Goal: Task Accomplishment & Management: Manage account settings

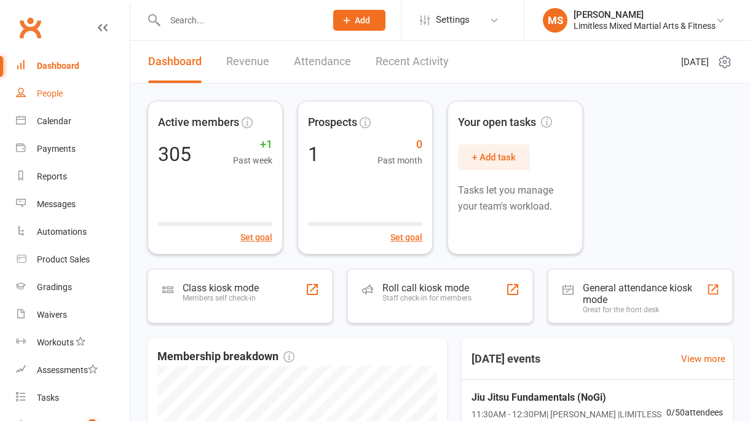
click at [57, 92] on div "People" at bounding box center [50, 94] width 26 height 10
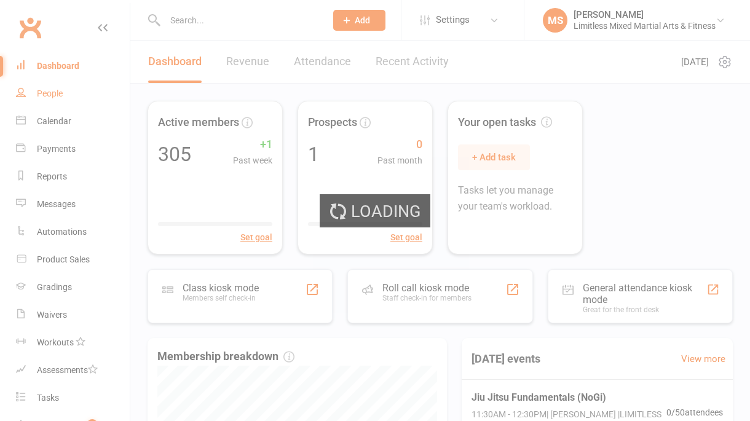
select select "100"
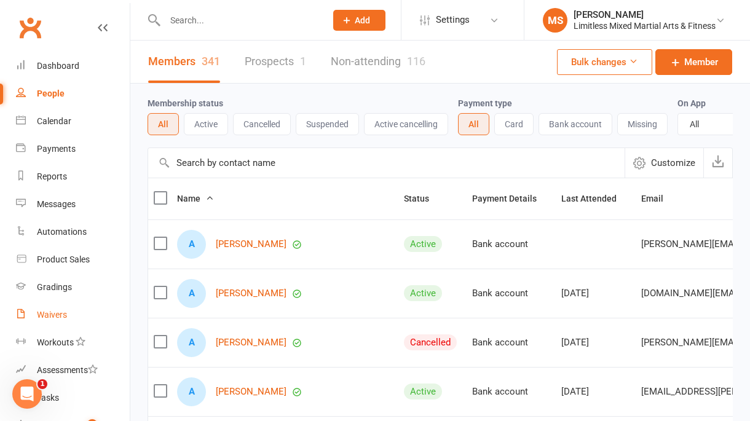
click at [62, 315] on div "Waivers" at bounding box center [52, 315] width 30 height 10
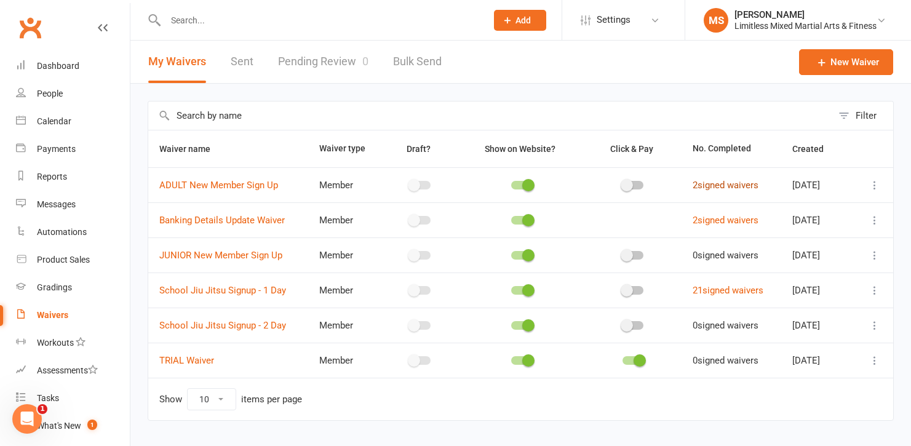
click at [734, 188] on link "2 signed waivers" at bounding box center [726, 185] width 66 height 11
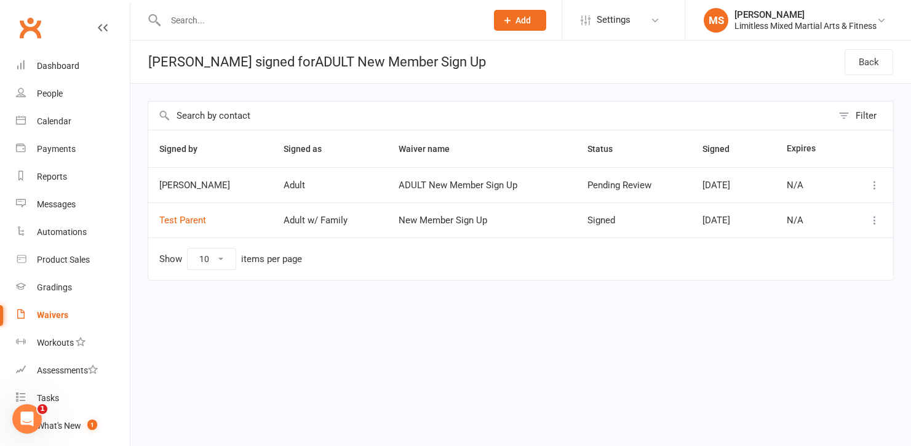
click at [750, 184] on icon at bounding box center [875, 185] width 12 height 12
click at [750, 183] on icon at bounding box center [875, 185] width 12 height 12
drag, startPoint x: 733, startPoint y: 119, endPoint x: 677, endPoint y: 113, distance: 56.4
click at [733, 119] on input "text" at bounding box center [490, 115] width 684 height 28
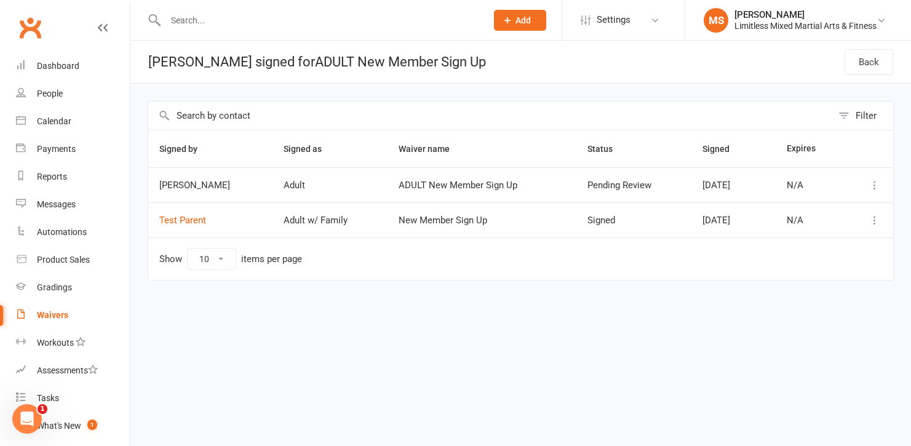
click at [194, 17] on input "text" at bounding box center [320, 20] width 316 height 17
type input "guy"
click at [48, 87] on link "People" at bounding box center [73, 94] width 114 height 28
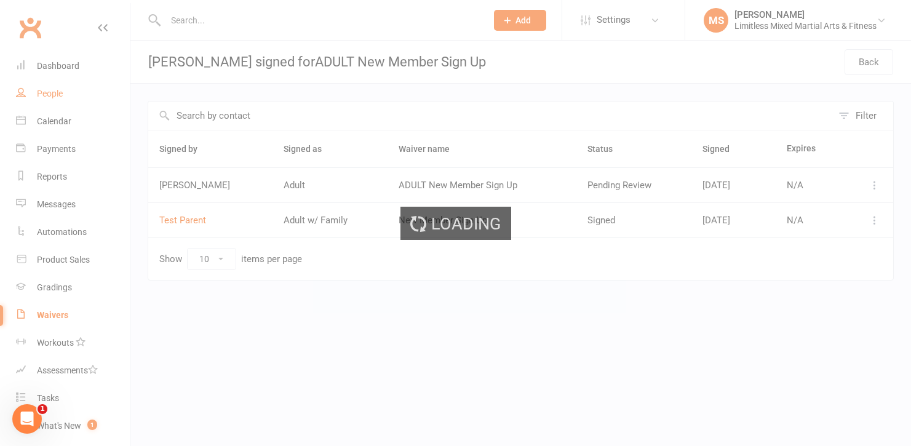
select select "100"
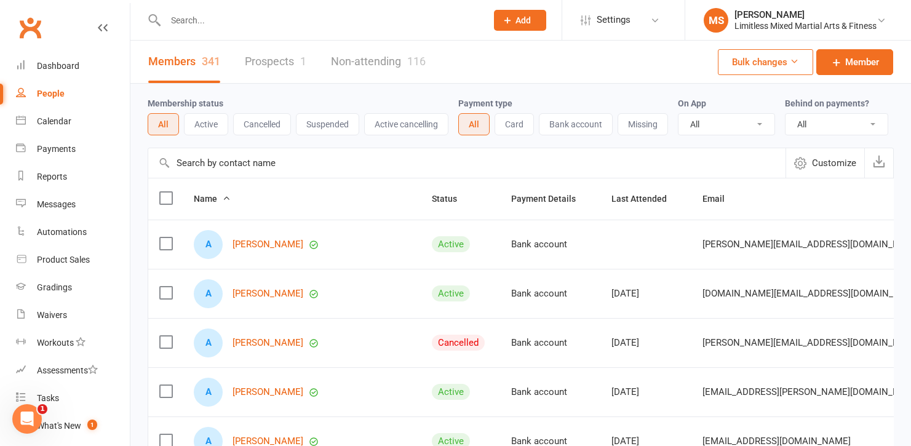
click at [218, 12] on input "text" at bounding box center [320, 20] width 316 height 17
type input "guy"
click at [66, 312] on div "Waivers" at bounding box center [52, 315] width 30 height 10
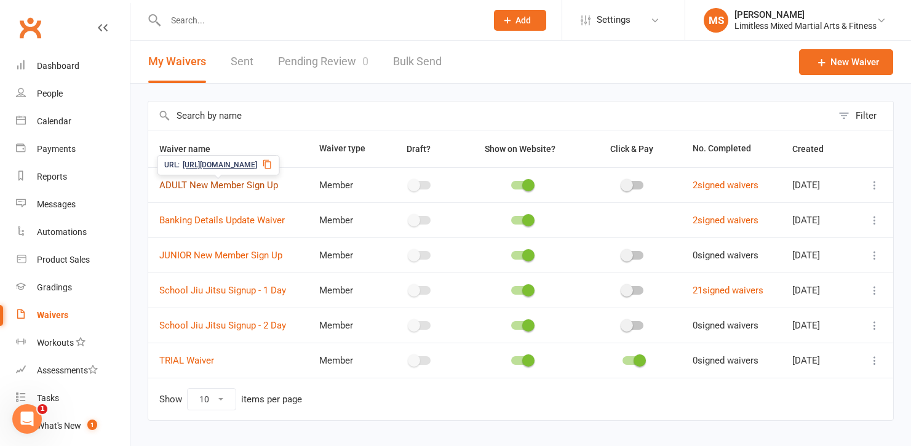
click at [260, 185] on link "ADULT New Member Sign Up" at bounding box center [218, 185] width 119 height 11
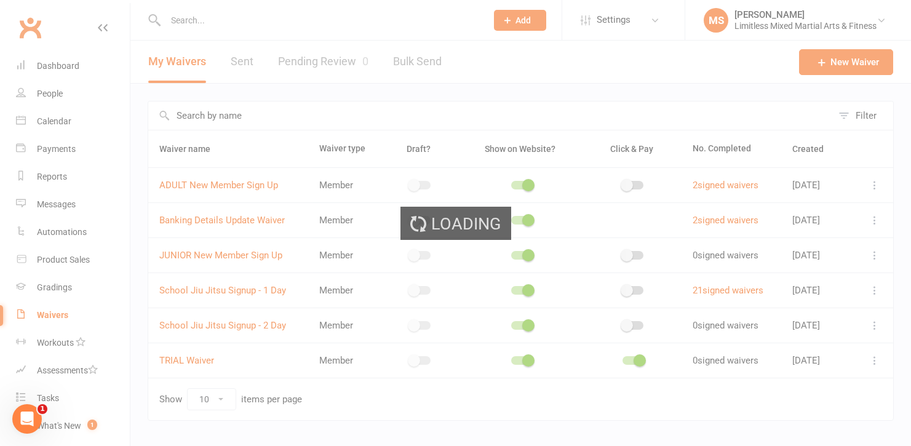
select select "applies_to_all_signees"
select select "copy_answers_for_all_signees"
select select "select"
select select "bank_account"
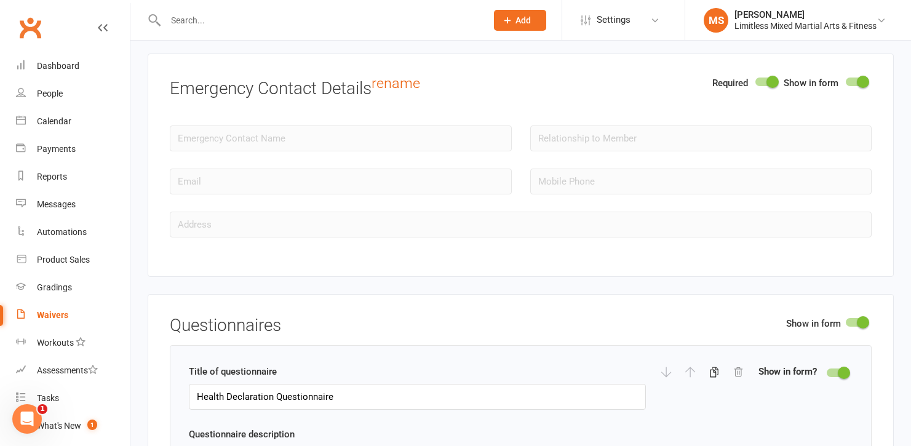
scroll to position [1413, 0]
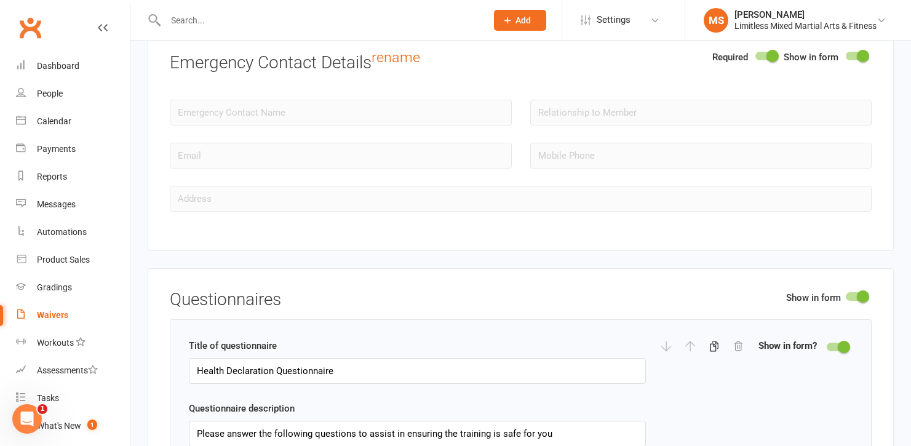
click at [564, 180] on div at bounding box center [701, 164] width 360 height 43
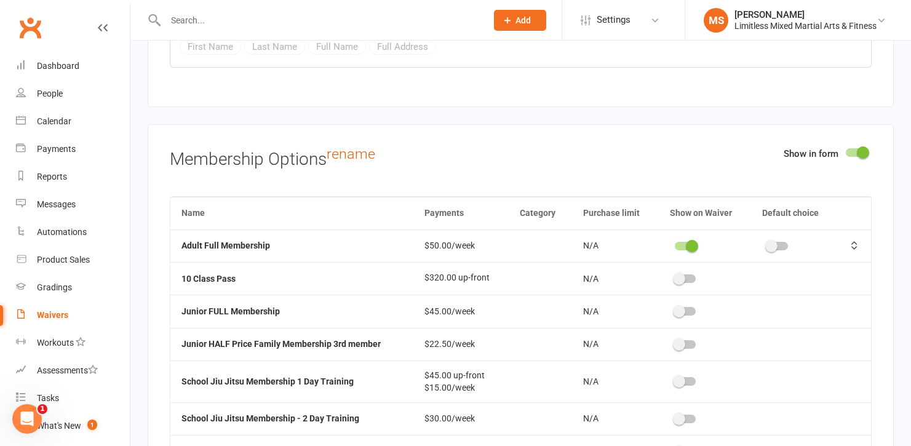
scroll to position [3697, 0]
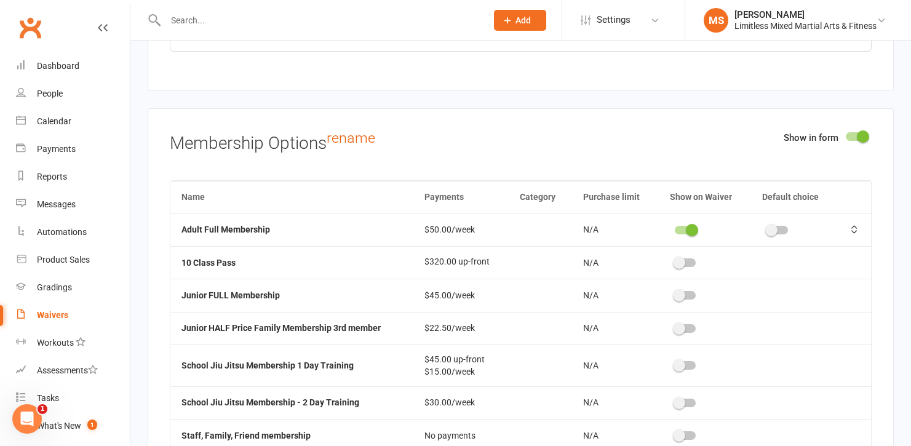
click at [750, 229] on icon at bounding box center [854, 229] width 9 height 9
click at [724, 147] on h3 "Membership Options rename" at bounding box center [521, 141] width 702 height 23
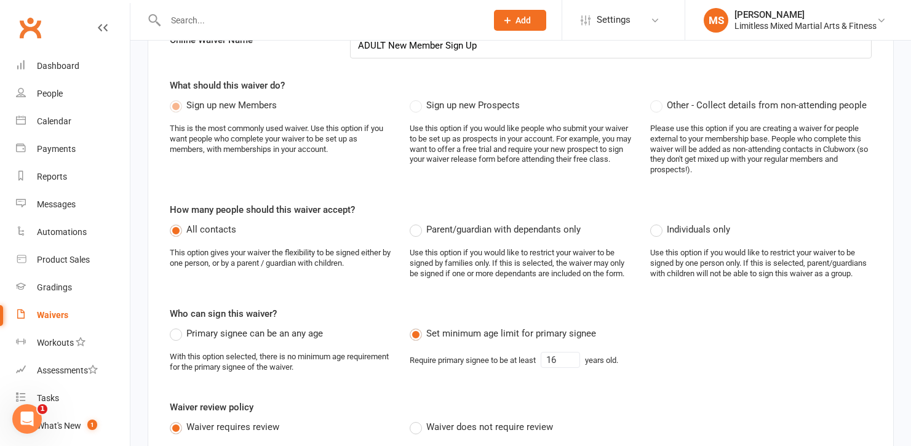
scroll to position [0, 0]
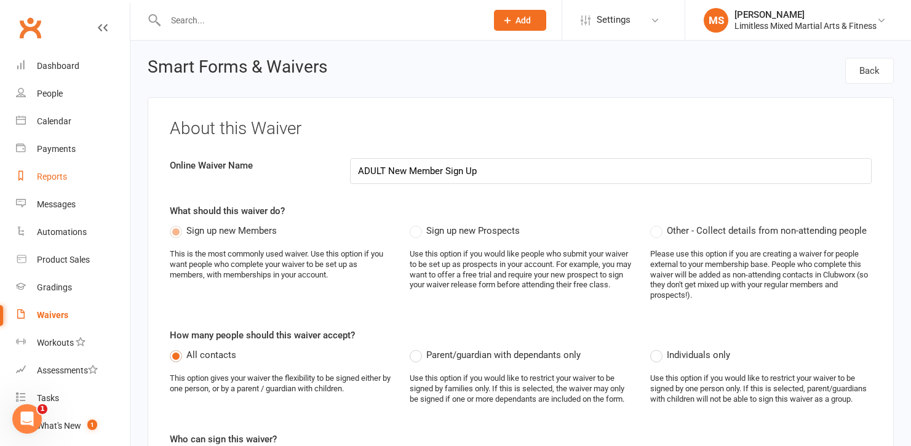
click at [60, 172] on div "Reports" at bounding box center [52, 177] width 30 height 10
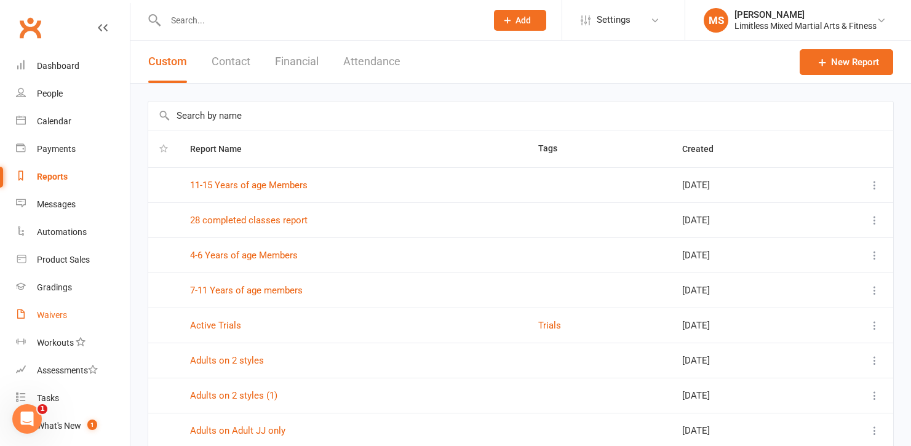
click at [57, 316] on div "Waivers" at bounding box center [52, 315] width 30 height 10
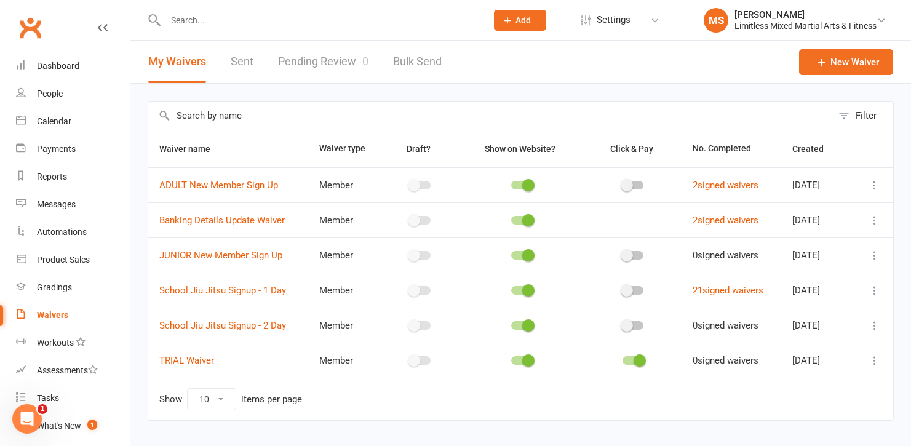
click at [750, 185] on icon at bounding box center [875, 185] width 12 height 12
drag, startPoint x: 753, startPoint y: 117, endPoint x: 662, endPoint y: 106, distance: 91.8
click at [750, 117] on input "text" at bounding box center [490, 115] width 684 height 28
click at [333, 60] on link "Pending Review 0" at bounding box center [323, 62] width 90 height 42
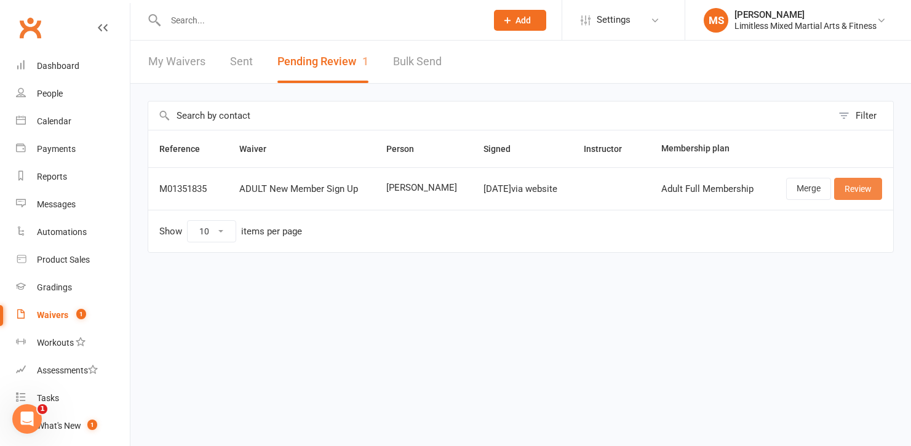
click at [750, 186] on link "Review" at bounding box center [858, 189] width 48 height 22
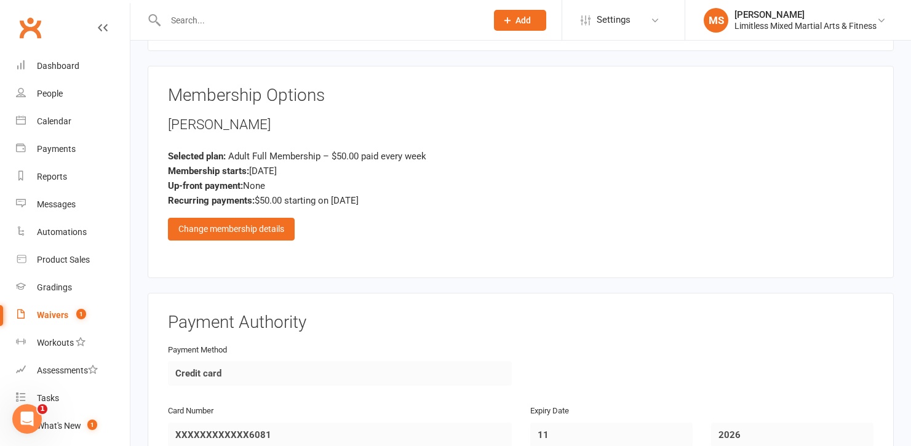
scroll to position [1152, 0]
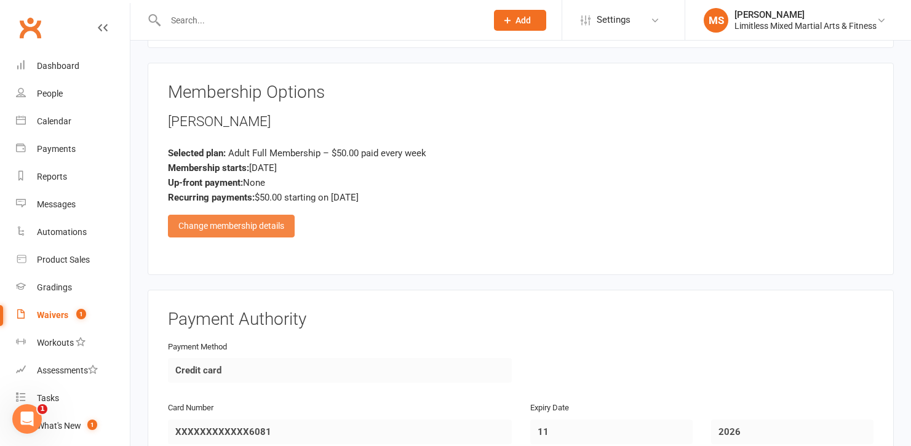
click at [268, 225] on div "Change membership details" at bounding box center [231, 226] width 127 height 22
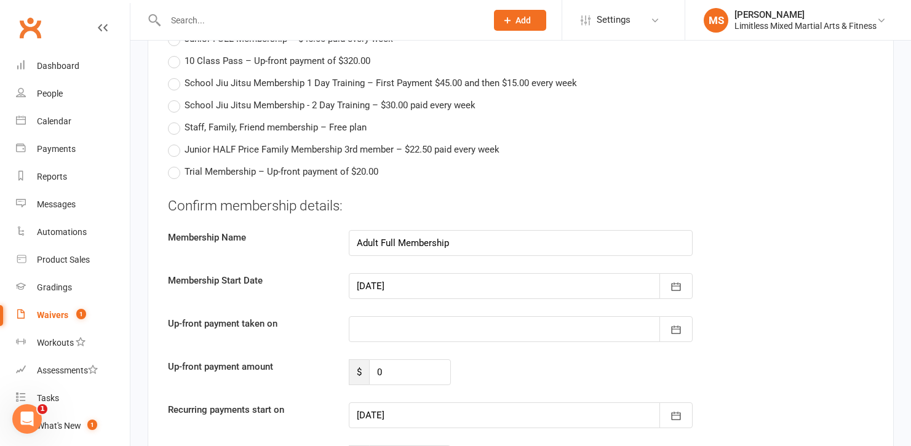
scroll to position [1327, 0]
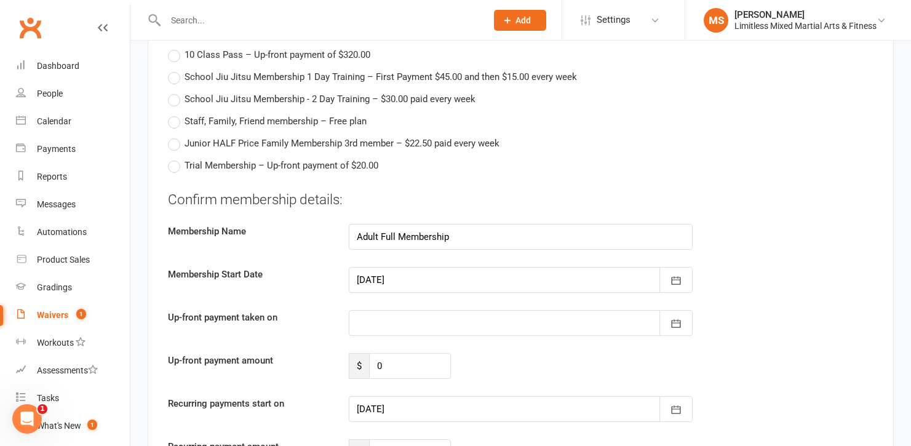
click at [471, 323] on div at bounding box center [521, 323] width 344 height 26
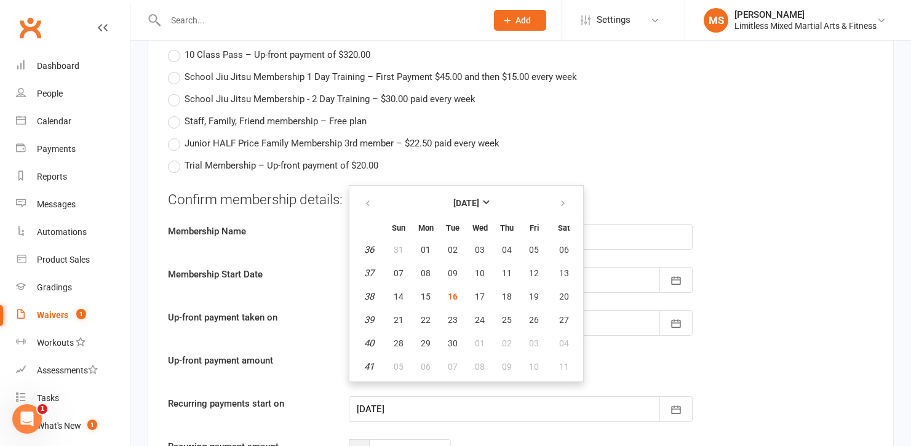
drag, startPoint x: 826, startPoint y: 304, endPoint x: 816, endPoint y: 303, distance: 9.9
click at [750, 304] on div "Confirm membership details: Membership Name Adult Full Membership Membership St…" at bounding box center [521, 328] width 706 height 276
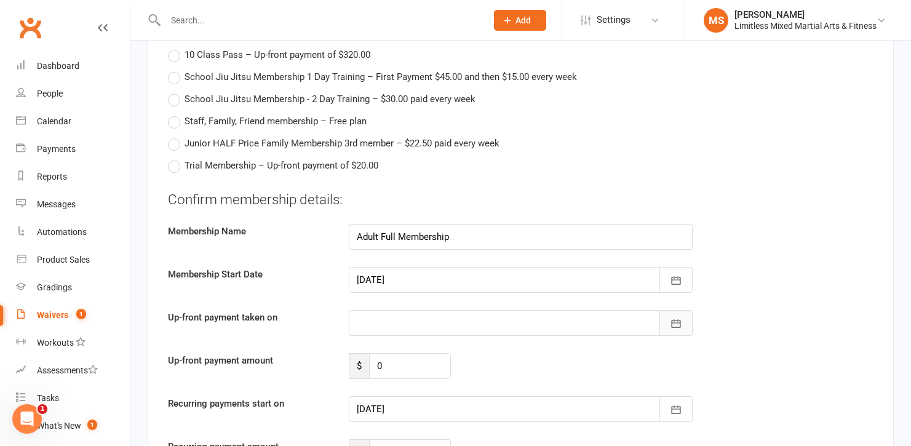
click at [674, 322] on icon "button" at bounding box center [676, 323] width 12 height 12
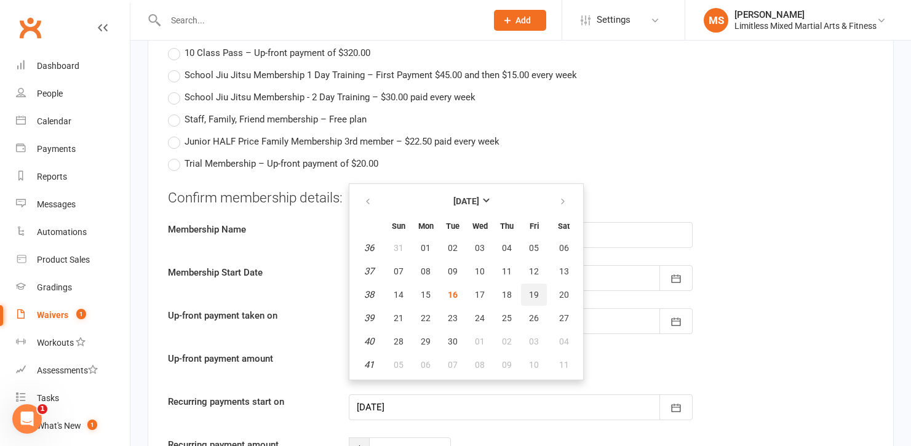
click at [529, 292] on span "19" at bounding box center [534, 295] width 10 height 10
type input "[DATE]"
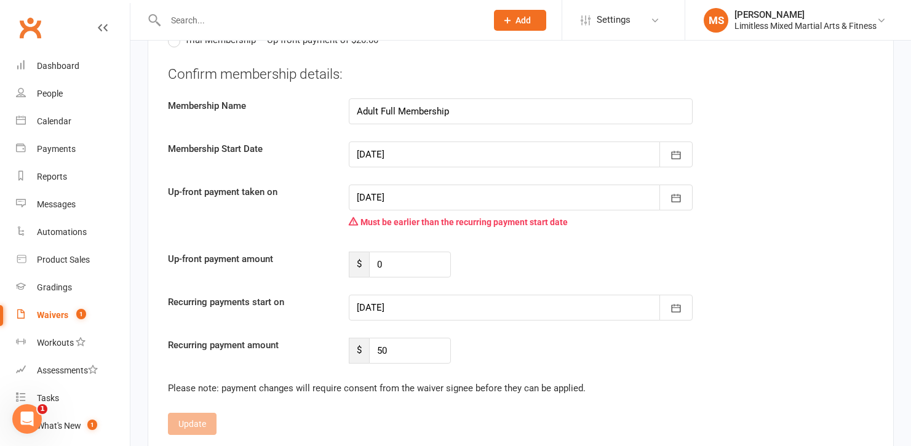
scroll to position [1453, 0]
click at [679, 305] on icon "button" at bounding box center [676, 307] width 12 height 12
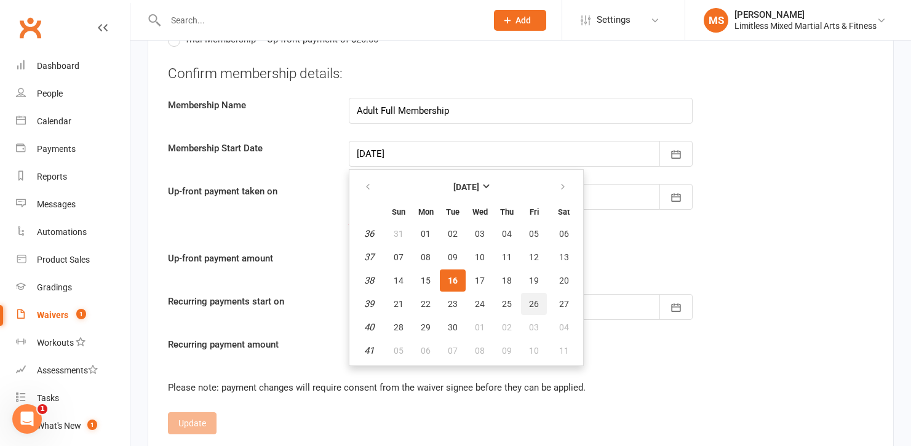
click at [538, 301] on span "26" at bounding box center [534, 304] width 10 height 10
type input "[DATE]"
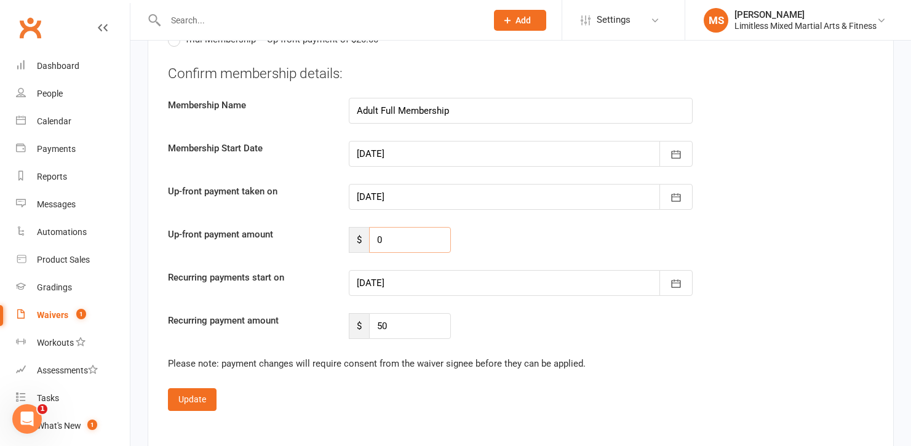
click at [415, 240] on input "0" at bounding box center [410, 240] width 82 height 26
type input "100.00"
click at [400, 325] on input "50" at bounding box center [410, 326] width 82 height 26
click at [470, 324] on div "Recurring payment amount $ 50" at bounding box center [521, 326] width 724 height 26
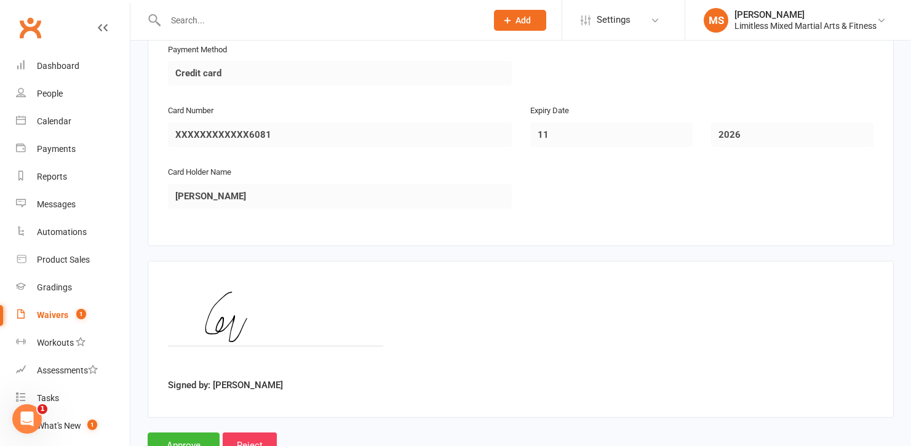
scroll to position [1968, 0]
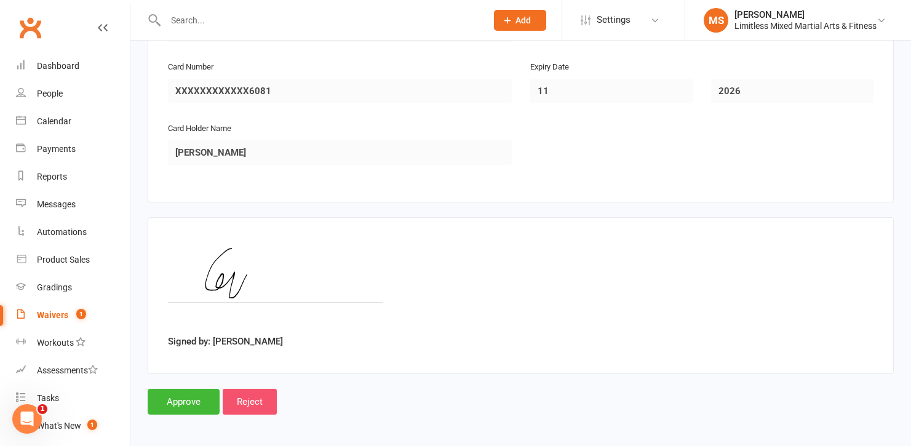
click at [264, 396] on input "Reject" at bounding box center [250, 402] width 54 height 26
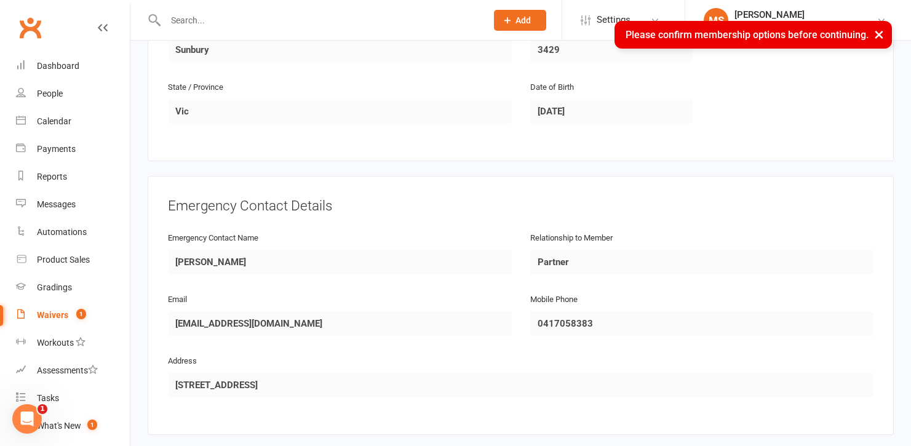
scroll to position [0, 0]
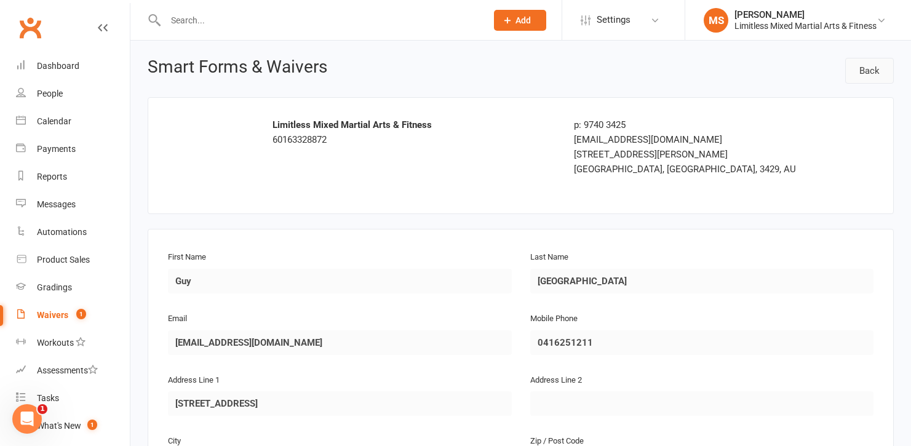
click at [750, 71] on link "Back" at bounding box center [869, 71] width 49 height 26
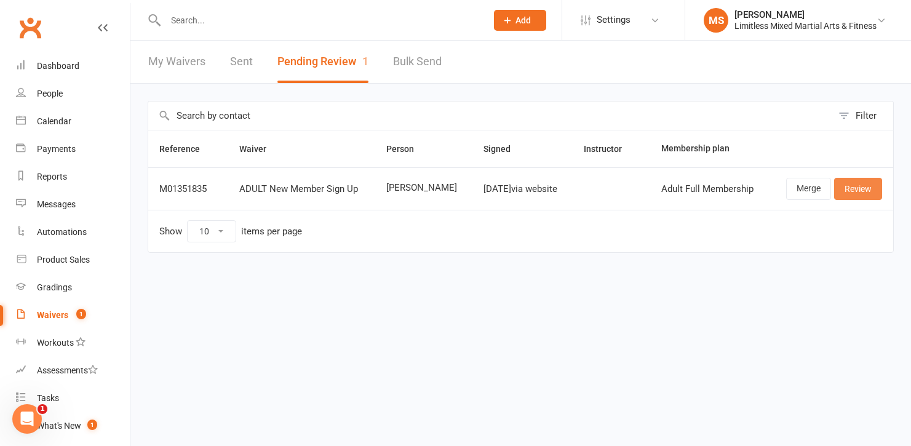
click at [750, 188] on link "Review" at bounding box center [858, 189] width 48 height 22
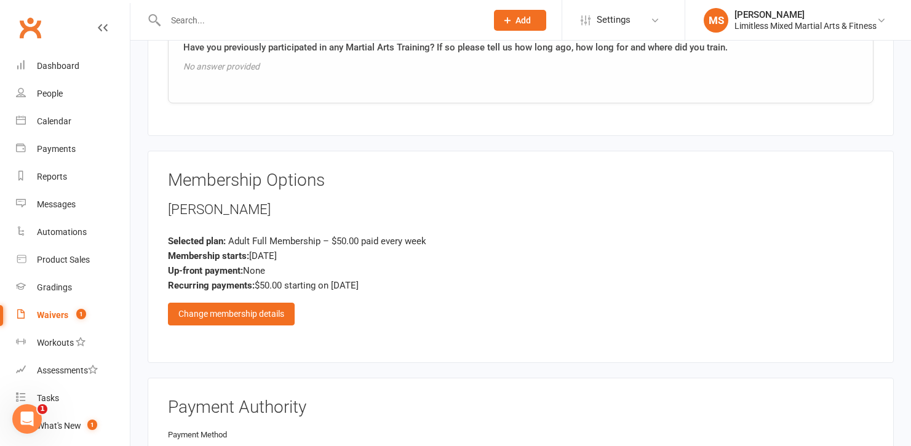
scroll to position [1493, 0]
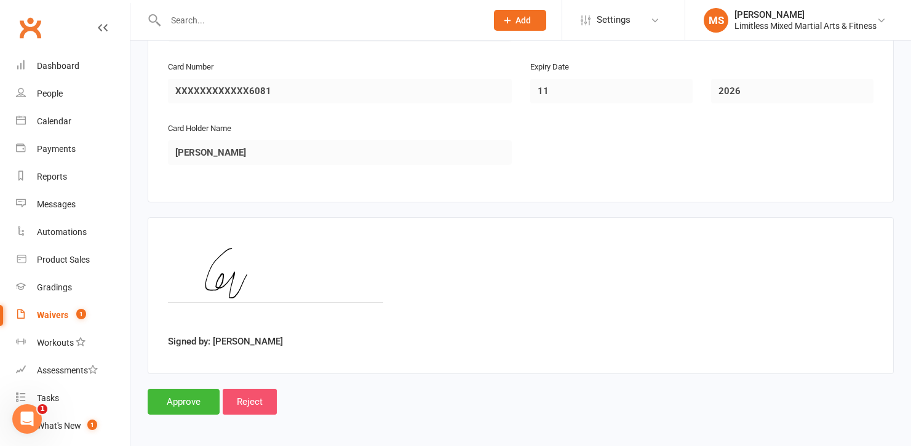
click at [267, 394] on input "Reject" at bounding box center [250, 402] width 54 height 26
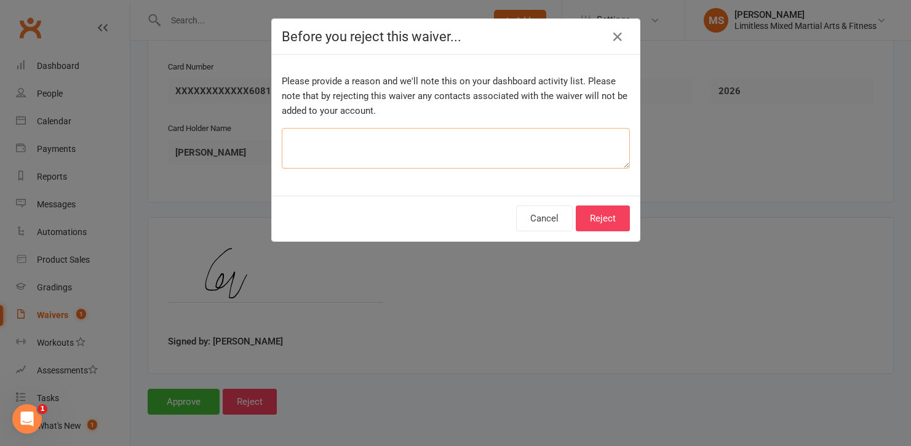
click at [363, 155] on textarea at bounding box center [456, 148] width 348 height 41
type textarea "Member completed paper version to follow"
click at [618, 213] on button "Reject" at bounding box center [603, 218] width 54 height 26
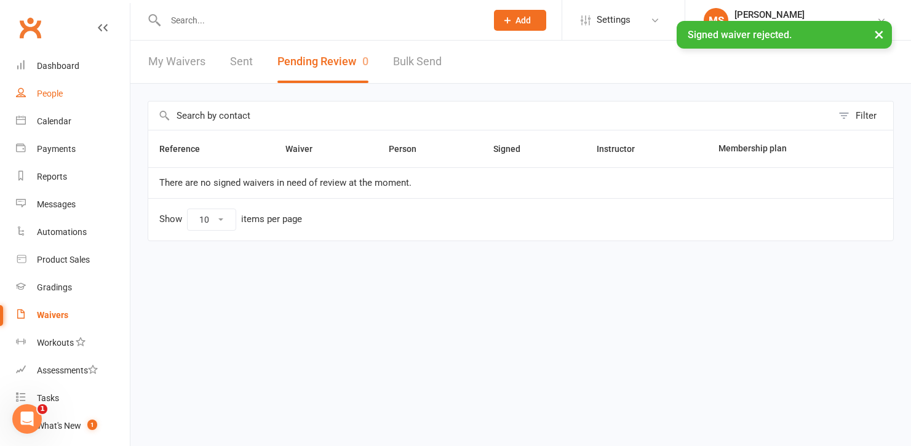
click at [60, 90] on div "People" at bounding box center [50, 94] width 26 height 10
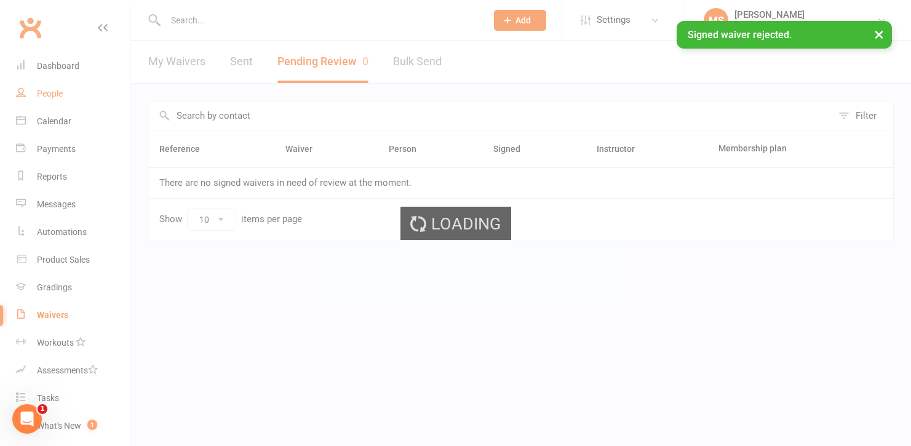
select select "100"
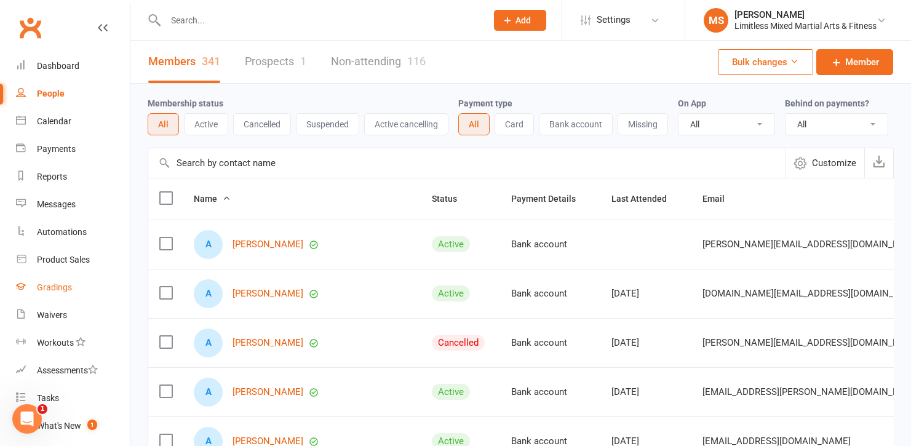
click at [59, 285] on div "Gradings" at bounding box center [54, 287] width 35 height 10
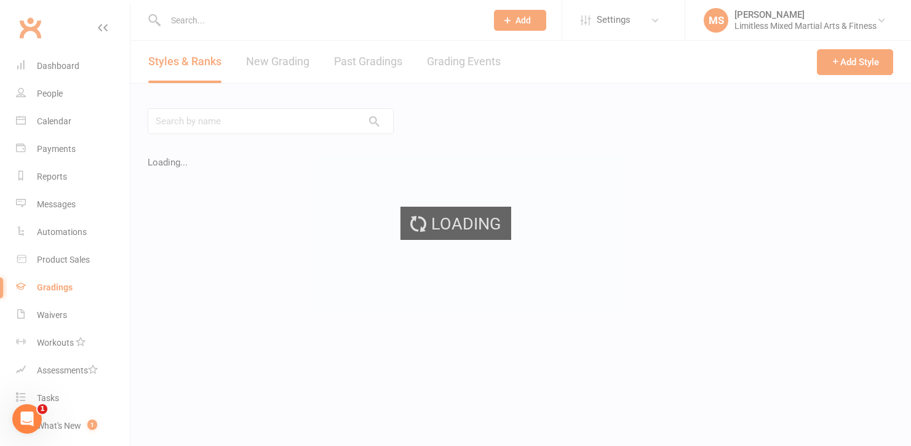
click at [290, 61] on div "Loading" at bounding box center [455, 223] width 911 height 446
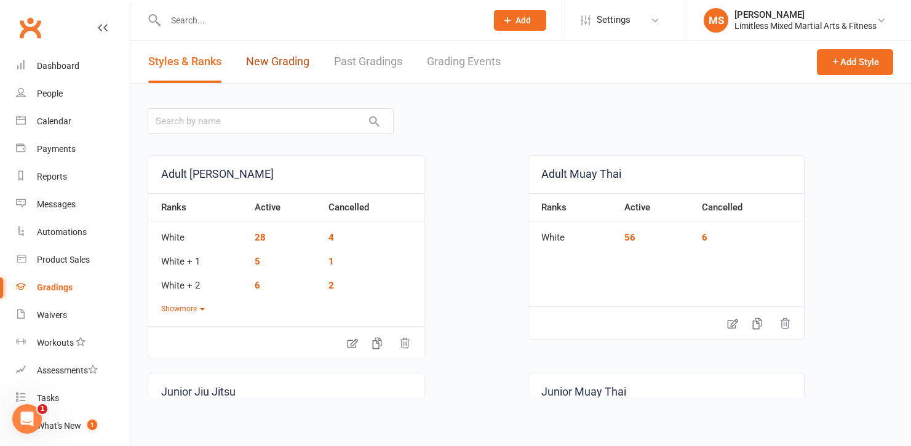
click at [274, 53] on link "New Grading" at bounding box center [277, 62] width 63 height 42
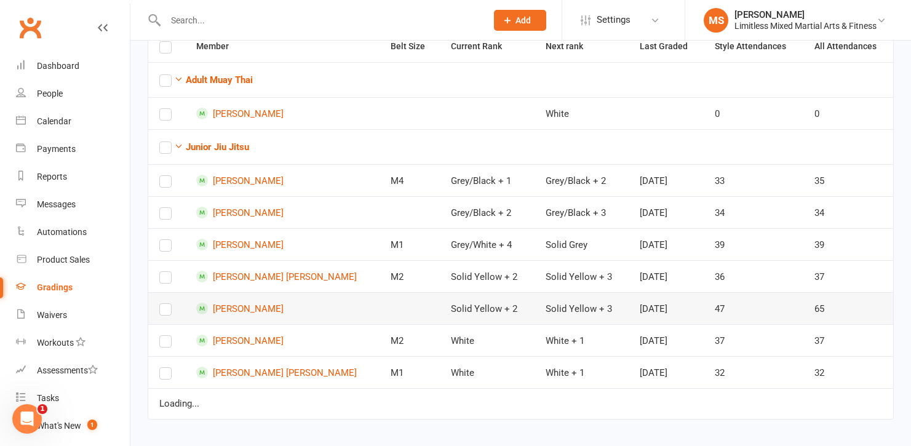
scroll to position [112, 0]
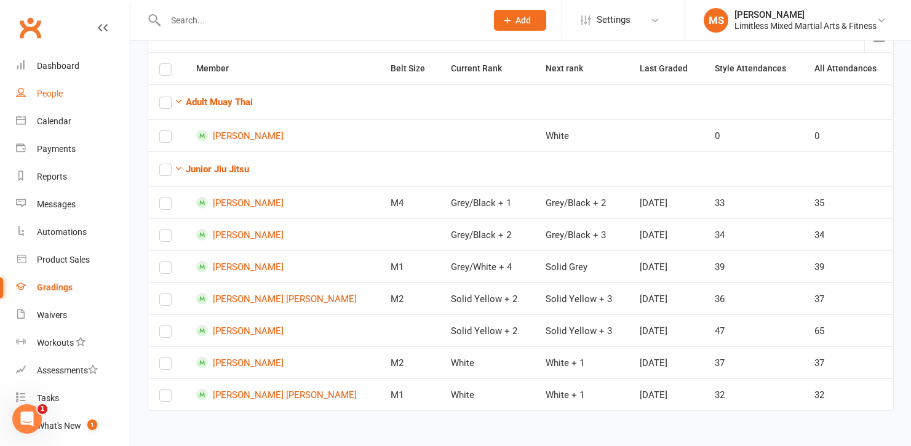
click at [59, 95] on div "People" at bounding box center [50, 94] width 26 height 10
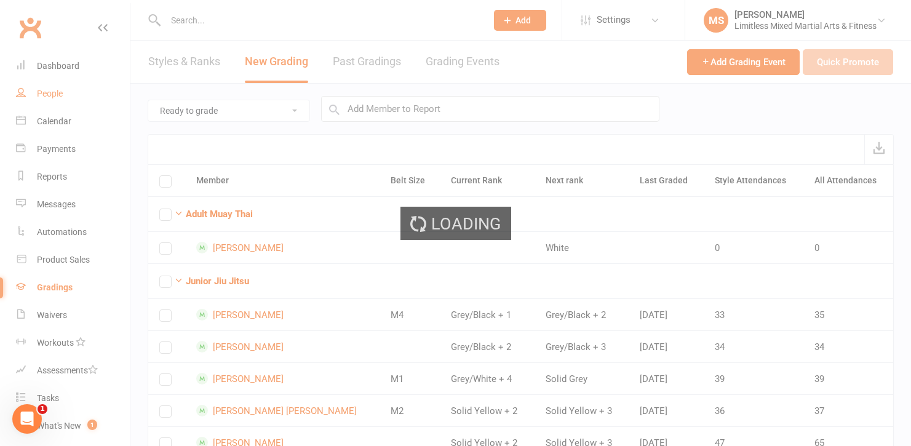
select select "100"
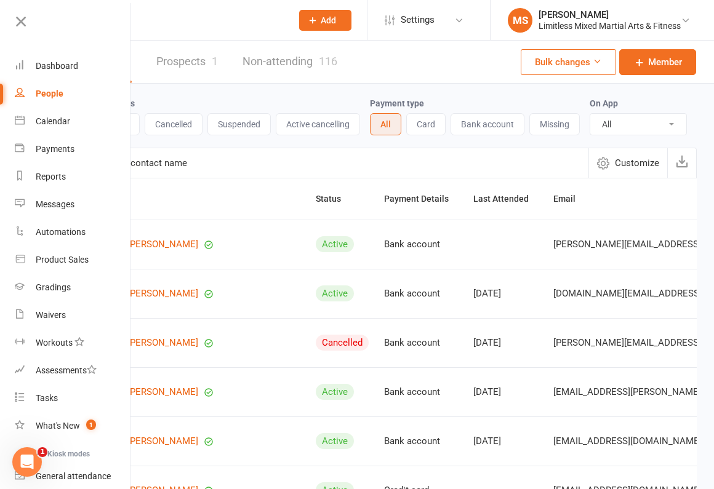
click at [220, 26] on input "text" at bounding box center [178, 20] width 210 height 17
click at [20, 26] on icon at bounding box center [20, 21] width 17 height 17
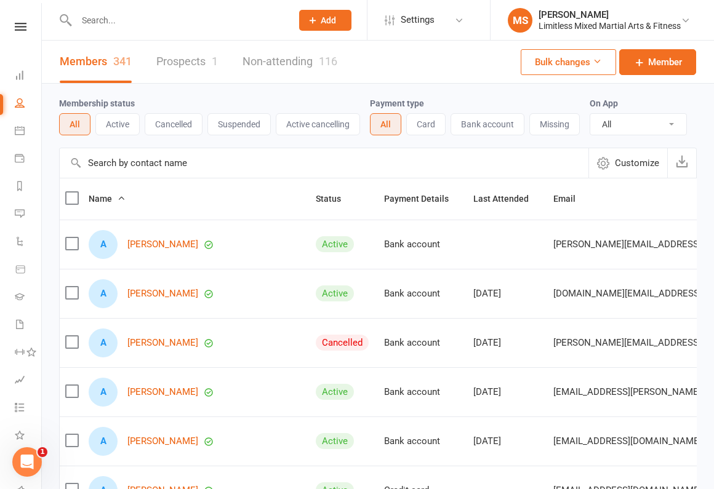
click at [187, 24] on input "text" at bounding box center [178, 20] width 210 height 17
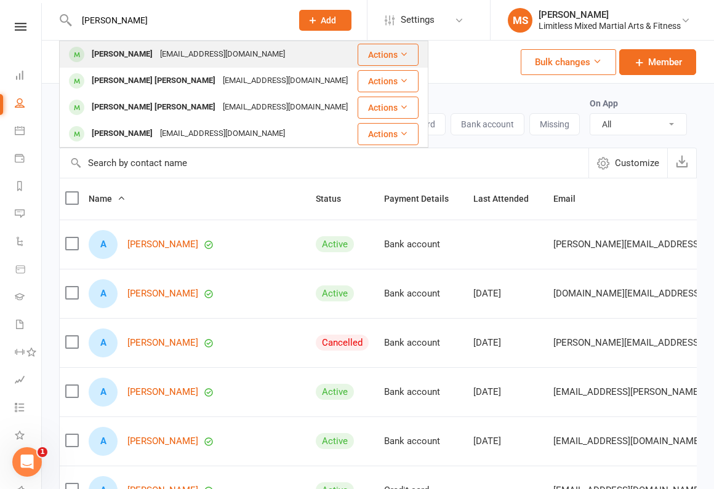
type input "[PERSON_NAME]"
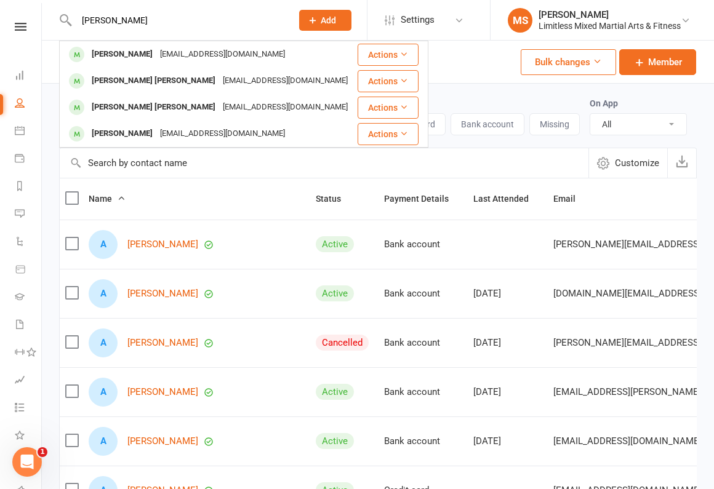
click at [181, 49] on div "[EMAIL_ADDRESS][DOMAIN_NAME]" at bounding box center [222, 55] width 132 height 18
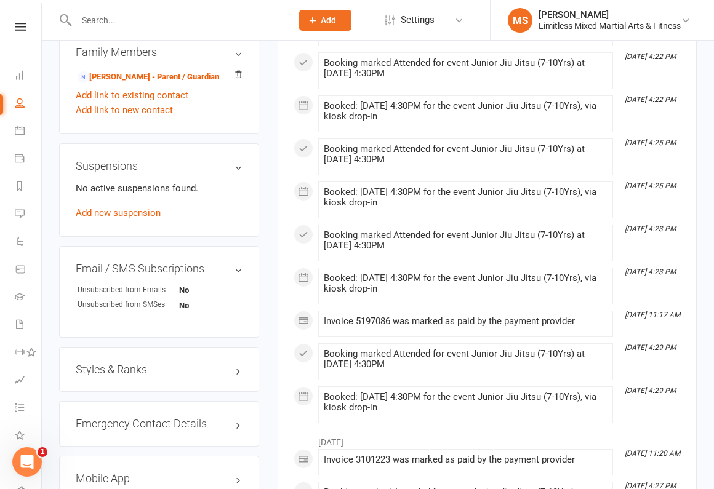
scroll to position [691, 0]
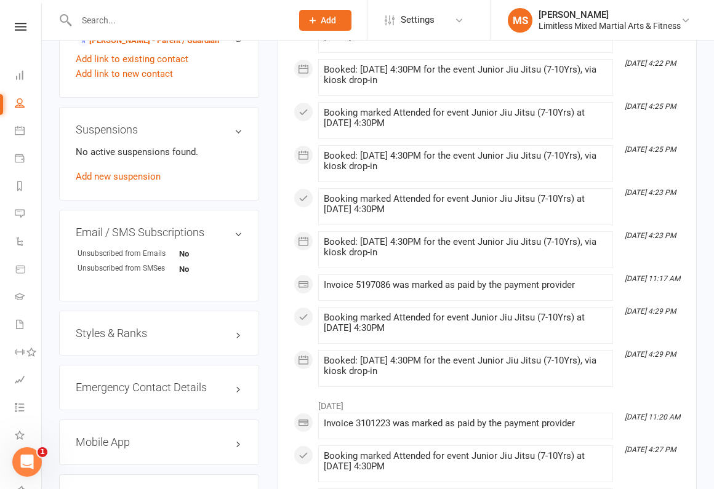
click at [154, 328] on h3 "Styles & Ranks" at bounding box center [159, 333] width 167 height 12
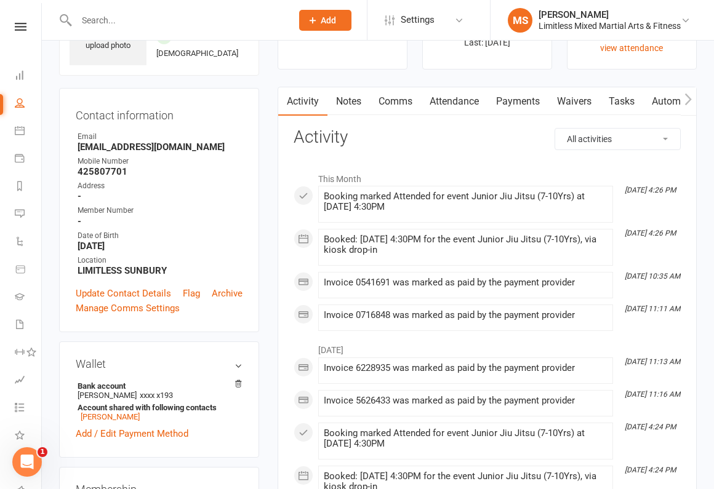
scroll to position [0, 0]
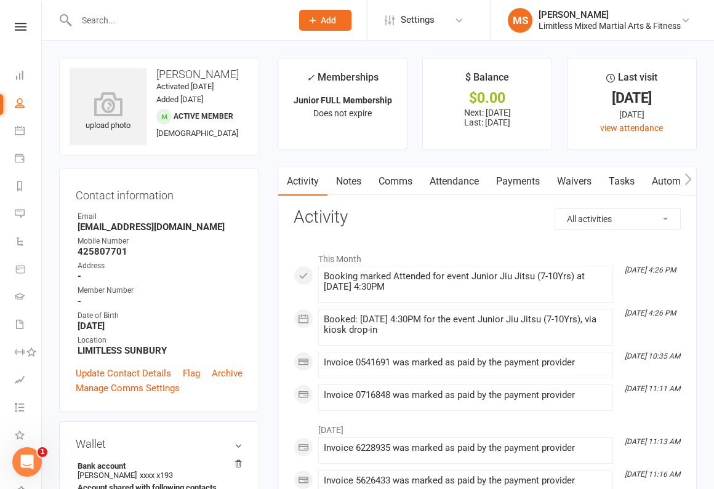
click at [135, 20] on input "text" at bounding box center [178, 20] width 210 height 17
type input "gabrie"
click at [142, 55] on div "[PERSON_NAME]" at bounding box center [122, 55] width 68 height 18
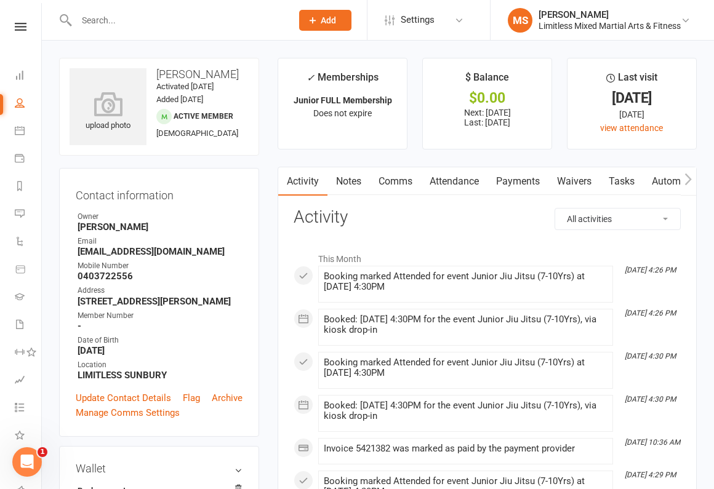
scroll to position [1, 0]
click at [204, 28] on input "text" at bounding box center [178, 20] width 210 height 17
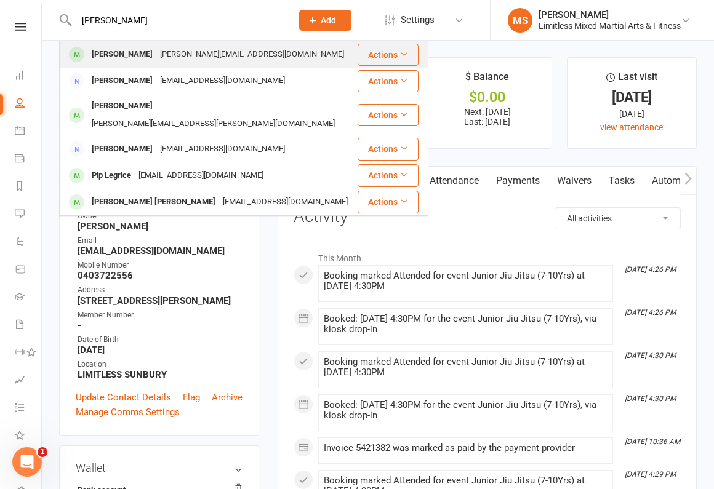
type input "[PERSON_NAME]"
click at [190, 52] on div "[PERSON_NAME][EMAIL_ADDRESS][DOMAIN_NAME]" at bounding box center [251, 55] width 191 height 18
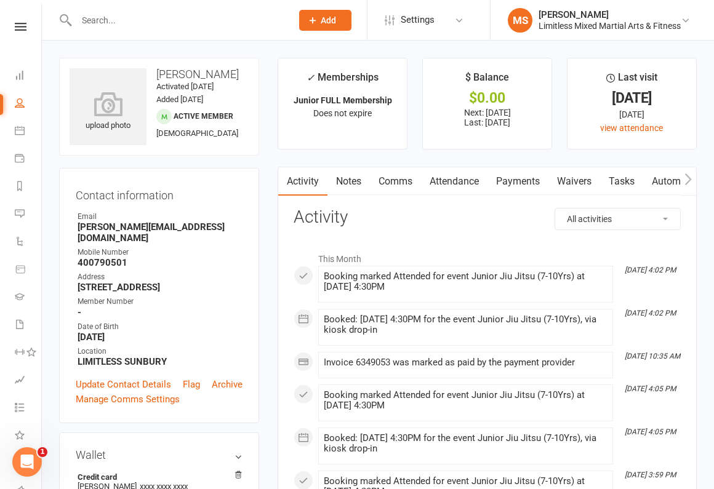
click at [345, 183] on link "Notes" at bounding box center [348, 181] width 42 height 28
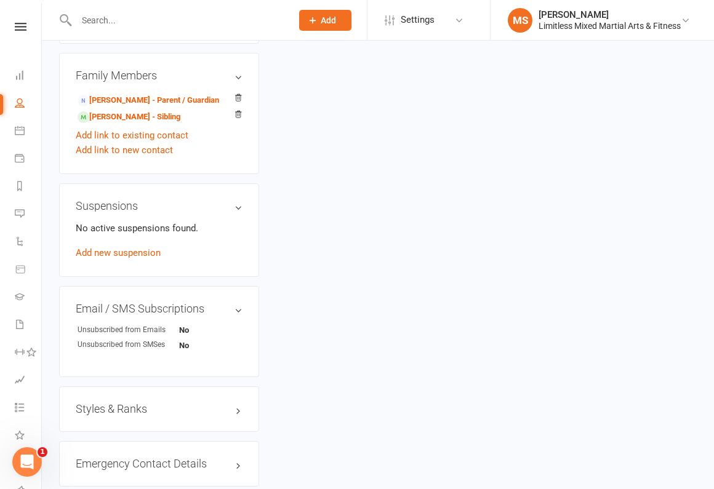
scroll to position [665, 0]
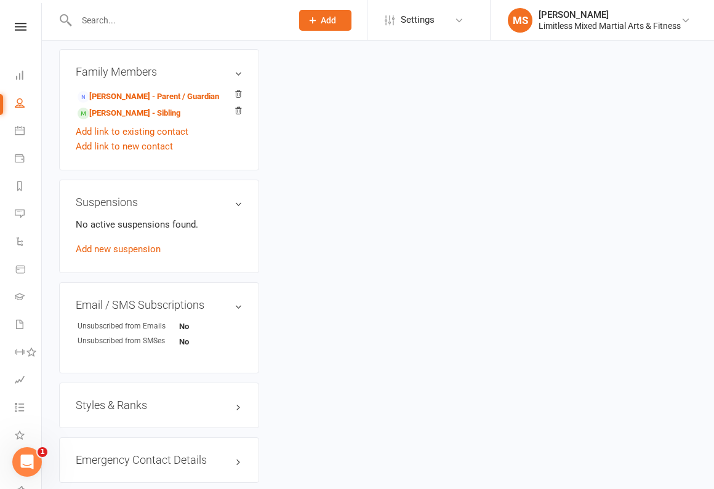
click at [179, 399] on h3 "Styles & Ranks" at bounding box center [159, 405] width 167 height 12
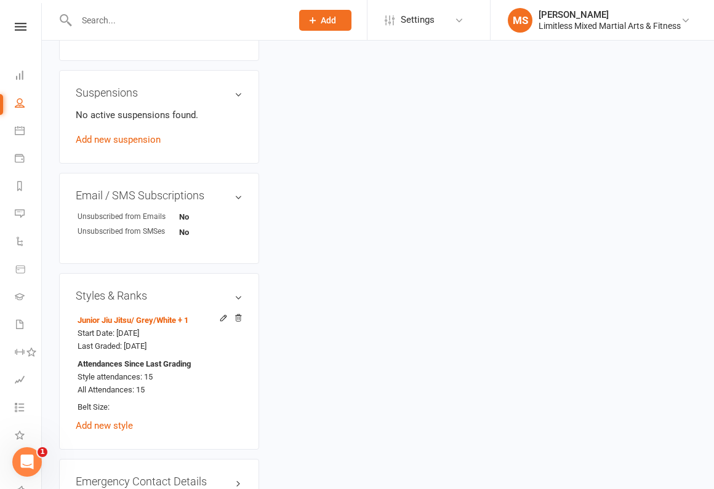
scroll to position [0, 0]
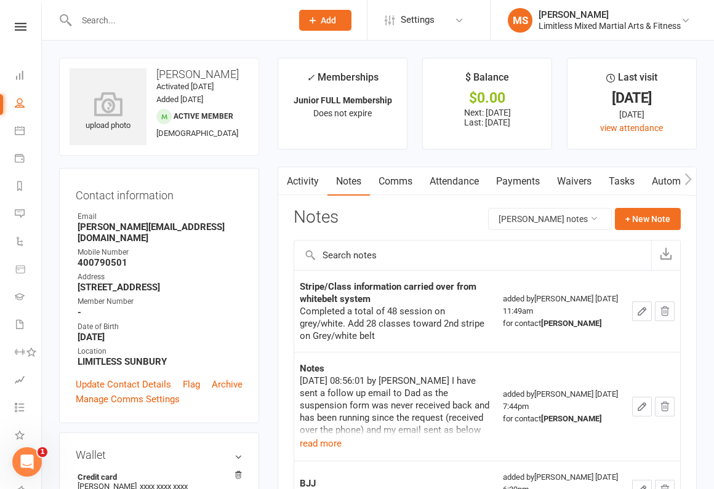
click at [149, 17] on input "text" at bounding box center [178, 20] width 210 height 17
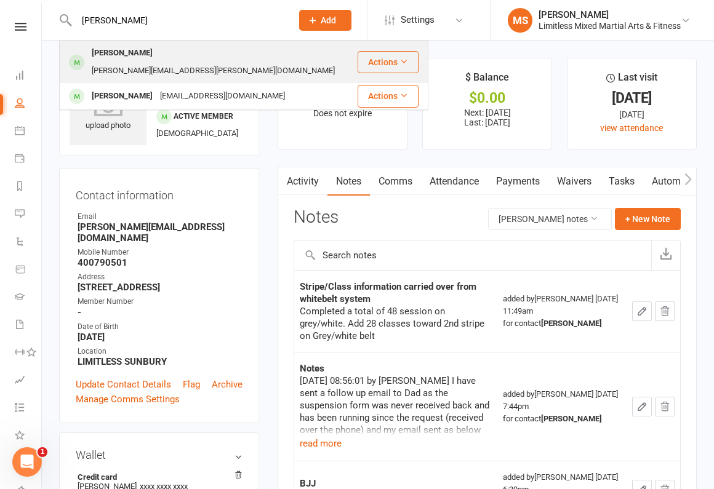
type input "[PERSON_NAME]"
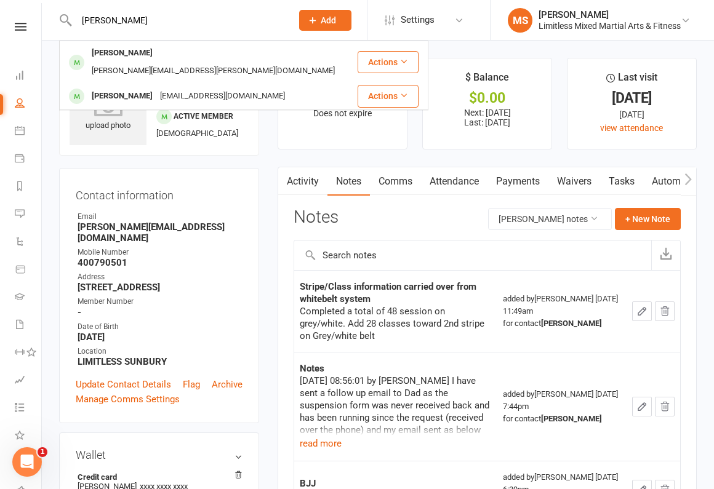
click at [149, 48] on div "[PERSON_NAME]" at bounding box center [122, 53] width 68 height 18
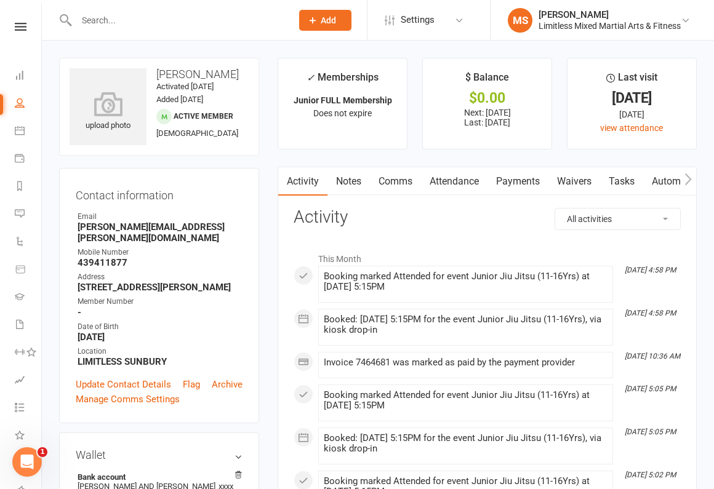
click at [361, 185] on link "Notes" at bounding box center [348, 181] width 42 height 28
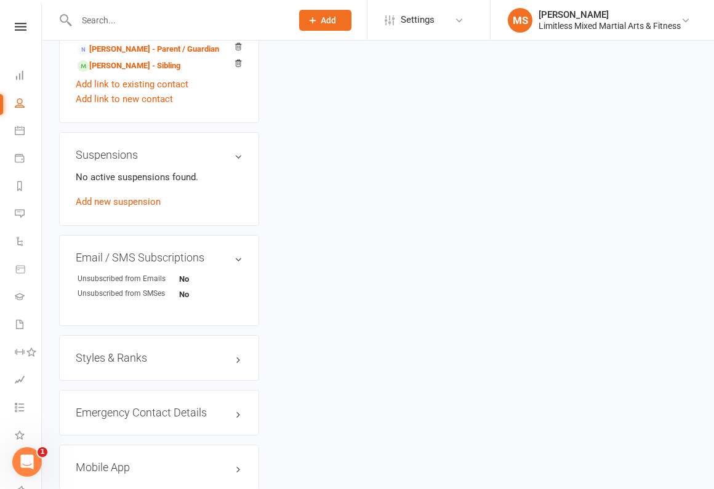
scroll to position [732, 0]
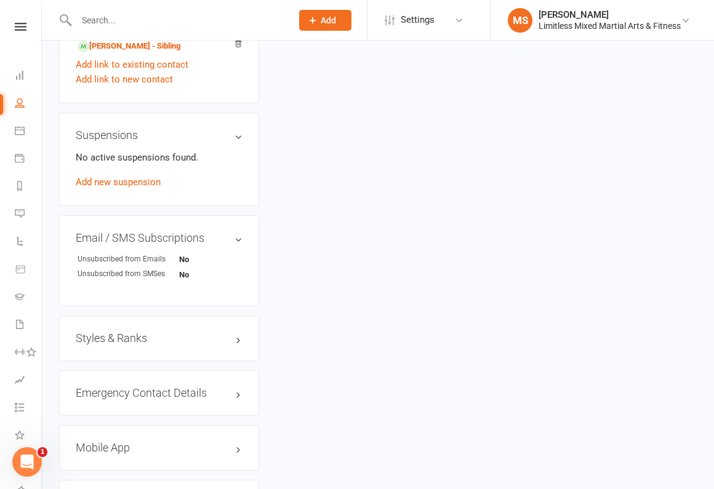
click at [170, 332] on h3 "Styles & Ranks" at bounding box center [159, 338] width 167 height 12
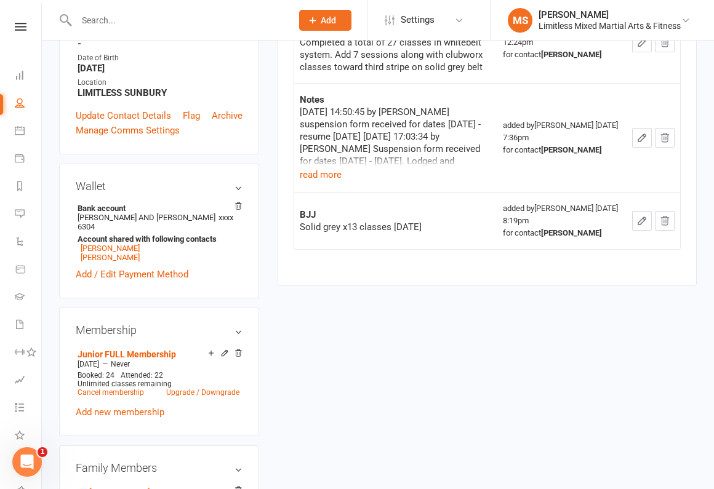
scroll to position [0, 0]
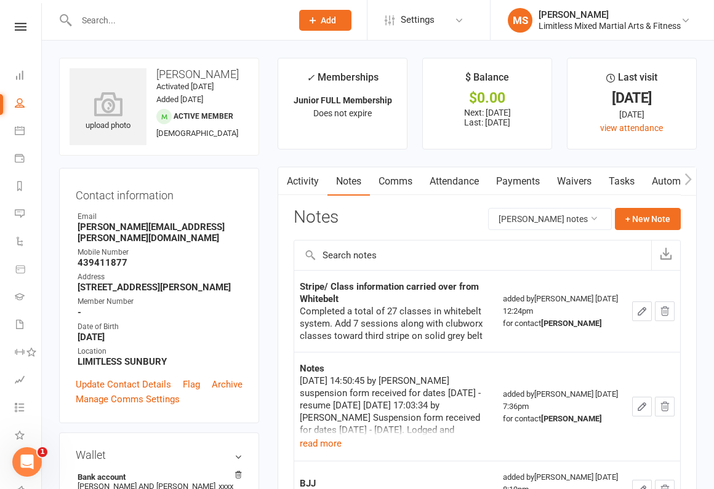
click at [124, 22] on input "text" at bounding box center [178, 20] width 210 height 17
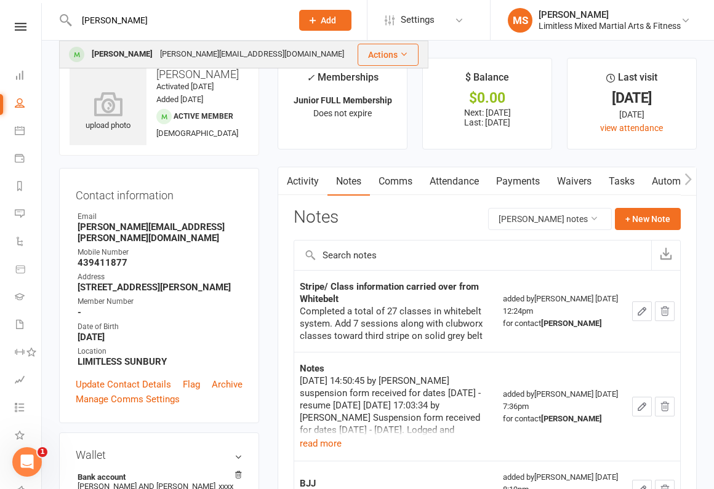
type input "[PERSON_NAME]"
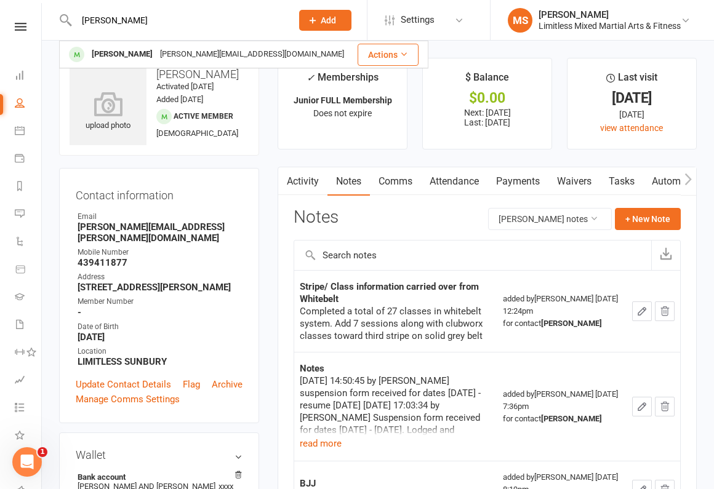
click at [165, 51] on div "[PERSON_NAME][EMAIL_ADDRESS][DOMAIN_NAME]" at bounding box center [251, 55] width 191 height 18
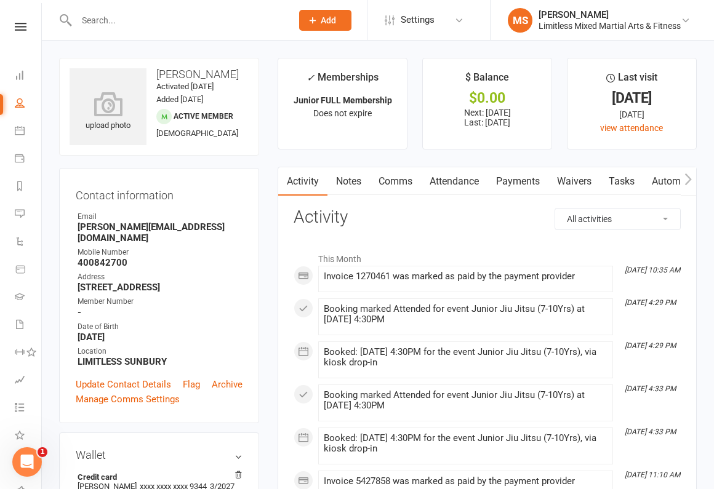
click at [354, 177] on link "Notes" at bounding box center [348, 181] width 42 height 28
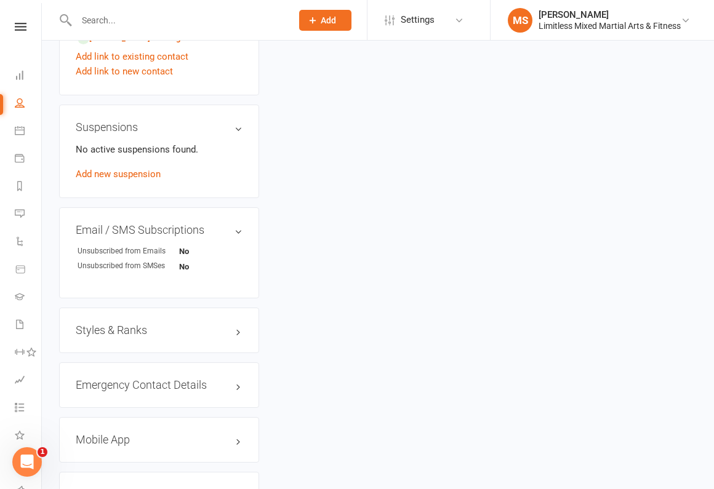
scroll to position [781, 0]
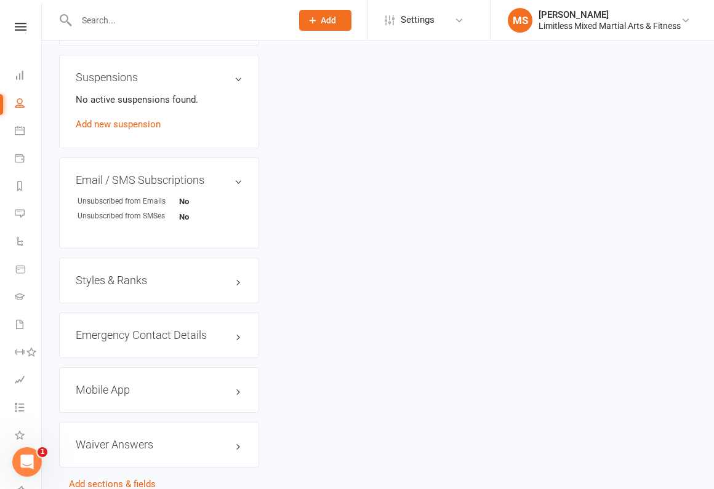
click at [159, 277] on h3 "Styles & Ranks" at bounding box center [159, 280] width 167 height 12
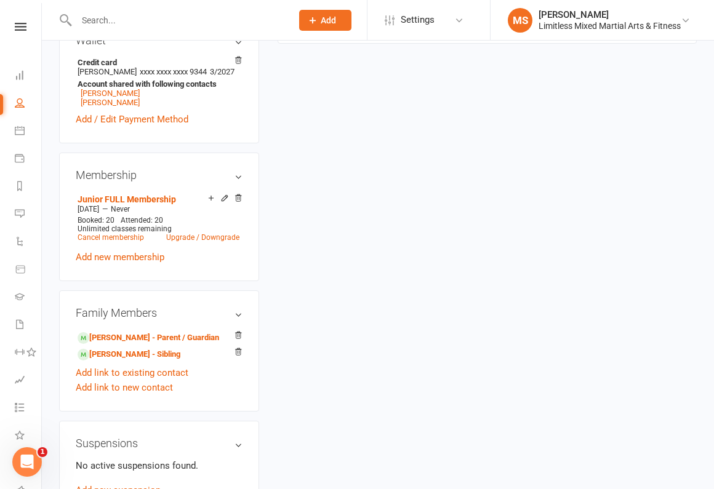
scroll to position [346, 0]
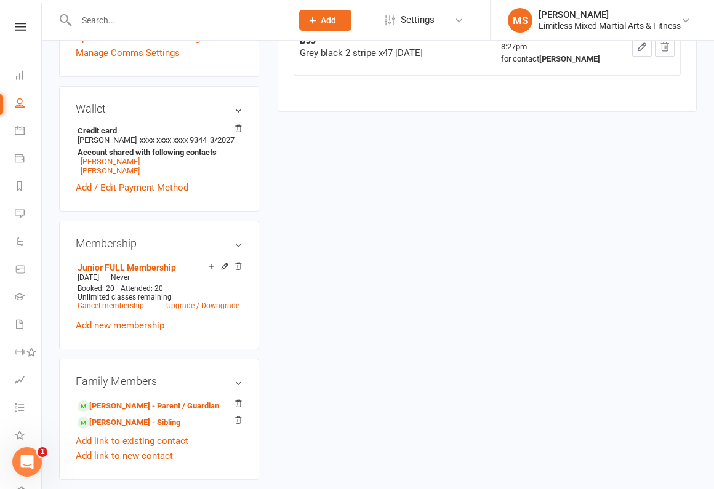
click at [135, 19] on input "text" at bounding box center [178, 20] width 210 height 17
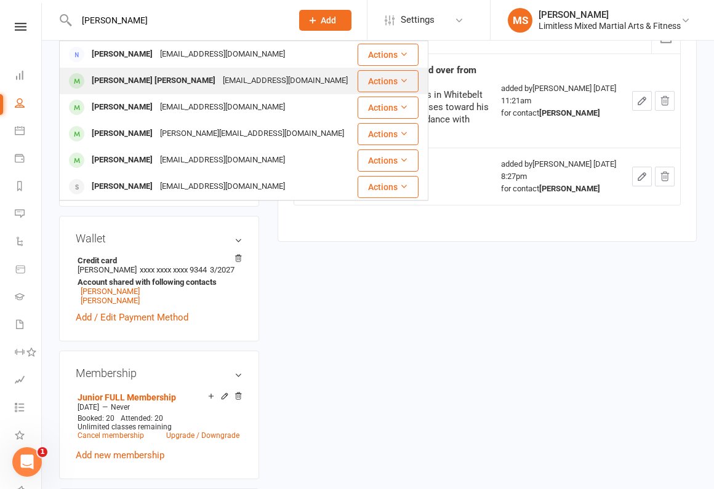
scroll to position [0, 0]
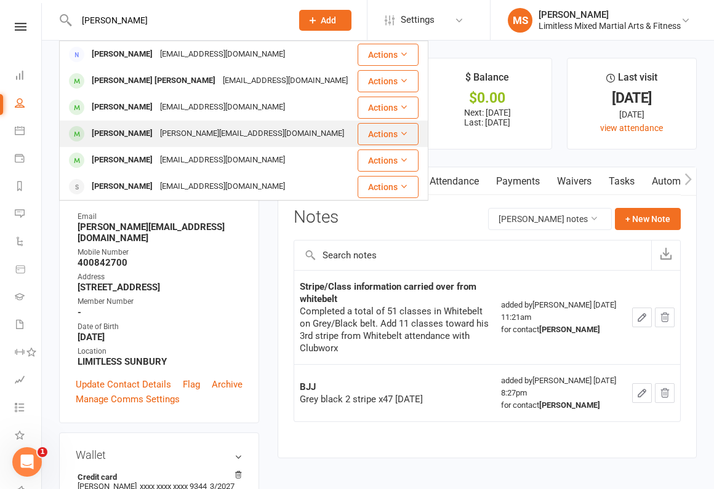
type input "[PERSON_NAME]"
click at [149, 132] on div "[PERSON_NAME]" at bounding box center [122, 134] width 68 height 18
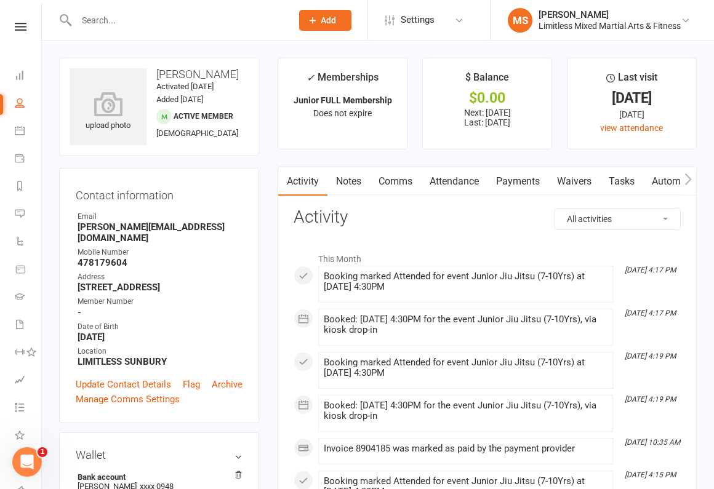
click at [348, 177] on link "Notes" at bounding box center [348, 181] width 42 height 28
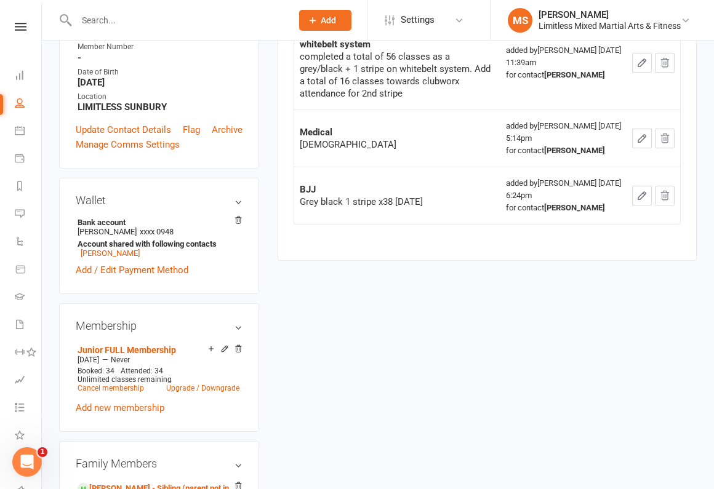
scroll to position [818, 0]
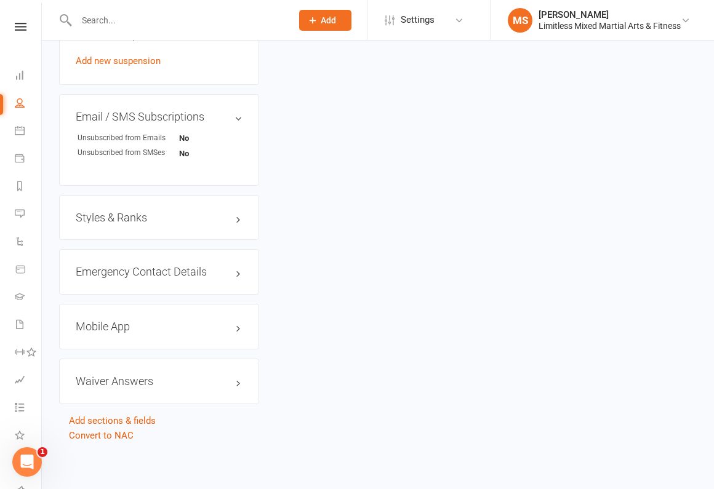
click at [154, 212] on h3 "Styles & Ranks" at bounding box center [159, 218] width 167 height 12
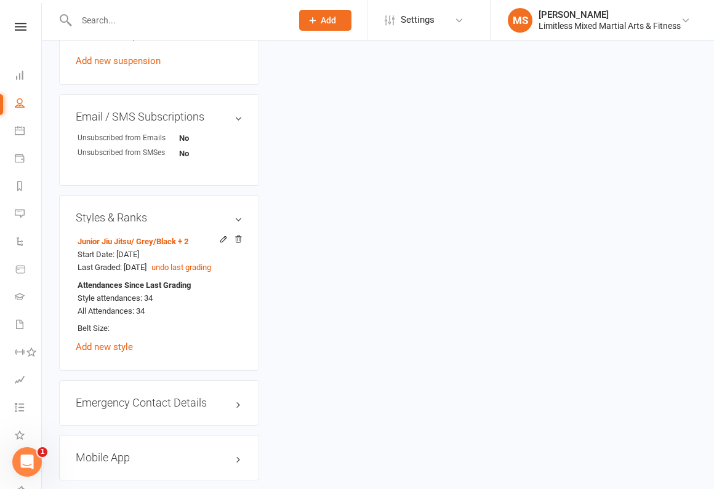
scroll to position [0, 0]
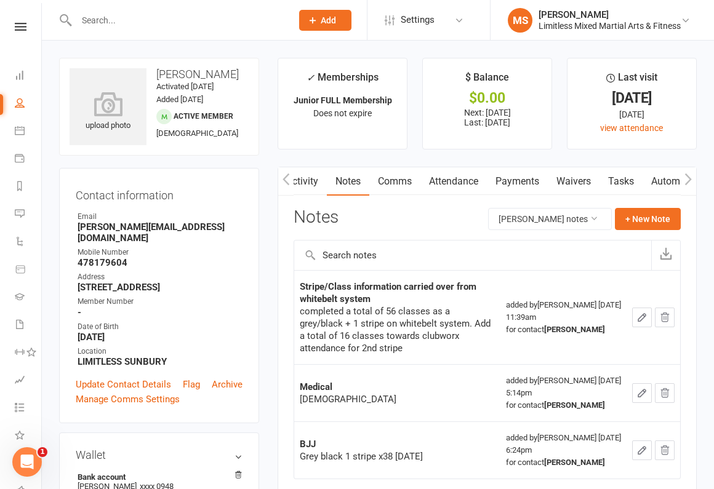
click at [148, 18] on input "text" at bounding box center [178, 20] width 210 height 17
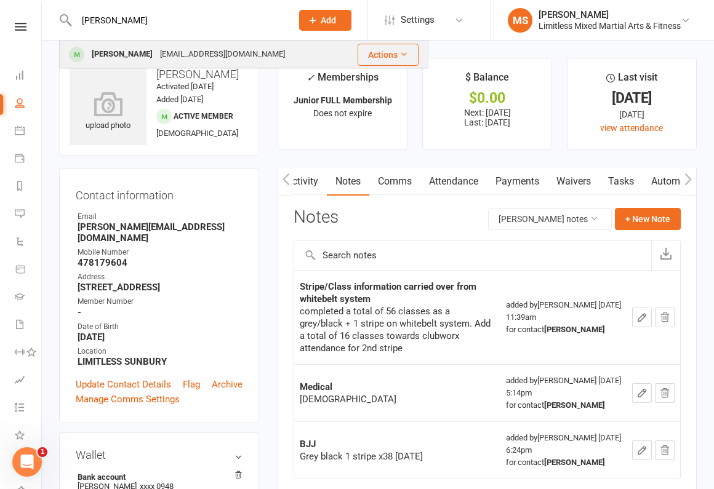
type input "[PERSON_NAME]"
click at [156, 57] on div "[EMAIL_ADDRESS][DOMAIN_NAME]" at bounding box center [222, 55] width 132 height 18
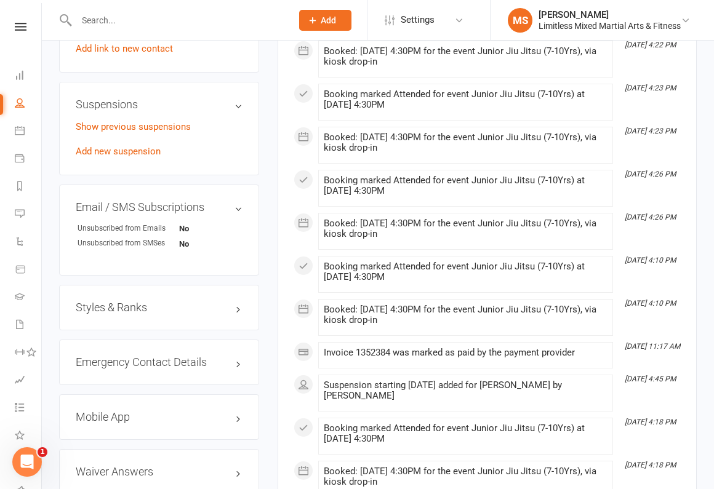
scroll to position [752, 0]
click at [180, 309] on h3 "Styles & Ranks" at bounding box center [159, 307] width 167 height 12
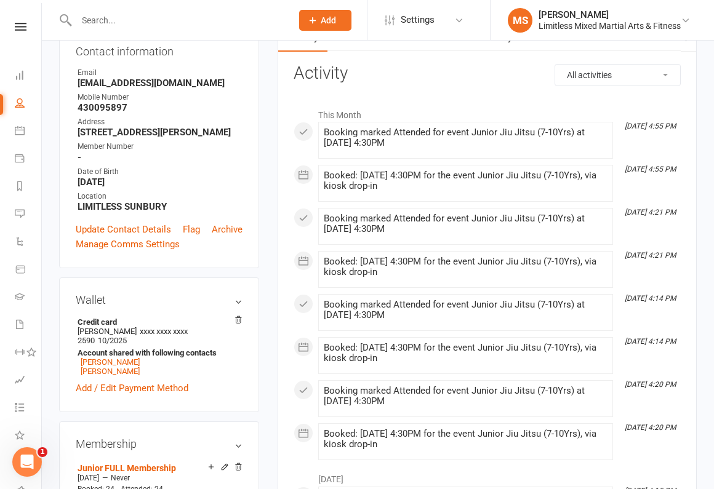
scroll to position [0, 0]
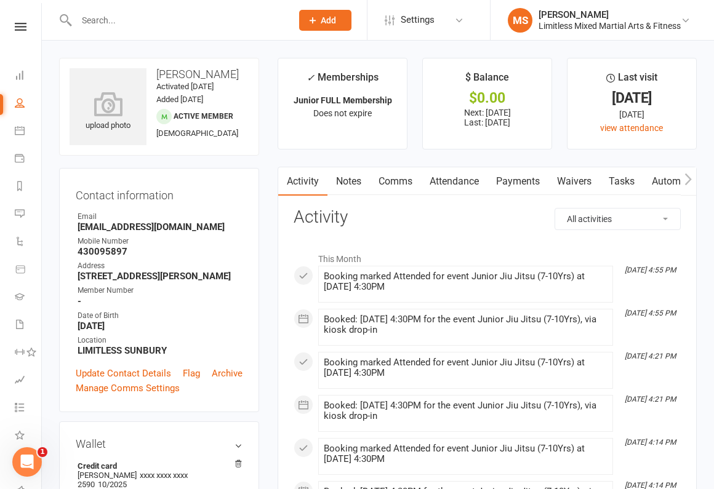
click at [344, 177] on link "Notes" at bounding box center [348, 181] width 42 height 28
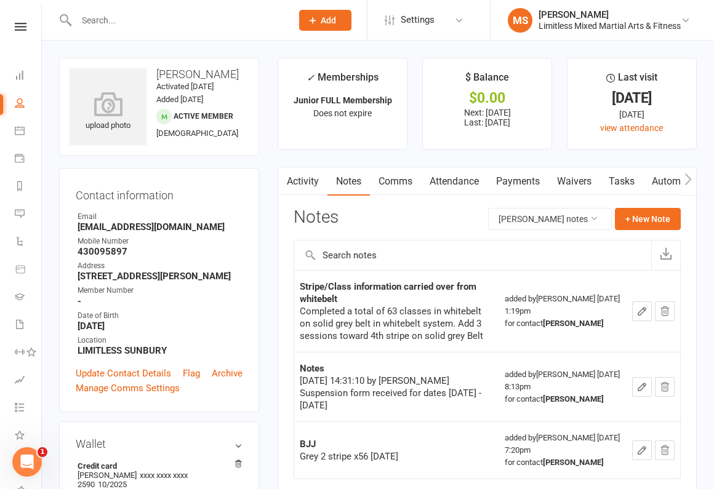
click at [199, 25] on input "text" at bounding box center [178, 20] width 210 height 17
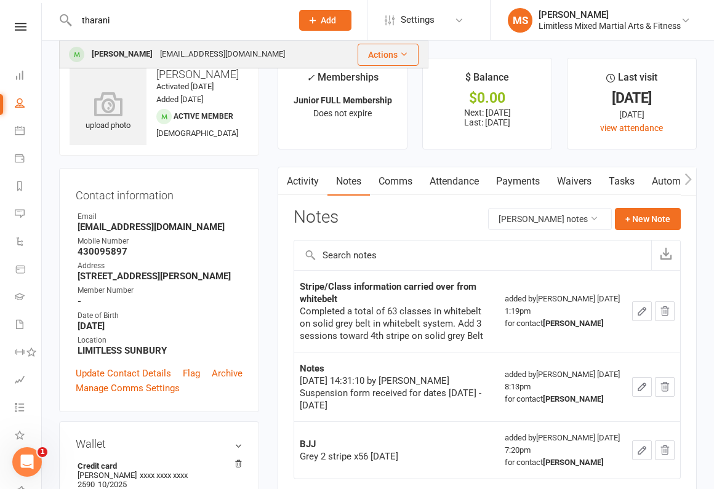
type input "tharani"
click at [132, 50] on div "[PERSON_NAME]" at bounding box center [122, 55] width 68 height 18
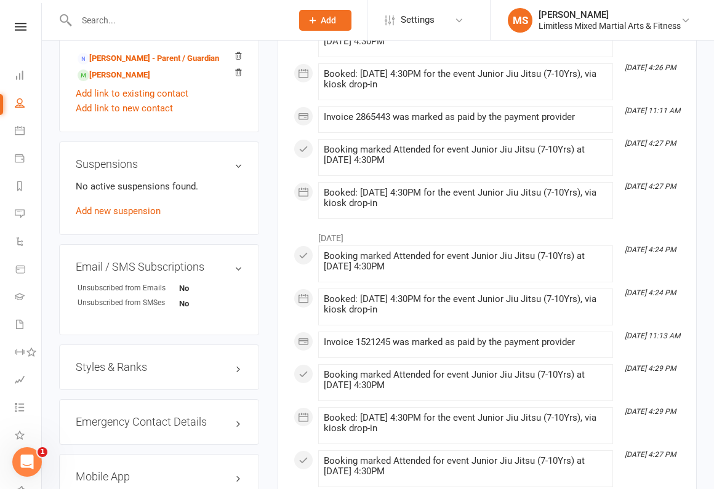
scroll to position [690, 0]
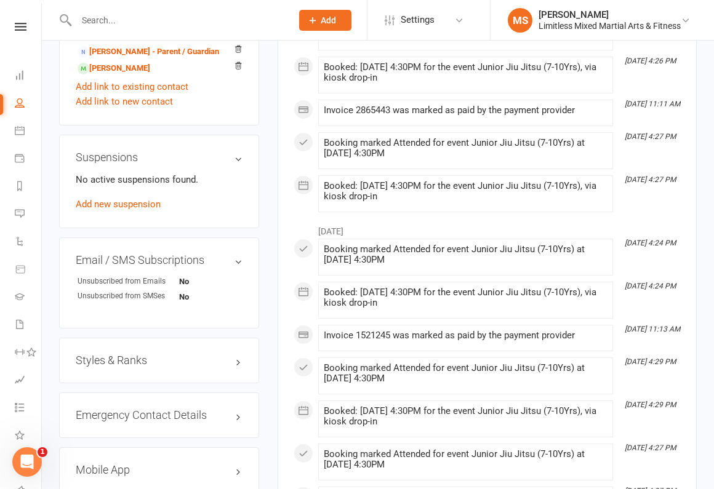
click at [169, 359] on h3 "Styles & Ranks" at bounding box center [159, 360] width 167 height 12
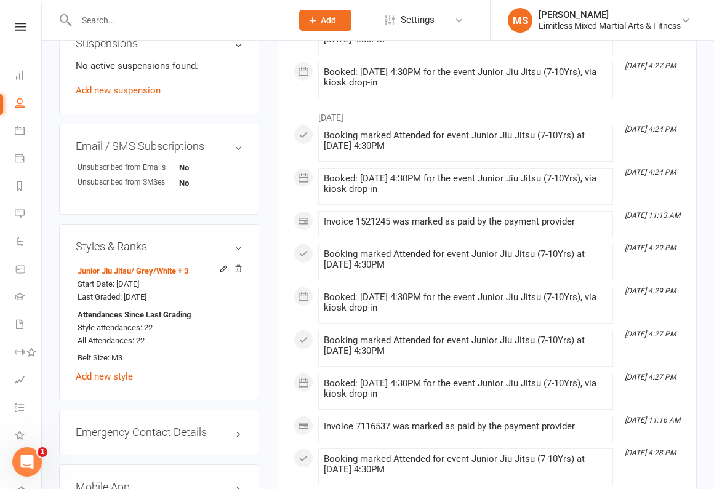
scroll to position [0, 0]
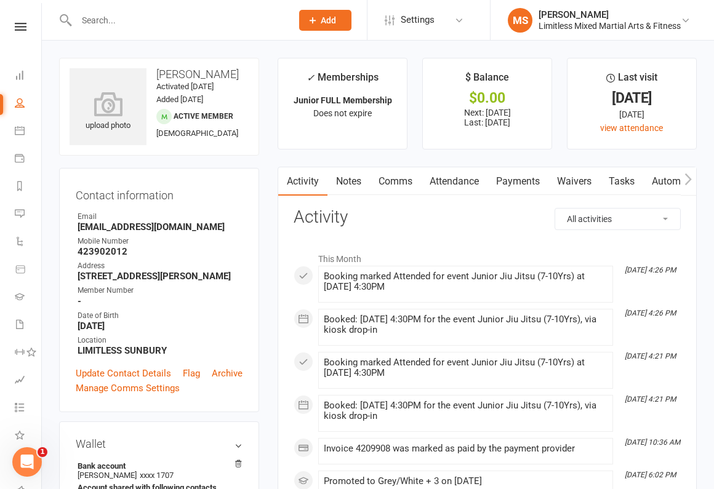
click at [355, 181] on link "Notes" at bounding box center [348, 181] width 42 height 28
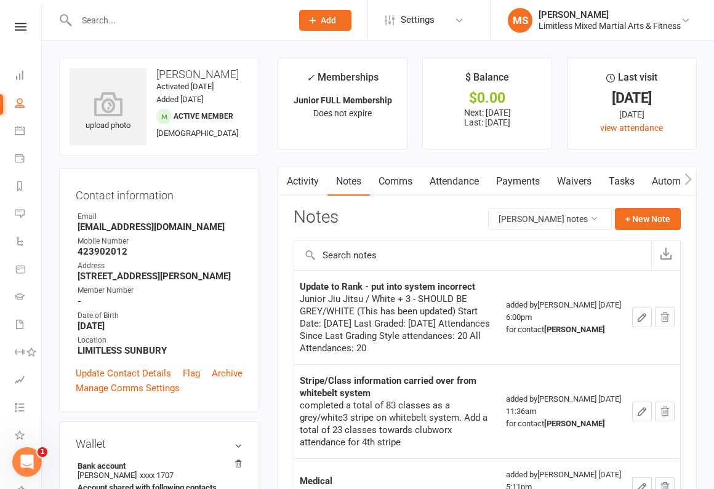
click at [123, 23] on input "text" at bounding box center [178, 20] width 210 height 17
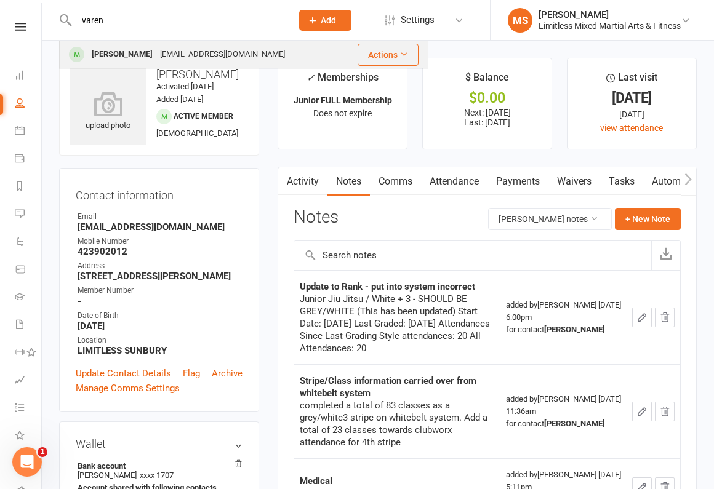
type input "varen"
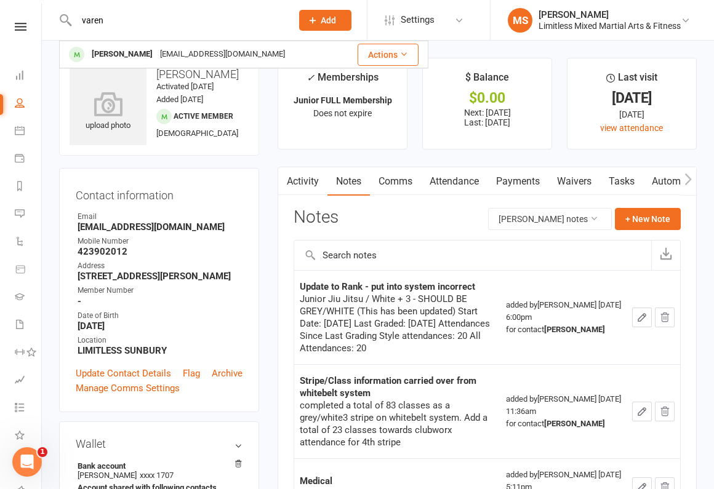
click at [138, 47] on div "[PERSON_NAME]" at bounding box center [122, 55] width 68 height 18
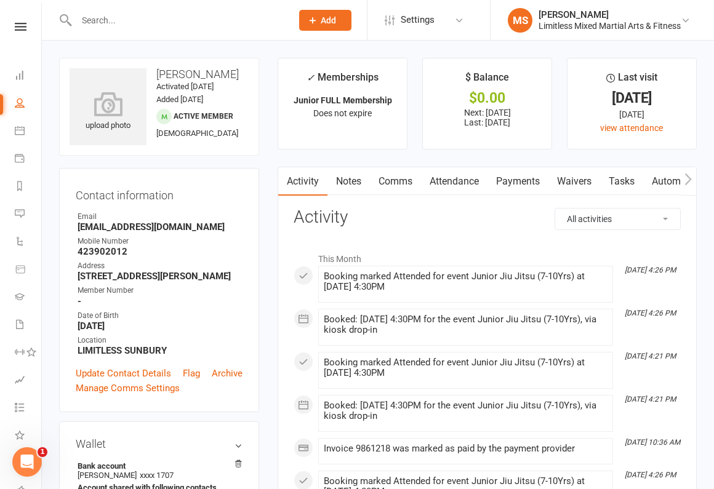
click at [352, 184] on link "Notes" at bounding box center [348, 181] width 42 height 28
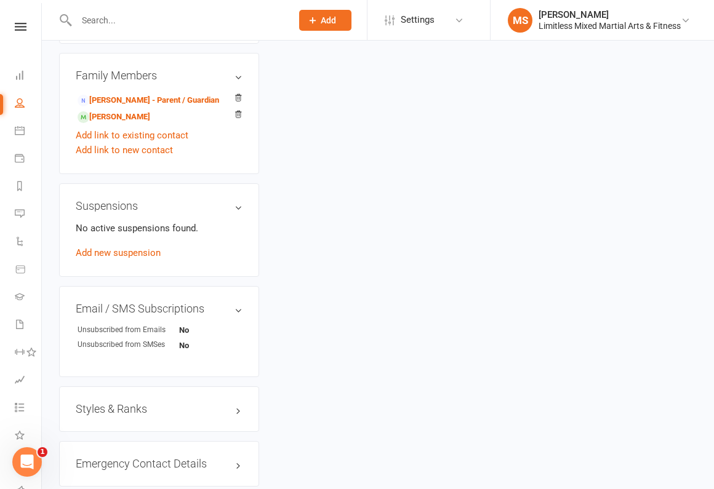
scroll to position [699, 0]
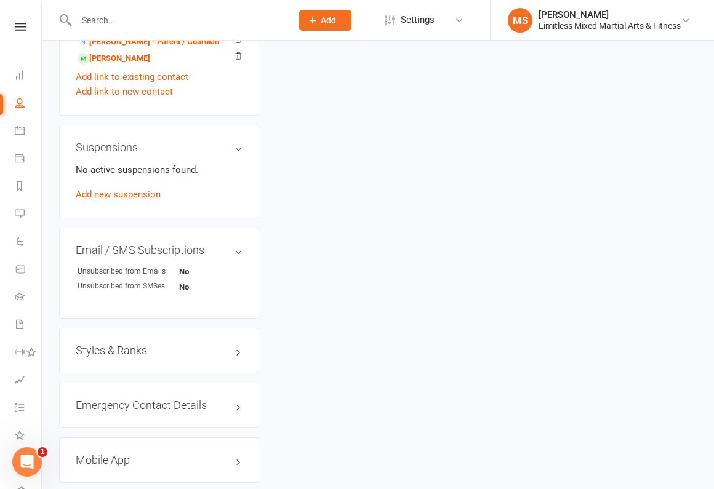
click at [161, 348] on h3 "Styles & Ranks" at bounding box center [159, 350] width 167 height 12
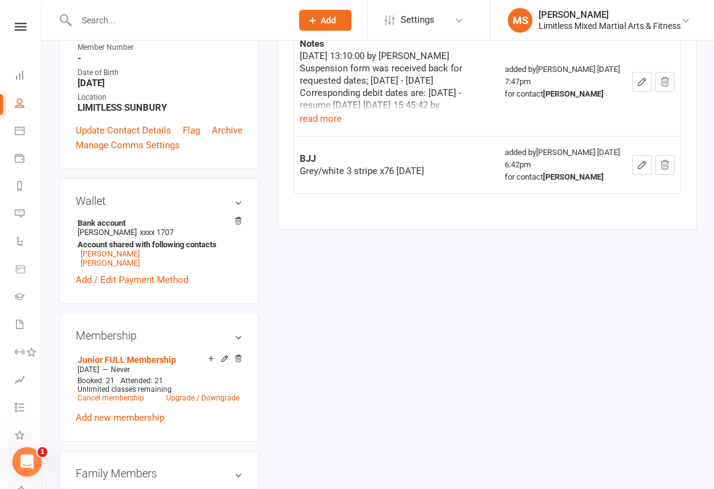
scroll to position [0, 0]
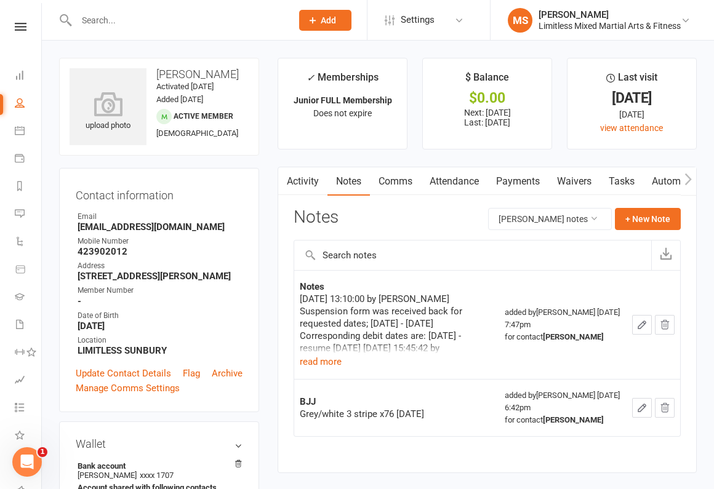
click at [113, 20] on input "text" at bounding box center [178, 20] width 210 height 17
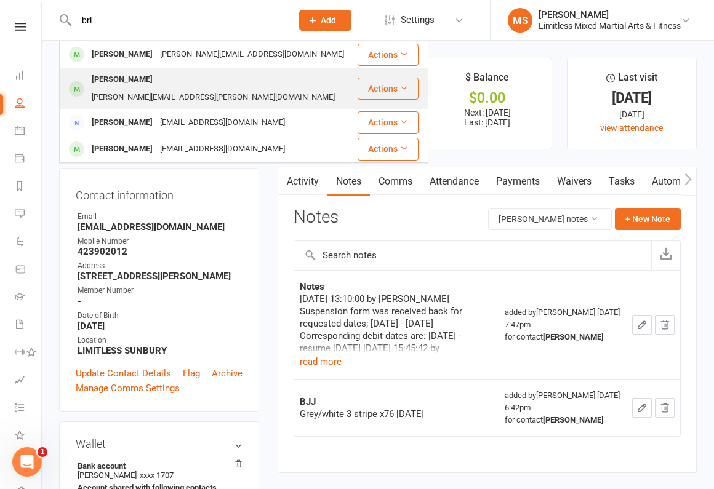
type input "bri"
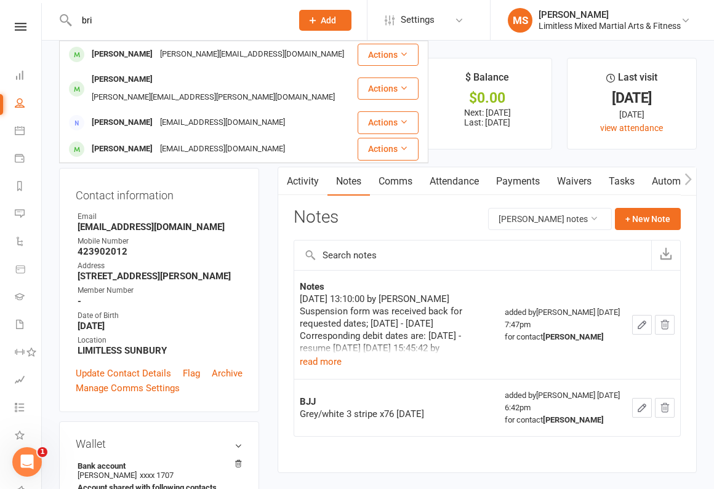
click at [132, 81] on div "[PERSON_NAME]" at bounding box center [122, 80] width 68 height 18
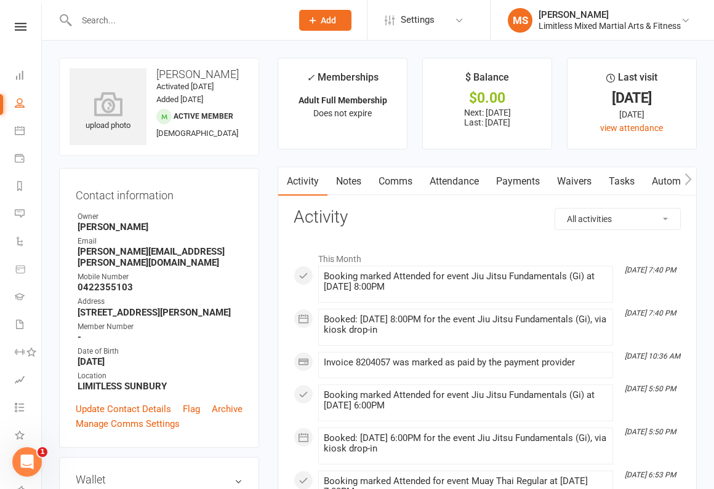
click at [356, 173] on link "Notes" at bounding box center [348, 181] width 42 height 28
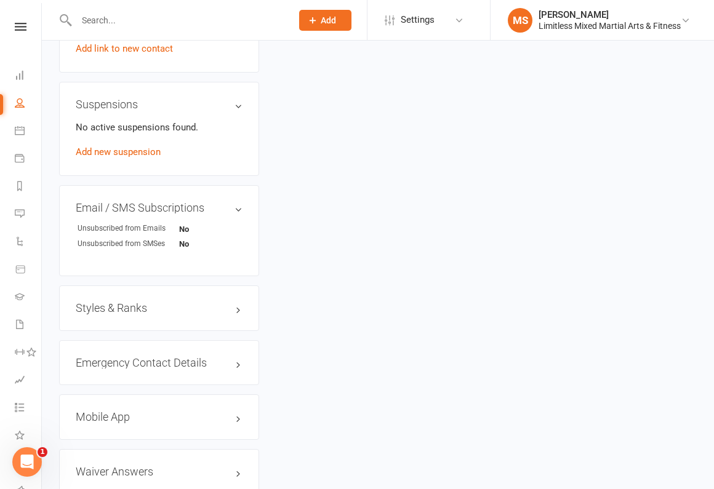
scroll to position [736, 0]
click at [161, 302] on div "Styles & Ranks" at bounding box center [159, 308] width 200 height 46
click at [156, 301] on h3 "Styles & Ranks" at bounding box center [159, 307] width 167 height 12
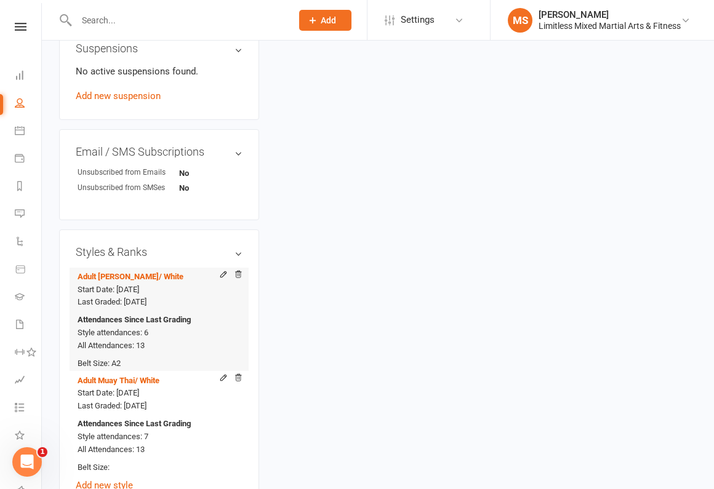
scroll to position [790, 0]
click at [220, 271] on icon at bounding box center [223, 275] width 9 height 9
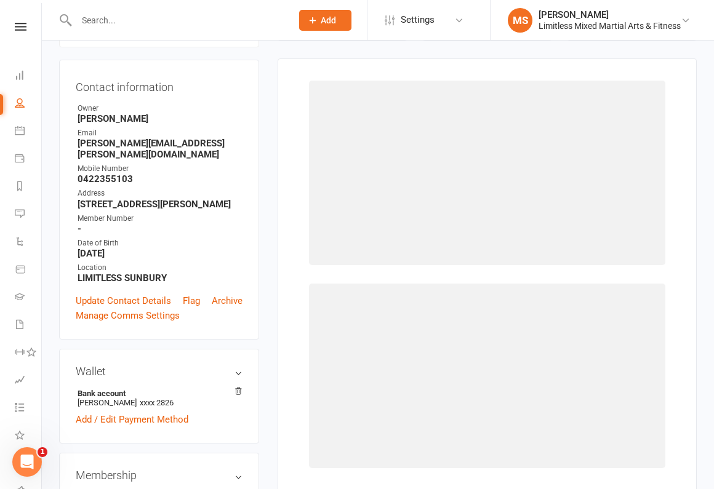
scroll to position [105, 0]
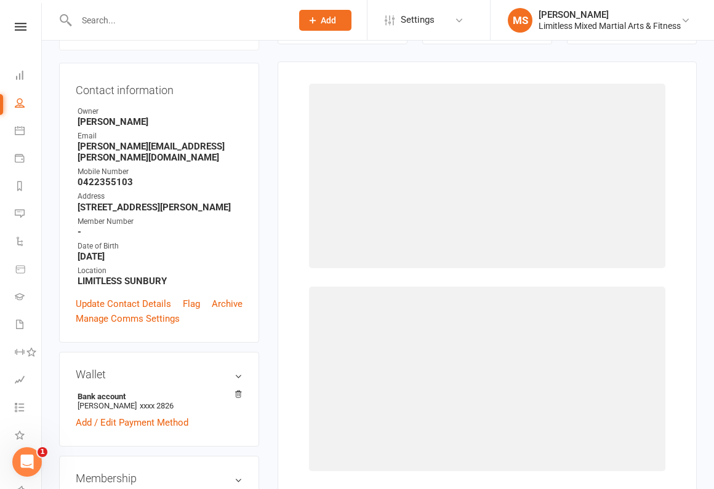
select select "43226"
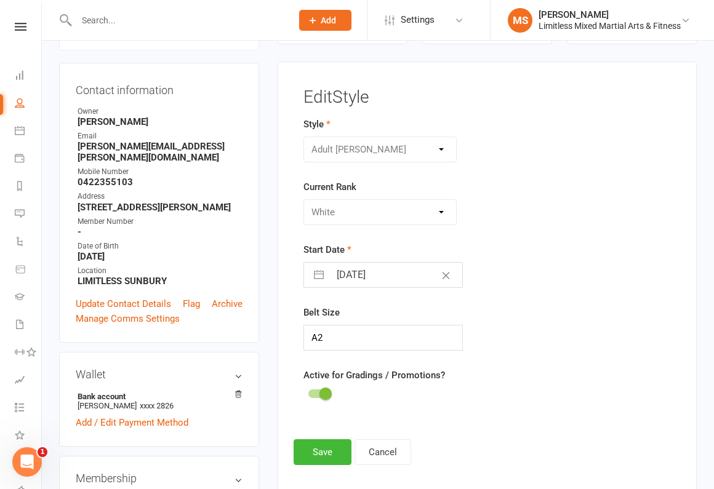
click at [405, 154] on div "Adult Jiu Jitsu Adult Muay Thai Junior Jiu Jitsu Junior Muay Thai MMA Fundament…" at bounding box center [379, 150] width 153 height 26
click at [403, 149] on div "Adult Jiu Jitsu Adult Muay Thai Junior Jiu Jitsu Junior Muay Thai MMA Fundament…" at bounding box center [379, 150] width 153 height 26
drag, startPoint x: 408, startPoint y: 207, endPoint x: 410, endPoint y: 213, distance: 6.3
click at [408, 207] on div "Please Select Starting Rank White White + 1 White + 2 White + 3 White + 4 Blue …" at bounding box center [379, 212] width 153 height 26
click at [409, 213] on div "Please Select Starting Rank White White + 1 White + 2 White + 3 White + 4 Blue …" at bounding box center [379, 212] width 153 height 26
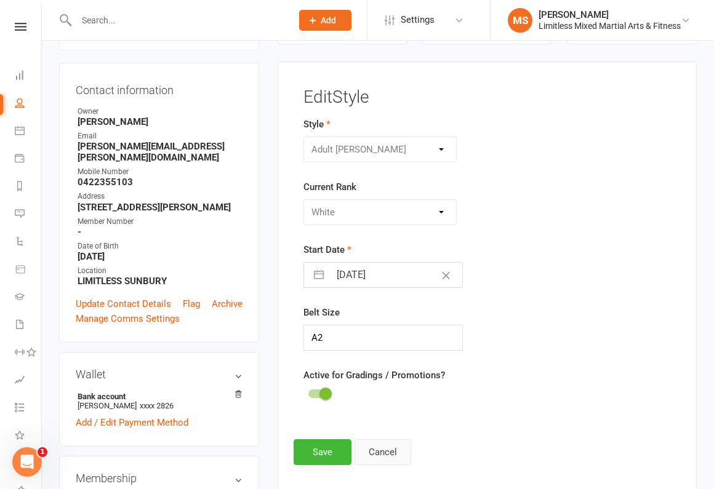
click at [399, 421] on button "Cancel" at bounding box center [382, 452] width 57 height 26
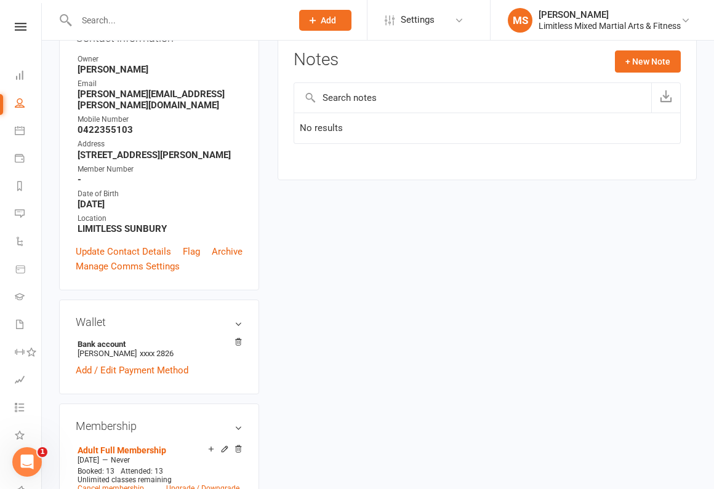
scroll to position [0, 0]
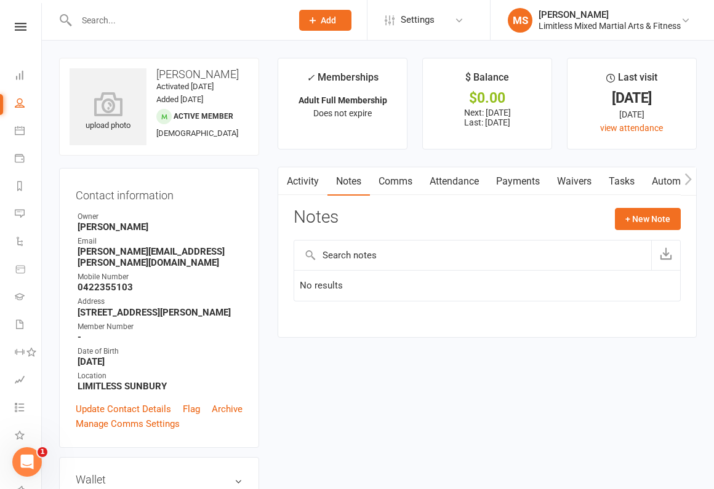
click at [359, 182] on link "Notes" at bounding box center [348, 181] width 42 height 28
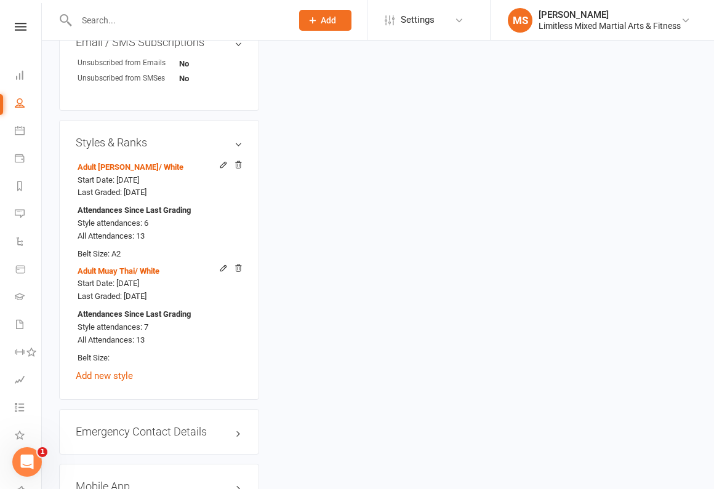
scroll to position [910, 0]
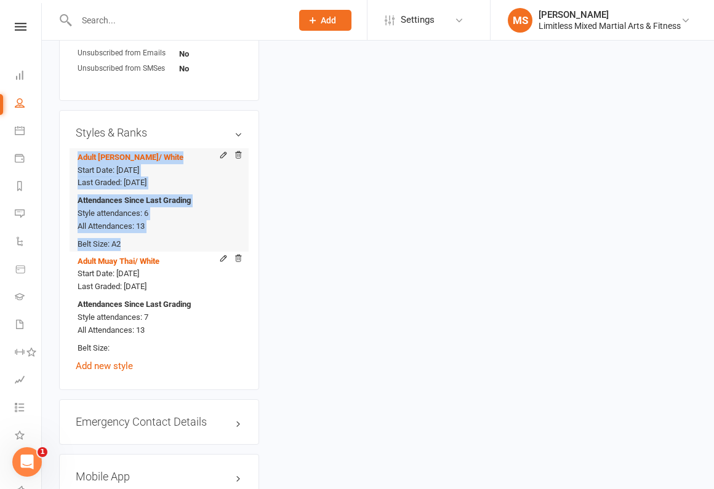
drag, startPoint x: 77, startPoint y: 142, endPoint x: 154, endPoint y: 226, distance: 114.0
click at [154, 226] on li "Adult Jiu Jitsu / White Start Date: [DATE] Last Graded: [DATE] Attendances Sinc…" at bounding box center [159, 200] width 167 height 104
copy li "Adult Jiu Jitsu / White Start Date: [DATE] Last Graded: [DATE] Attendances Sinc…"
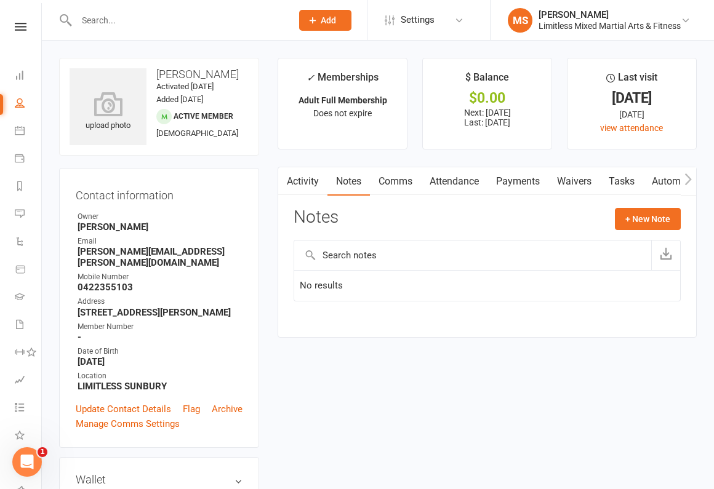
click at [341, 186] on link "Notes" at bounding box center [348, 181] width 42 height 28
click at [644, 215] on button "+ New Note" at bounding box center [647, 219] width 66 height 22
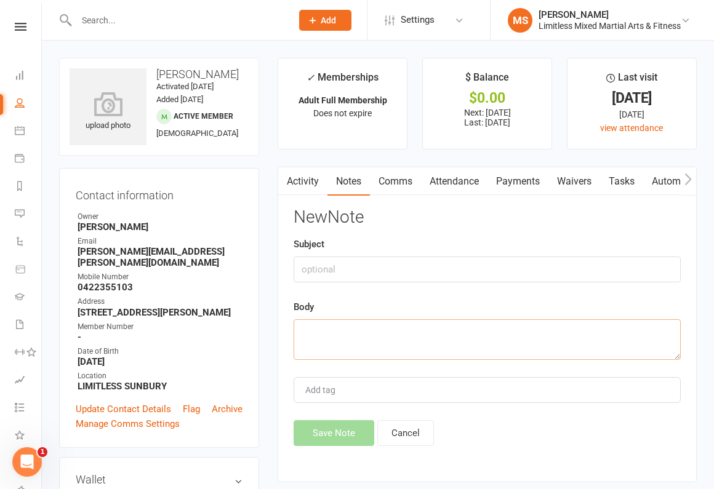
drag, startPoint x: 497, startPoint y: 335, endPoint x: 488, endPoint y: 334, distance: 9.2
click at [497, 335] on textarea at bounding box center [486, 339] width 387 height 41
paste textarea "Adult Jiu Jitsu / White Start Date: [DATE] Last Graded: [DATE] Attendances Sinc…"
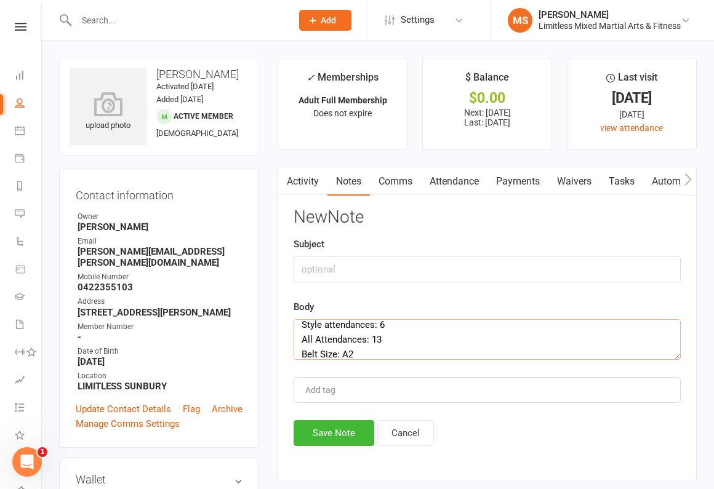
type textarea "Adult Jiu Jitsu / White Start Date: [DATE] Last Graded: [DATE] Attendances Sinc…"
click at [360, 274] on input "text" at bounding box center [486, 269] width 387 height 26
type input "Ranking Update"
click at [305, 325] on textarea "Adult Jiu Jitsu / White Start Date: [DATE] Last Graded: [DATE] Attendances Sinc…" at bounding box center [486, 339] width 387 height 41
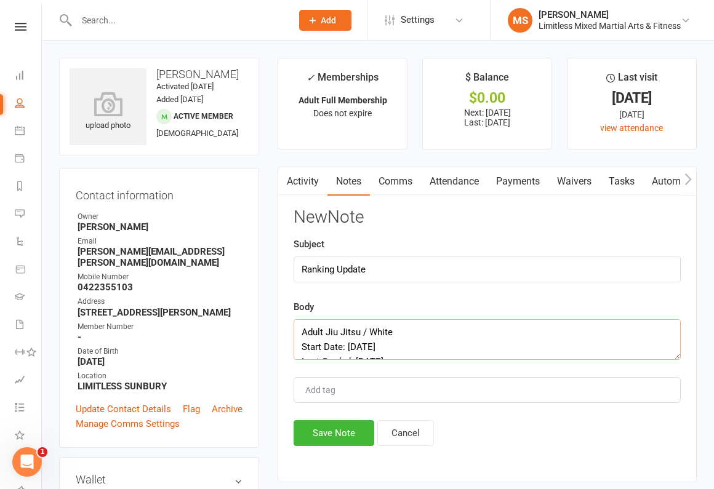
click at [304, 332] on textarea "Adult Jiu Jitsu / White Start Date: [DATE] Last Graded: [DATE] Attendances Sinc…" at bounding box center [486, 339] width 387 height 41
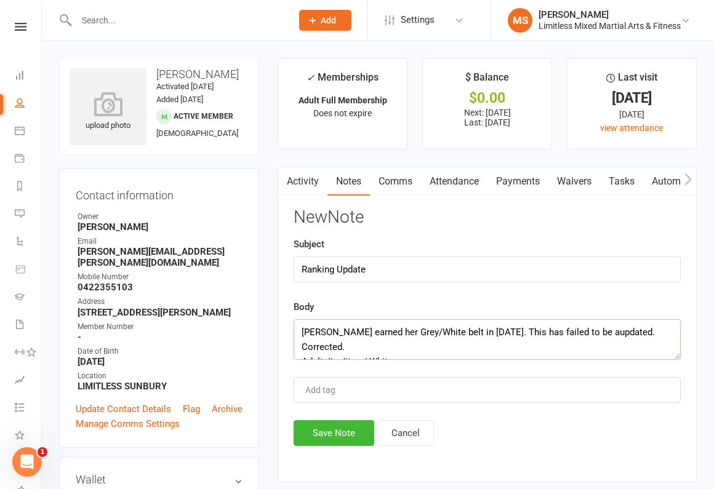
scroll to position [7, 0]
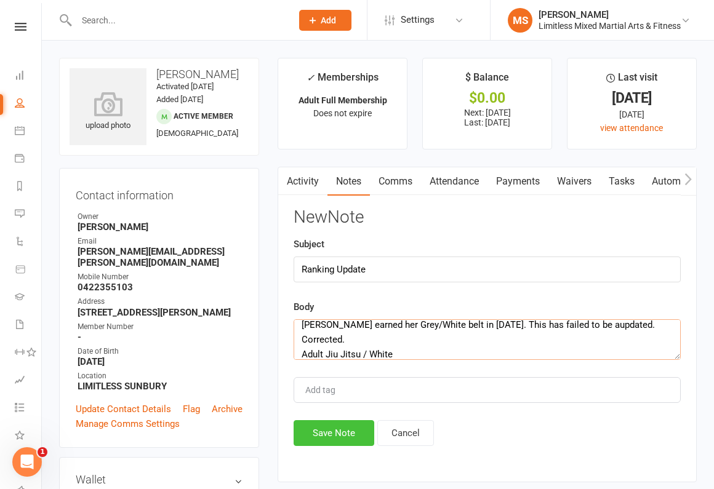
type textarea "[PERSON_NAME] earned her Grey/White belt in [DATE]. This has failed to be aupda…"
click at [333, 421] on button "Save Note" at bounding box center [333, 433] width 81 height 26
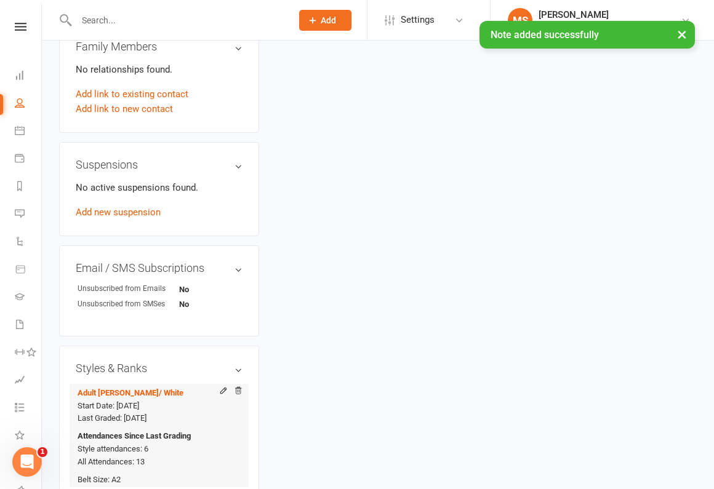
scroll to position [751, 0]
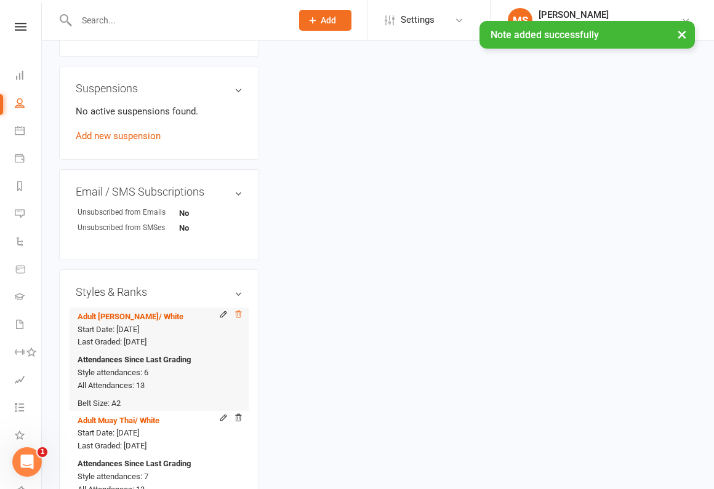
click at [237, 311] on icon at bounding box center [239, 314] width 6 height 7
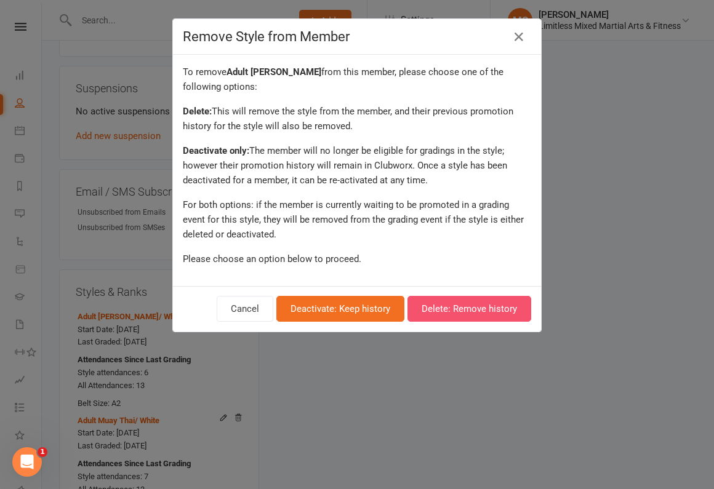
click at [439, 309] on button "Delete: Remove history" at bounding box center [469, 309] width 124 height 26
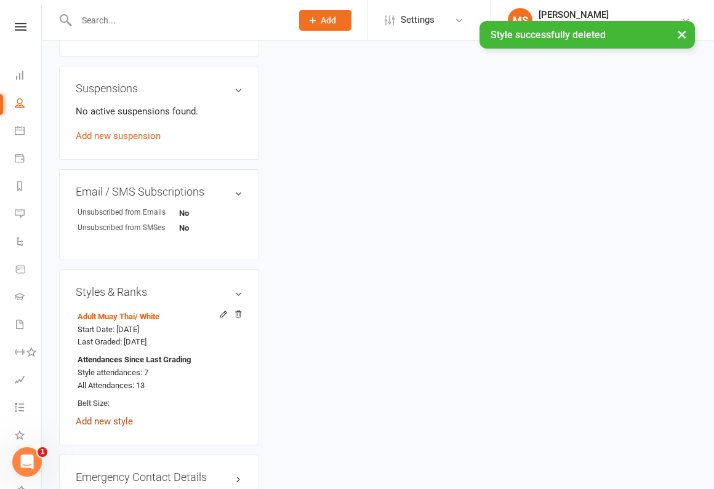
click at [119, 416] on link "Add new style" at bounding box center [104, 421] width 57 height 11
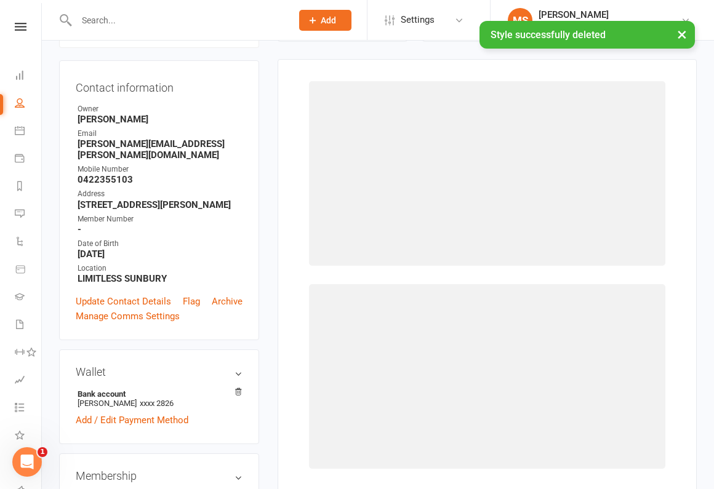
scroll to position [105, 0]
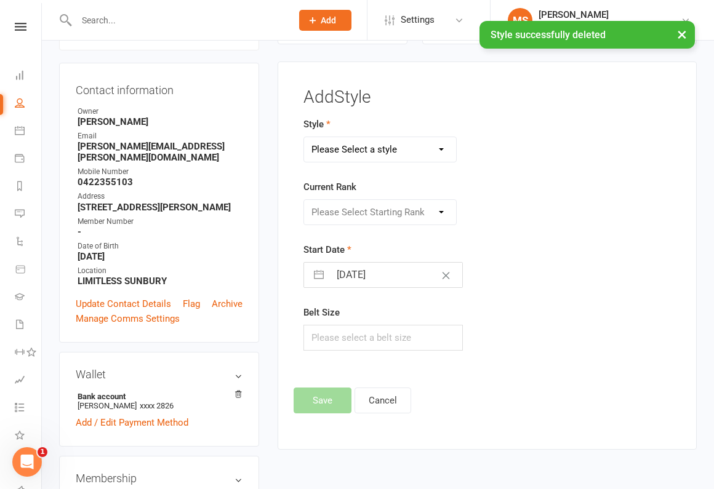
click at [415, 143] on select "Please Select a style Adult Jiu Jitsu Adult Muay Thai Junior Jiu Jitsu Junior M…" at bounding box center [380, 149] width 152 height 25
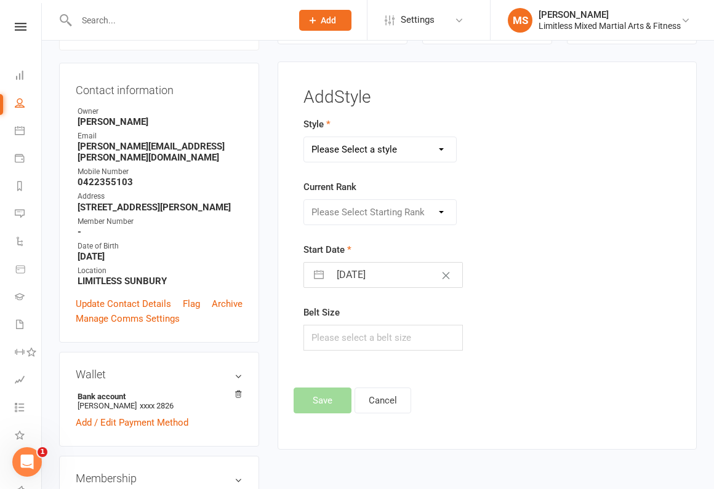
select select "3644"
click at [304, 137] on select "Please Select a style Adult Jiu Jitsu Adult Muay Thai Junior Jiu Jitsu Junior M…" at bounding box center [380, 149] width 152 height 25
click at [424, 214] on select "Please Select Starting Rank White White + 1 White + 2 White + 3 White + 4 Grey/…" at bounding box center [380, 212] width 152 height 25
select select "43166"
click at [304, 200] on select "Please Select Starting Rank White White + 1 White + 2 White + 3 White + 4 Grey/…" at bounding box center [380, 212] width 152 height 25
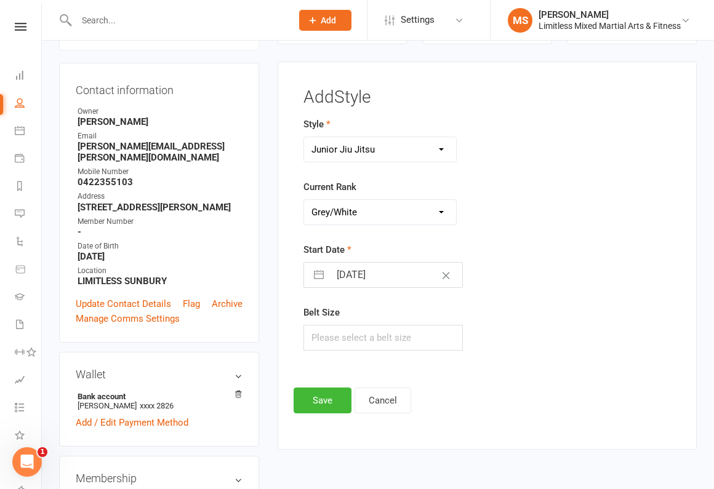
click at [392, 276] on input "[DATE]" at bounding box center [396, 275] width 132 height 25
select select "7"
select select "2025"
select select "8"
select select "2025"
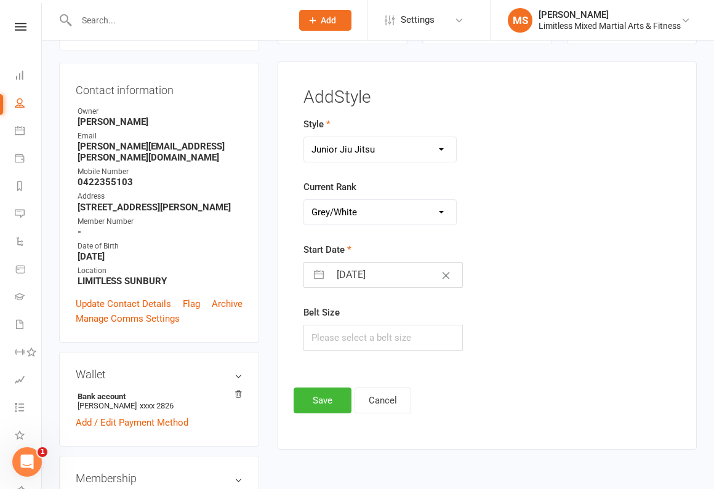
select select "9"
select select "2025"
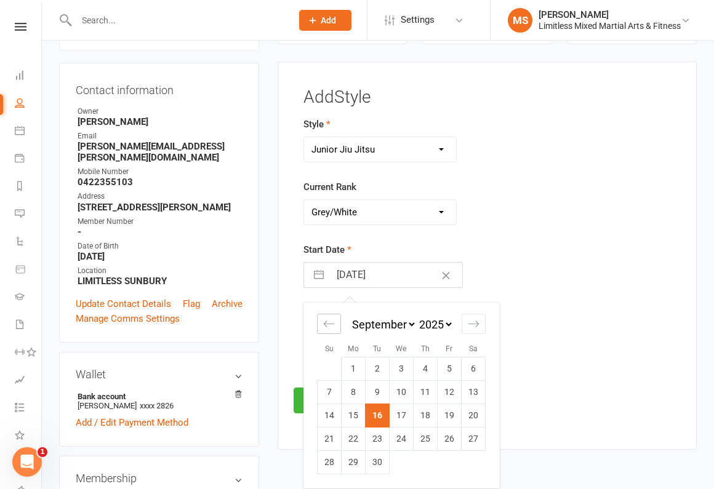
click at [334, 326] on icon "Move backward to switch to the previous month." at bounding box center [329, 324] width 12 height 12
click at [335, 326] on icon "Move backward to switch to the previous month." at bounding box center [329, 324] width 12 height 12
select select "5"
select select "2025"
select select "6"
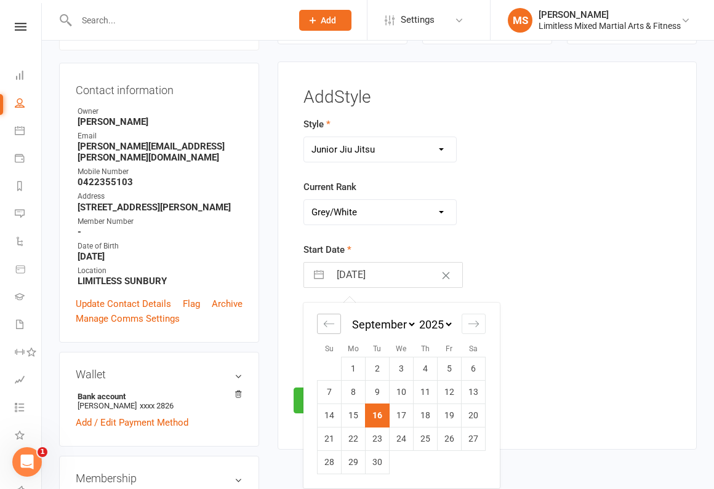
select select "2025"
click at [335, 326] on div "Move backward to switch to the previous month." at bounding box center [329, 324] width 24 height 20
select select "4"
select select "2025"
click at [335, 325] on div "Move backward to switch to the previous month." at bounding box center [329, 324] width 24 height 20
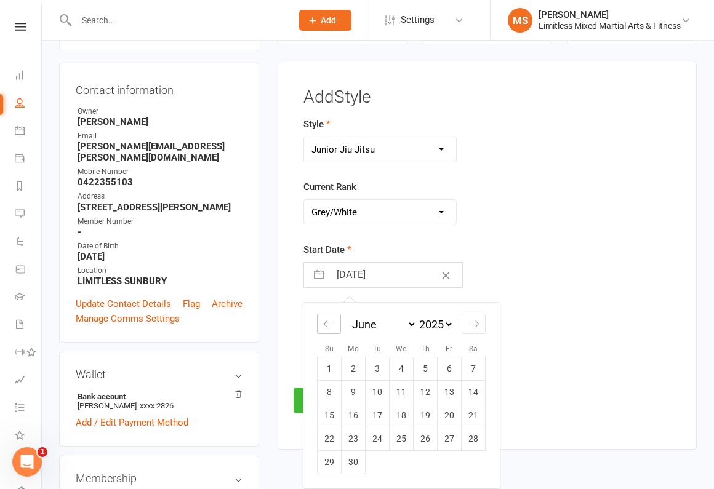
select select "3"
select select "2025"
click at [335, 325] on div "Move backward to switch to the previous month." at bounding box center [329, 324] width 24 height 20
select select "2"
select select "2025"
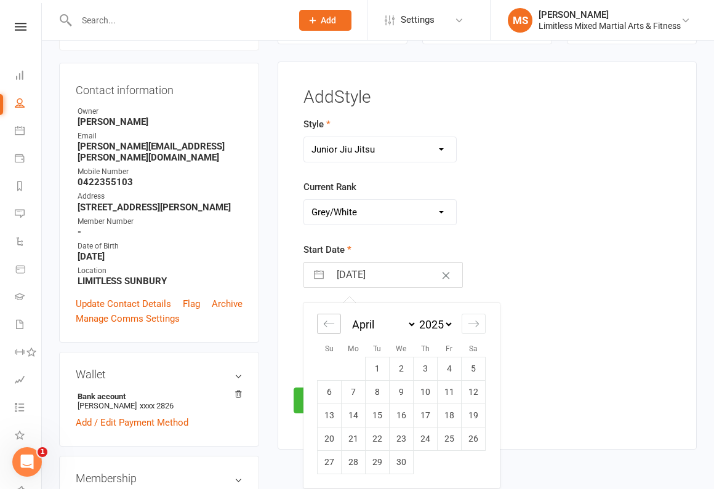
click at [322, 322] on div "Move backward to switch to the previous month." at bounding box center [329, 324] width 24 height 20
select select "1"
select select "2025"
click at [395, 421] on td "26" at bounding box center [401, 461] width 24 height 23
type input "[DATE]"
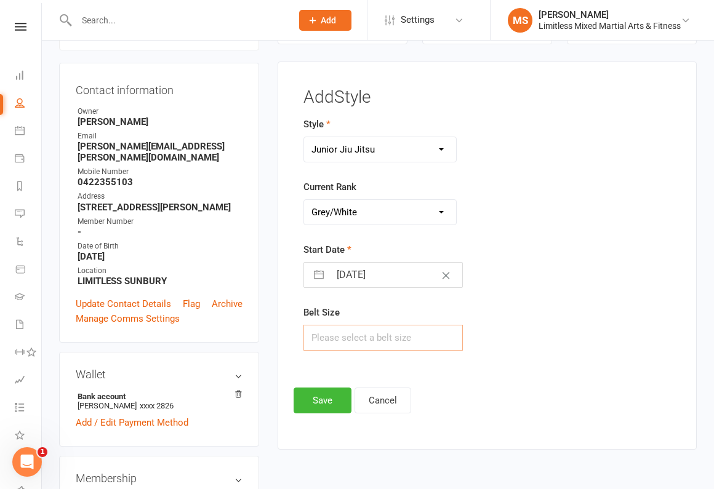
click at [356, 337] on input "text" at bounding box center [382, 338] width 159 height 26
type input "A1"
click at [325, 403] on button "Save" at bounding box center [322, 401] width 58 height 26
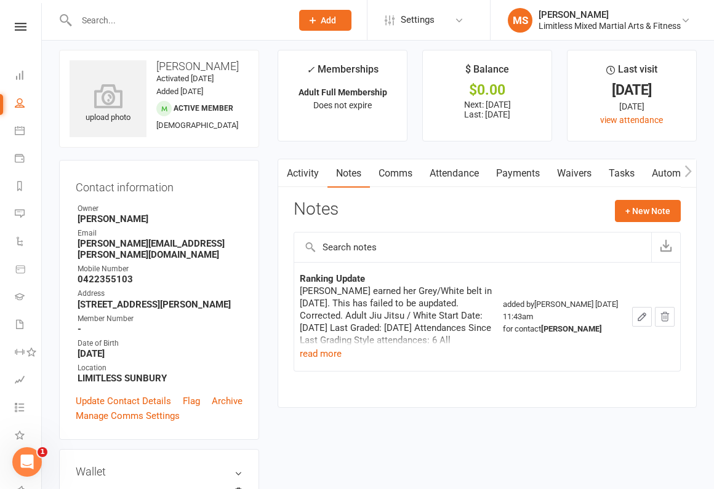
scroll to position [0, 0]
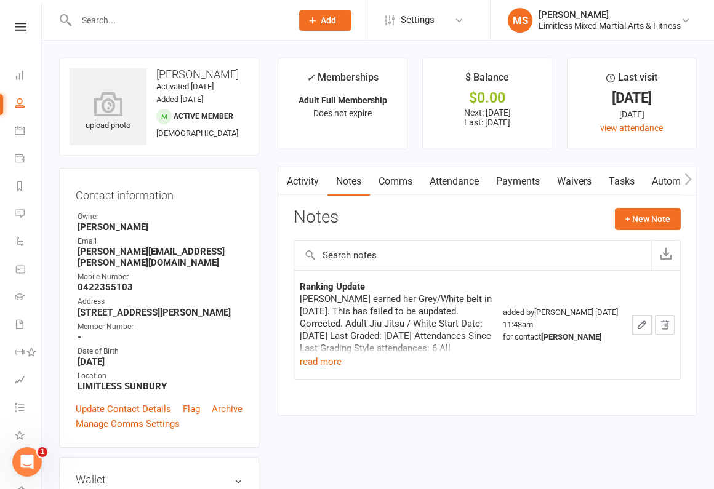
click at [112, 23] on input "text" at bounding box center [178, 20] width 210 height 17
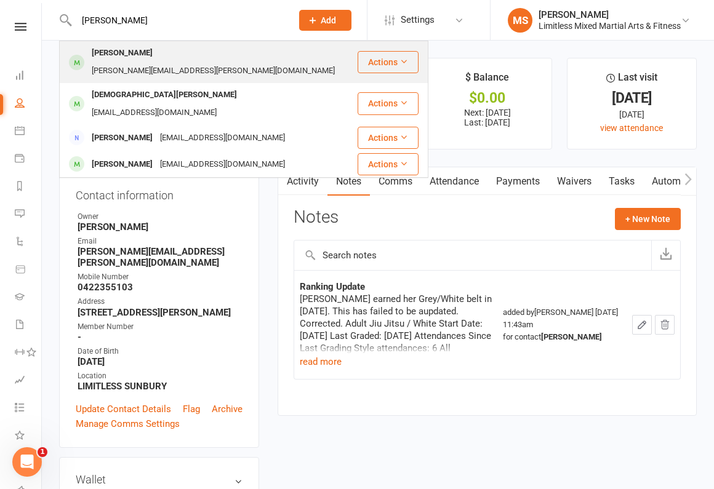
type input "[PERSON_NAME]"
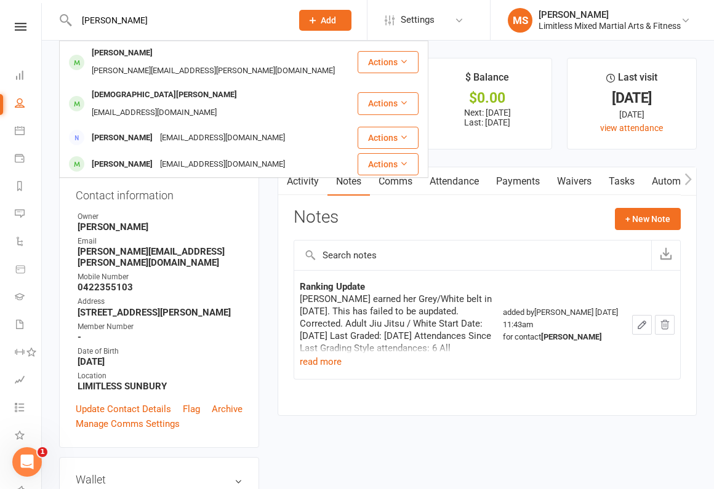
click at [138, 49] on div "[PERSON_NAME]" at bounding box center [122, 53] width 68 height 18
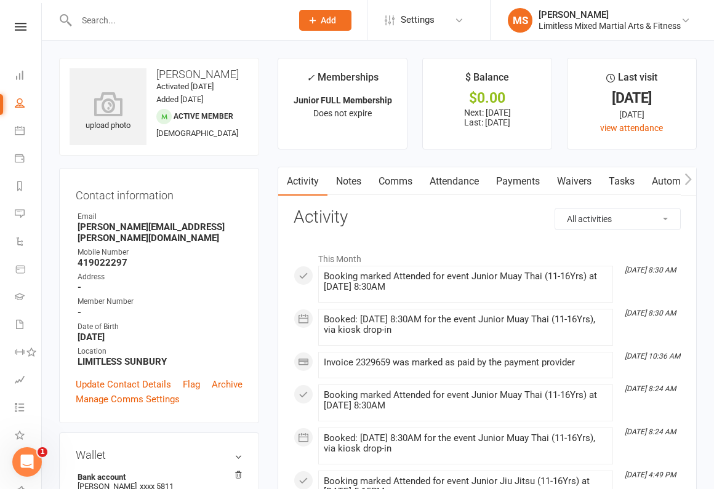
click at [354, 178] on link "Notes" at bounding box center [348, 181] width 42 height 28
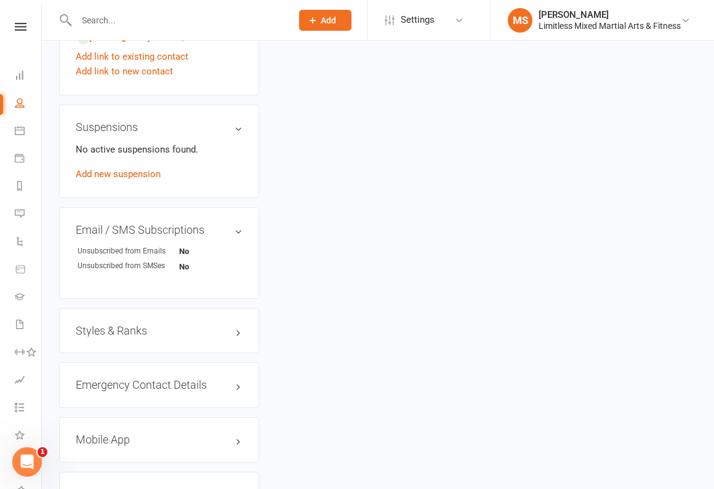
scroll to position [706, 0]
click at [178, 324] on h3 "Styles & Ranks" at bounding box center [159, 330] width 167 height 12
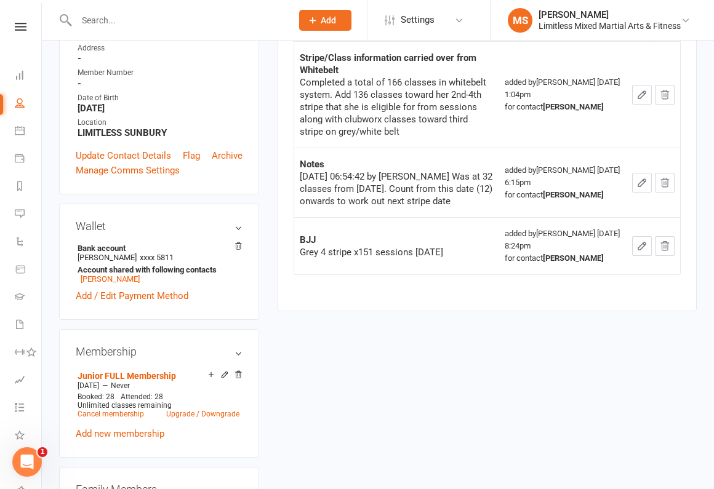
scroll to position [0, 0]
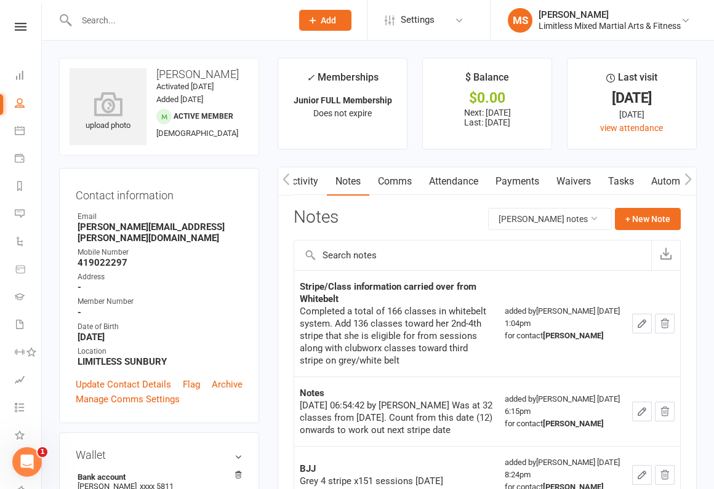
click at [152, 22] on input "text" at bounding box center [178, 20] width 210 height 17
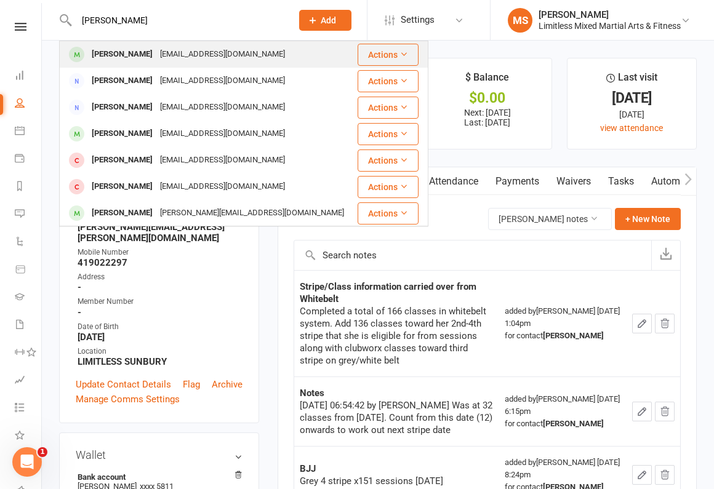
type input "[PERSON_NAME]"
click at [163, 54] on div "[EMAIL_ADDRESS][DOMAIN_NAME]" at bounding box center [222, 55] width 132 height 18
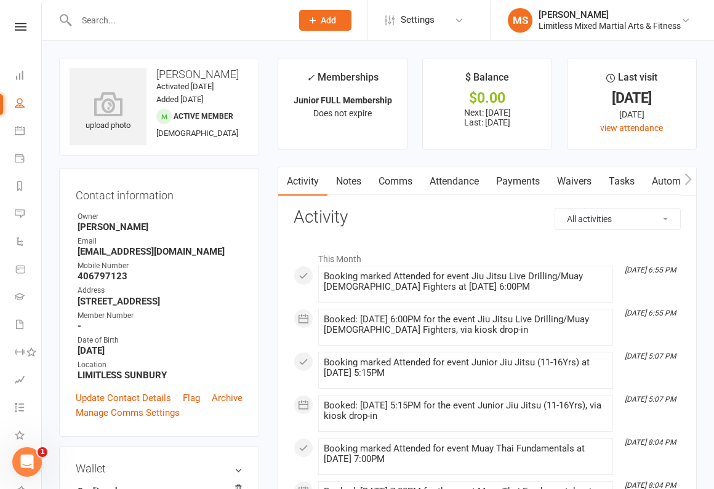
click at [354, 182] on link "Notes" at bounding box center [348, 181] width 42 height 28
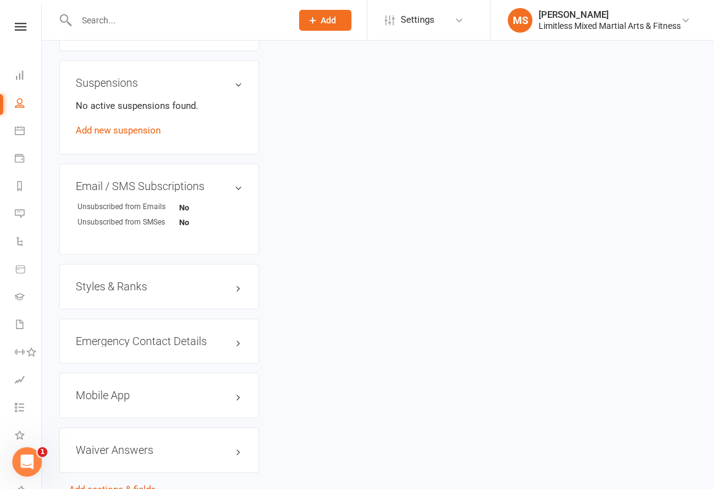
scroll to position [768, 0]
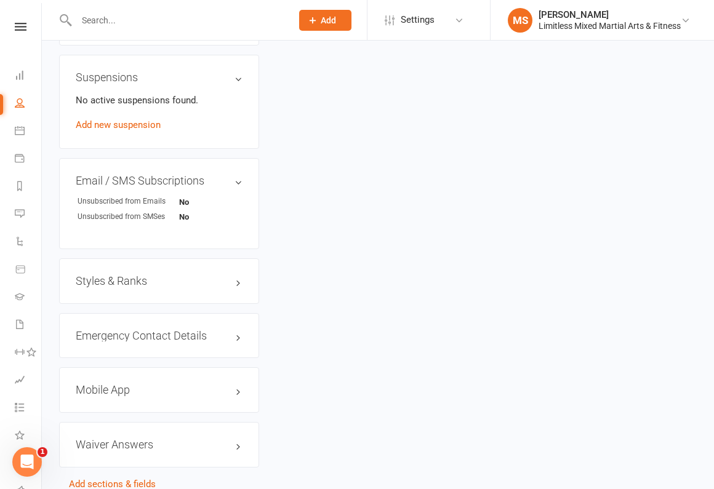
click at [159, 275] on h3 "Styles & Ranks" at bounding box center [159, 281] width 167 height 12
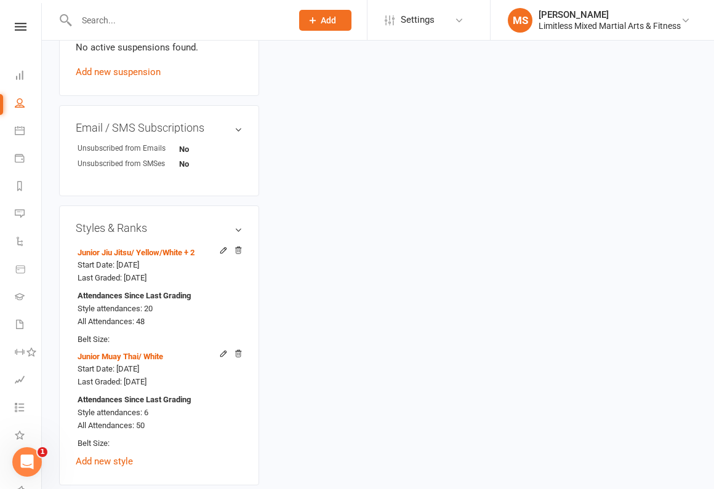
scroll to position [0, 0]
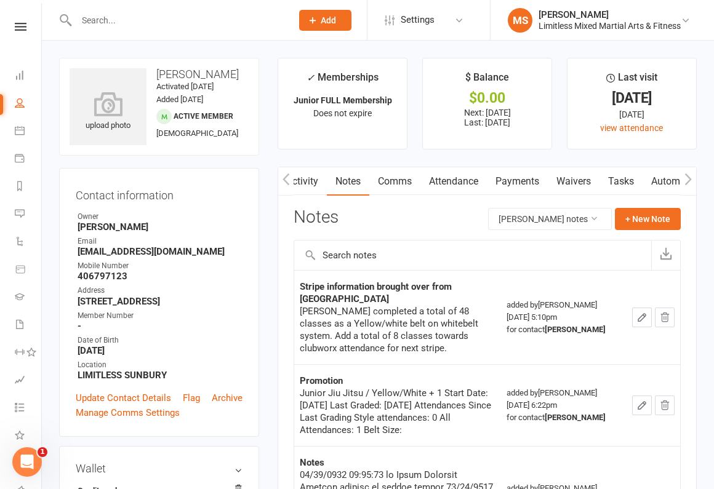
click at [170, 21] on input "text" at bounding box center [178, 20] width 210 height 17
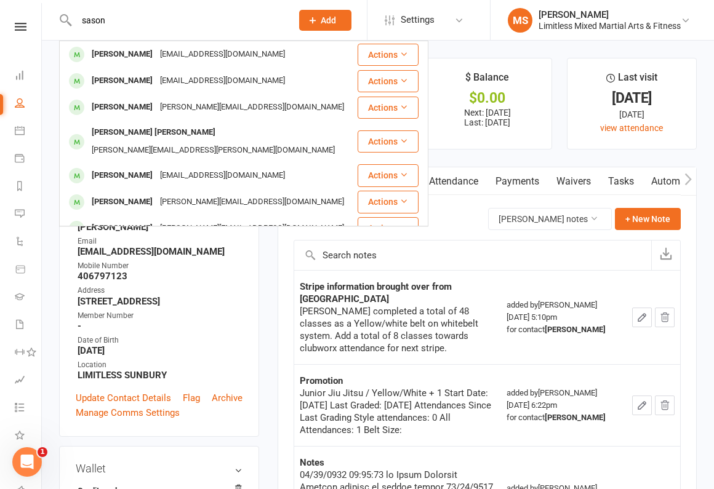
type input "sason"
click at [156, 49] on div "[EMAIL_ADDRESS][DOMAIN_NAME]" at bounding box center [222, 55] width 132 height 18
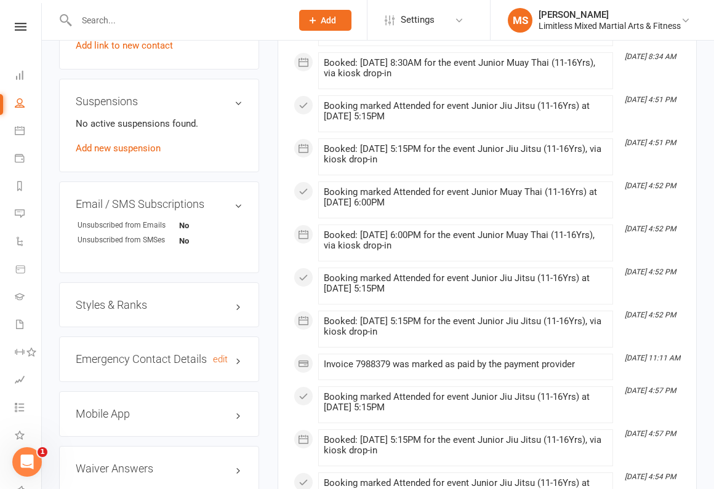
scroll to position [737, 0]
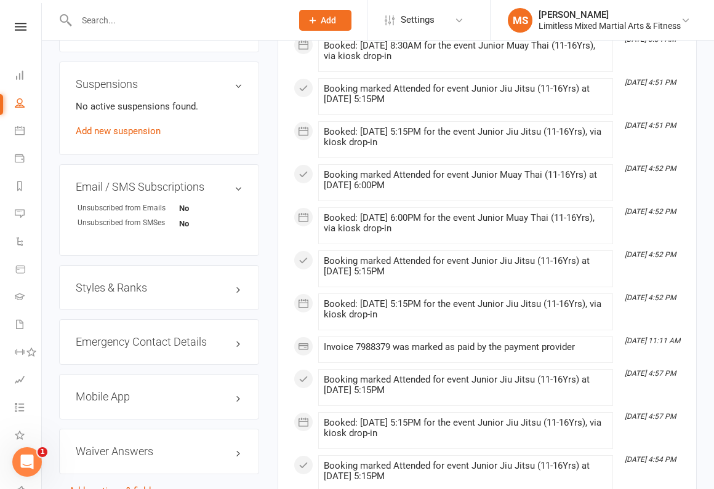
click at [148, 294] on h3 "Styles & Ranks" at bounding box center [159, 288] width 167 height 12
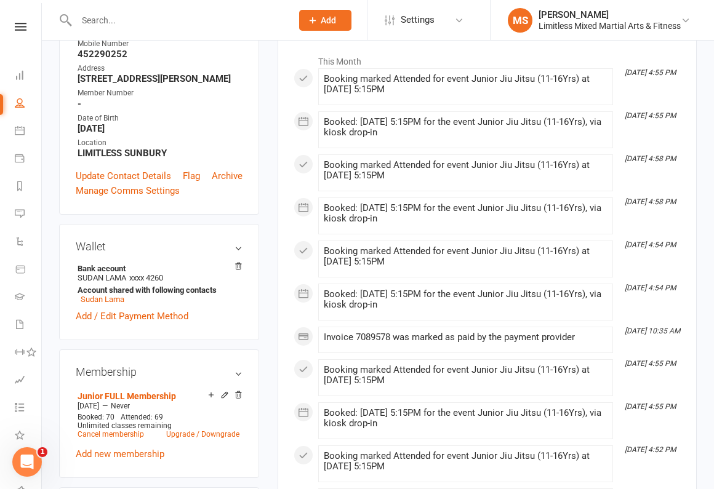
scroll to position [0, 0]
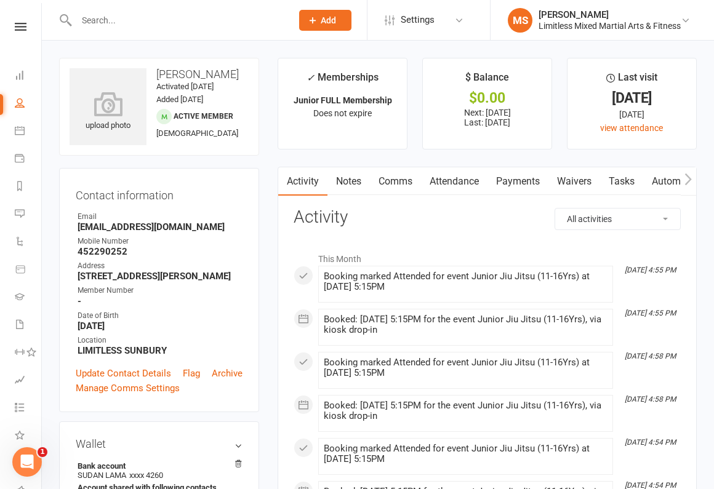
click at [100, 15] on input "text" at bounding box center [178, 20] width 210 height 17
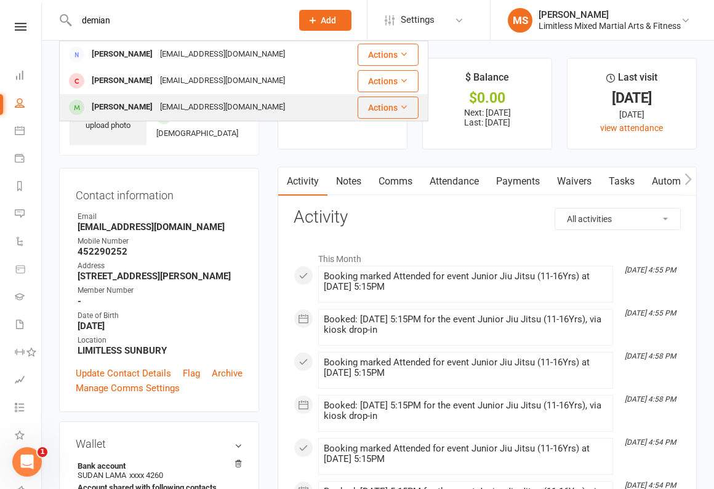
type input "demian"
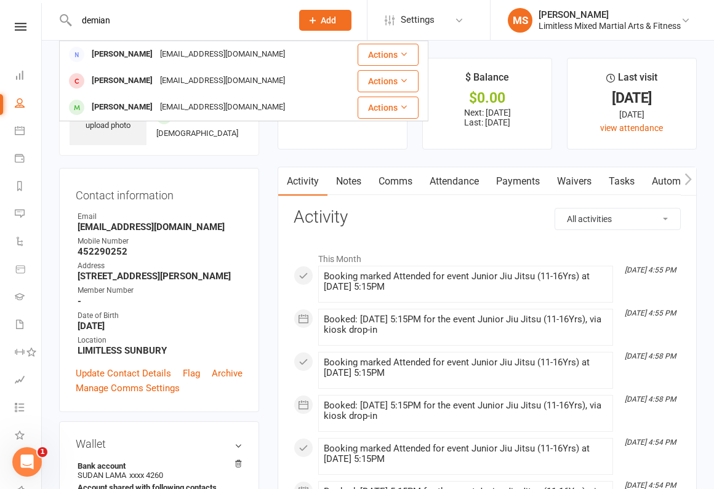
click at [141, 106] on div "[PERSON_NAME]" at bounding box center [122, 107] width 68 height 18
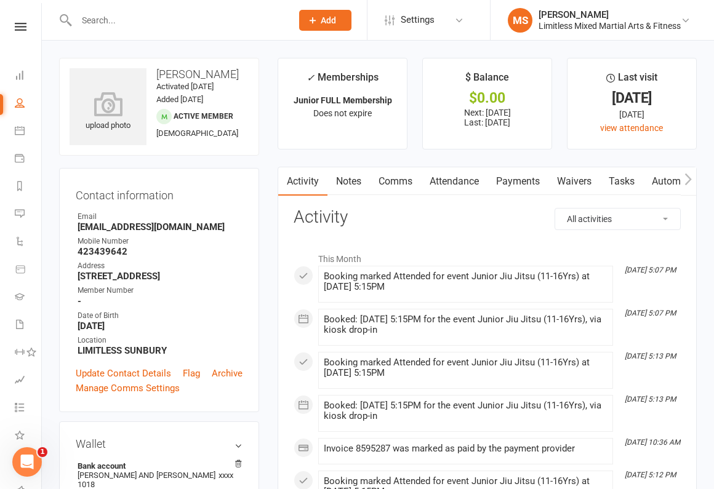
click at [352, 185] on link "Notes" at bounding box center [348, 181] width 42 height 28
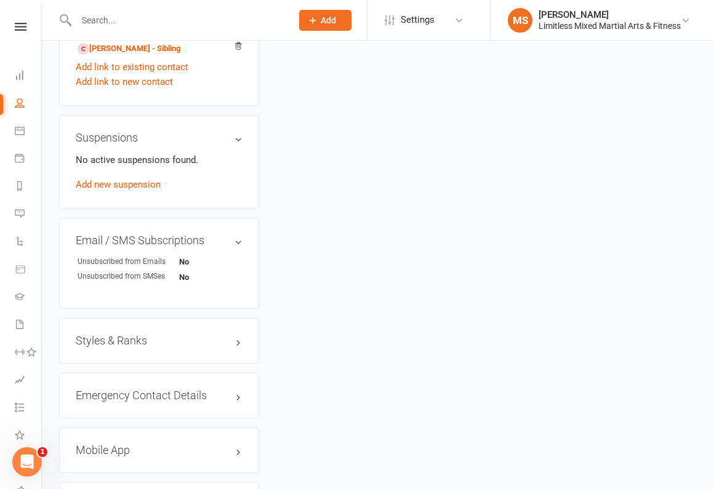
scroll to position [720, 0]
click at [185, 333] on h3 "Styles & Ranks" at bounding box center [159, 339] width 167 height 12
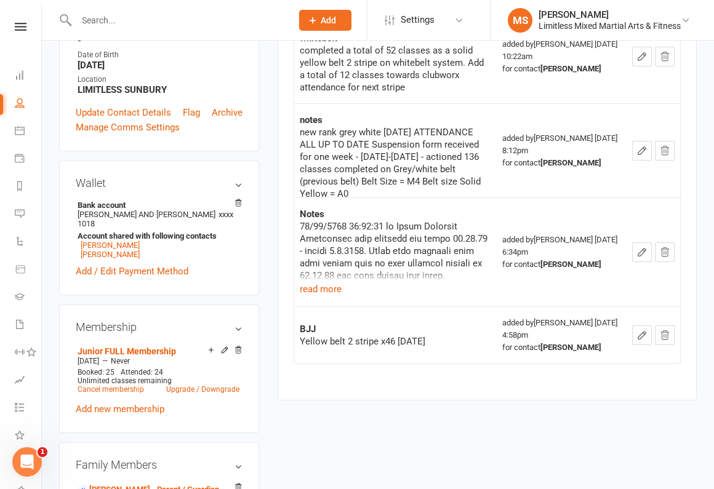
scroll to position [0, 0]
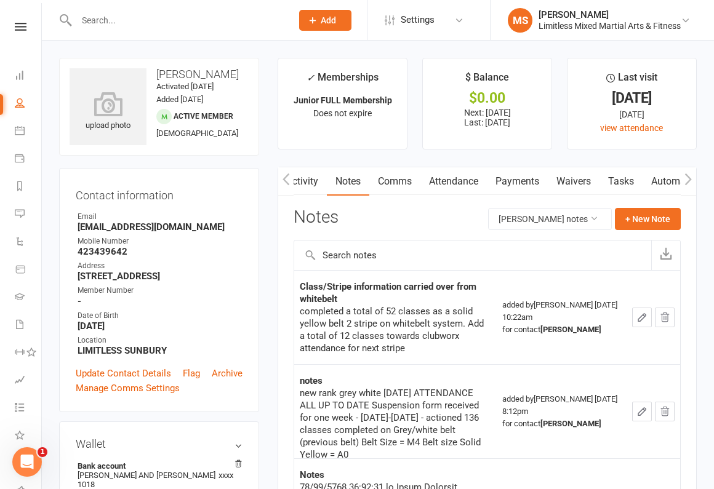
click at [161, 26] on input "text" at bounding box center [178, 20] width 210 height 17
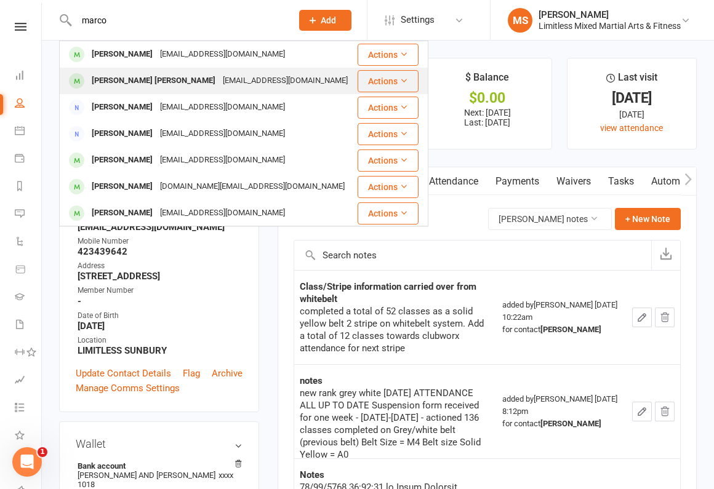
type input "marco"
click at [153, 80] on div "[PERSON_NAME] [PERSON_NAME]" at bounding box center [153, 81] width 131 height 18
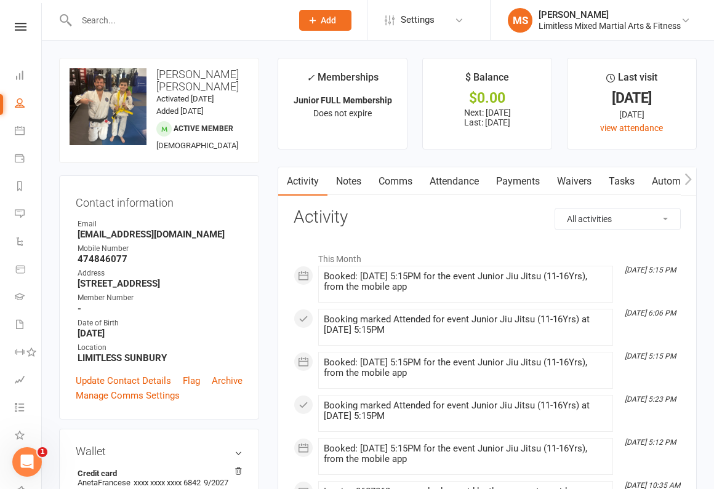
click at [351, 181] on link "Notes" at bounding box center [348, 181] width 42 height 28
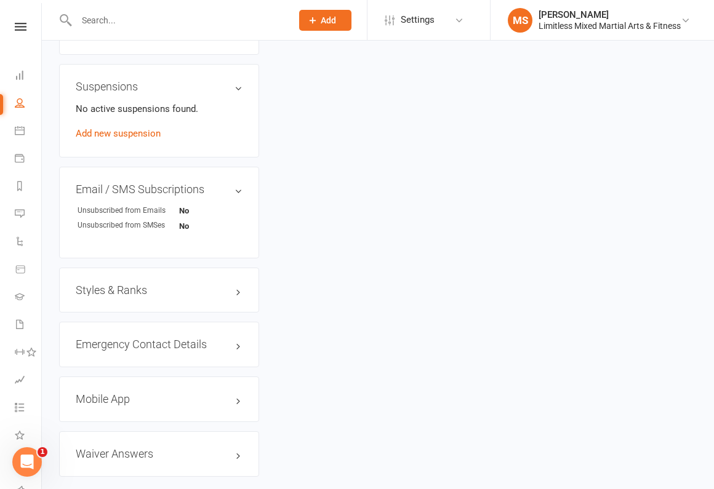
scroll to position [731, 0]
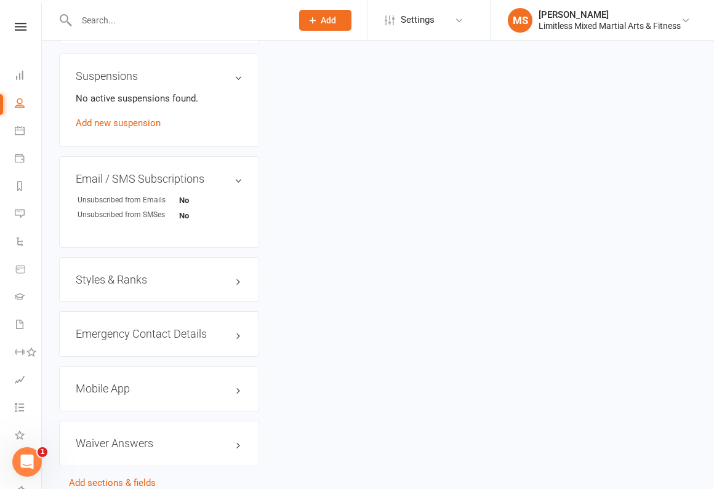
click at [171, 286] on h3 "Styles & Ranks" at bounding box center [159, 280] width 167 height 12
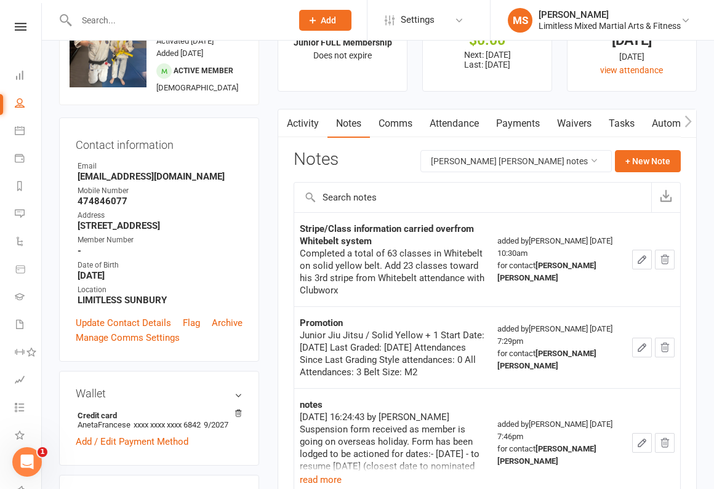
scroll to position [0, 0]
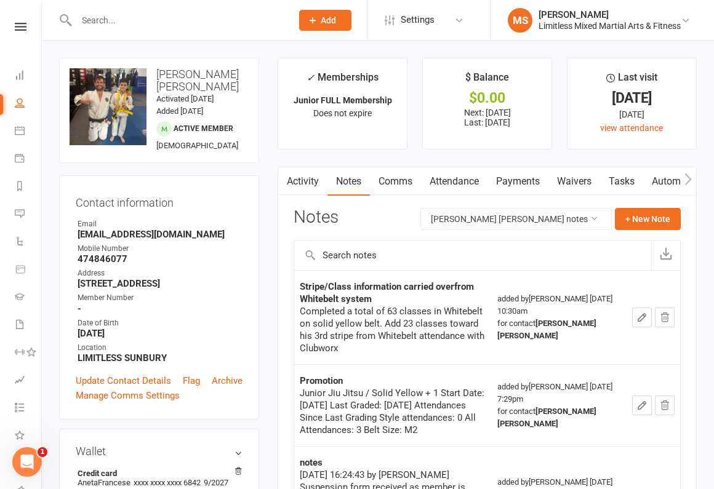
click at [127, 18] on input "text" at bounding box center [178, 20] width 210 height 17
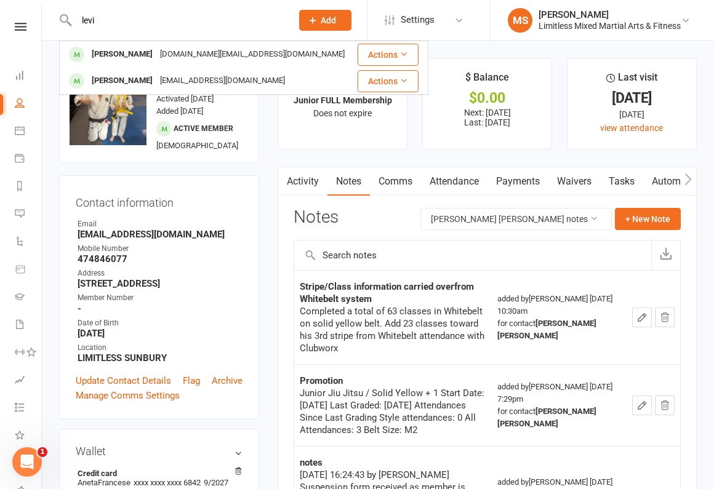
type input "levi"
click at [127, 76] on div "[PERSON_NAME]" at bounding box center [122, 81] width 68 height 18
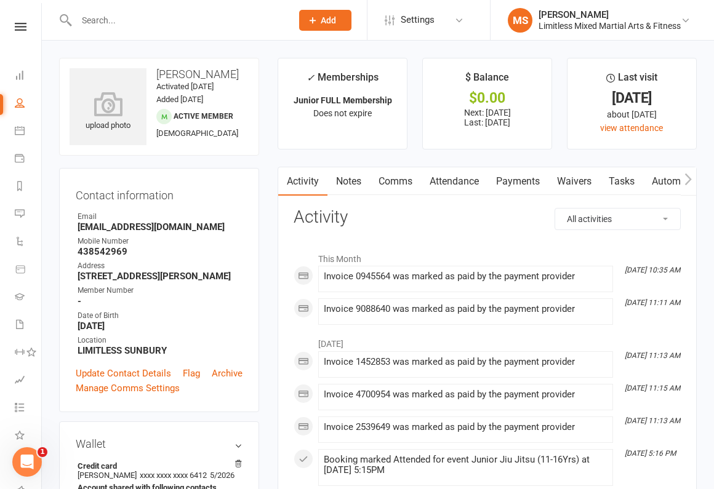
click at [357, 179] on link "Notes" at bounding box center [348, 181] width 42 height 28
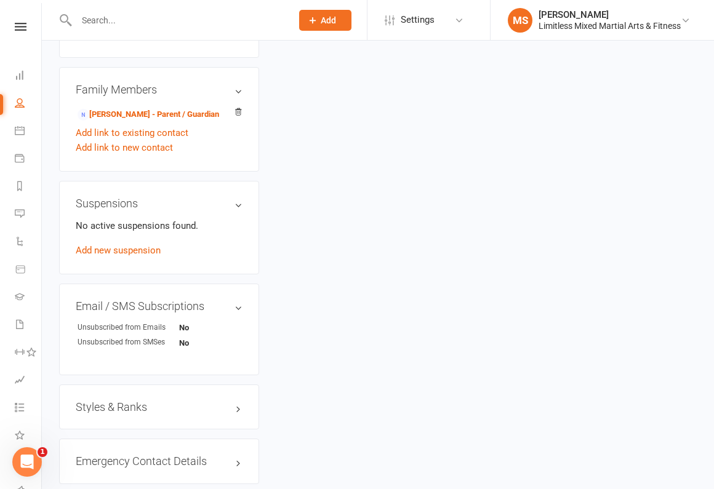
scroll to position [622, 0]
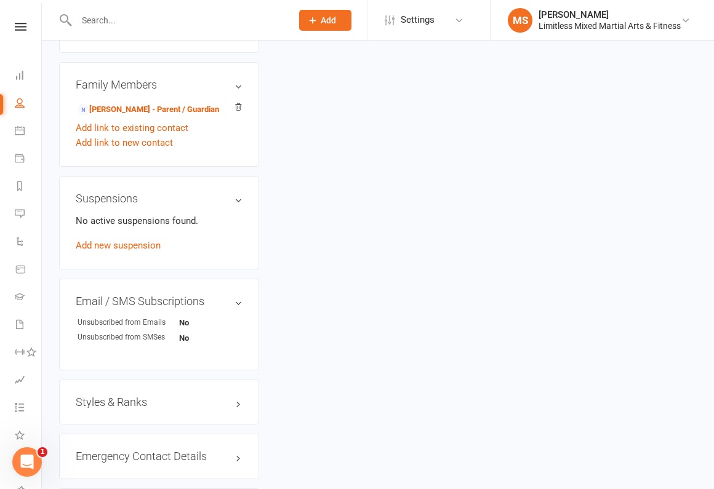
click at [137, 397] on h3 "Styles & Ranks" at bounding box center [159, 402] width 167 height 12
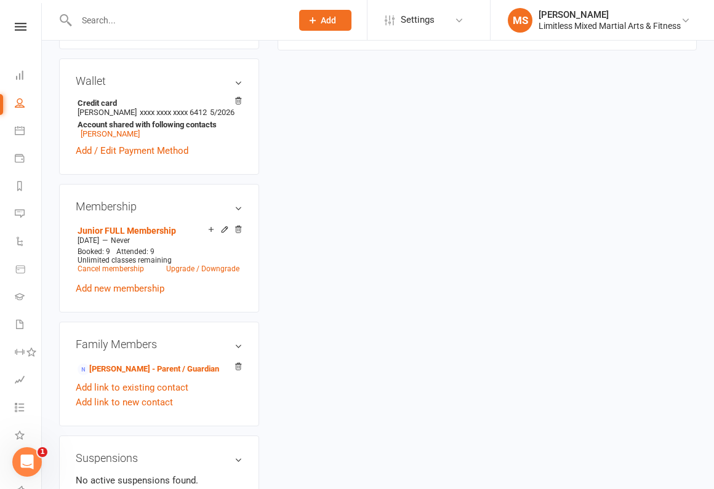
scroll to position [0, 0]
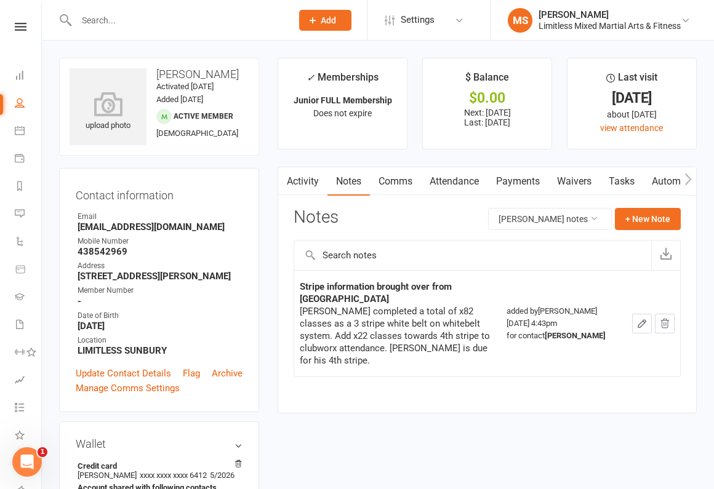
click at [450, 184] on link "Attendance" at bounding box center [454, 181] width 66 height 28
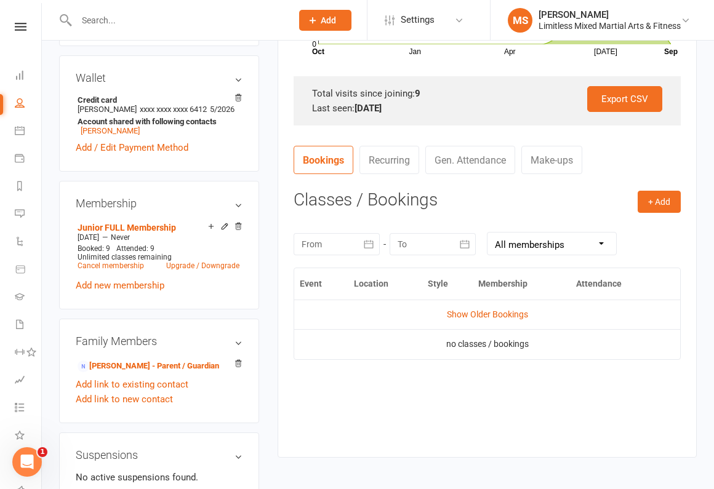
scroll to position [397, 0]
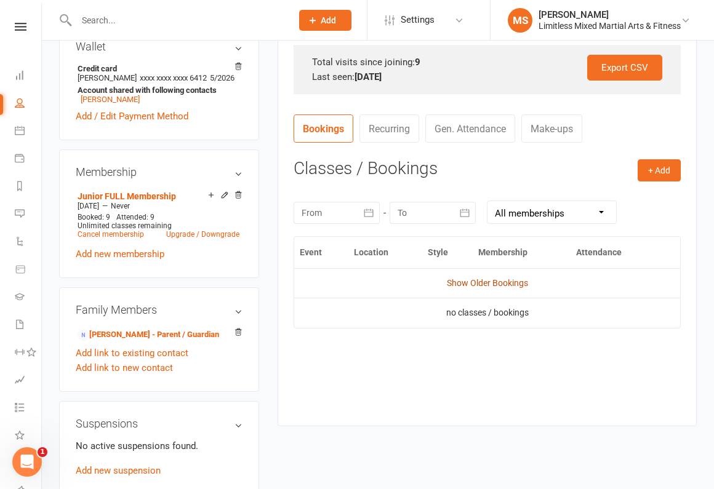
click at [494, 280] on link "Show Older Bookings" at bounding box center [487, 283] width 81 height 10
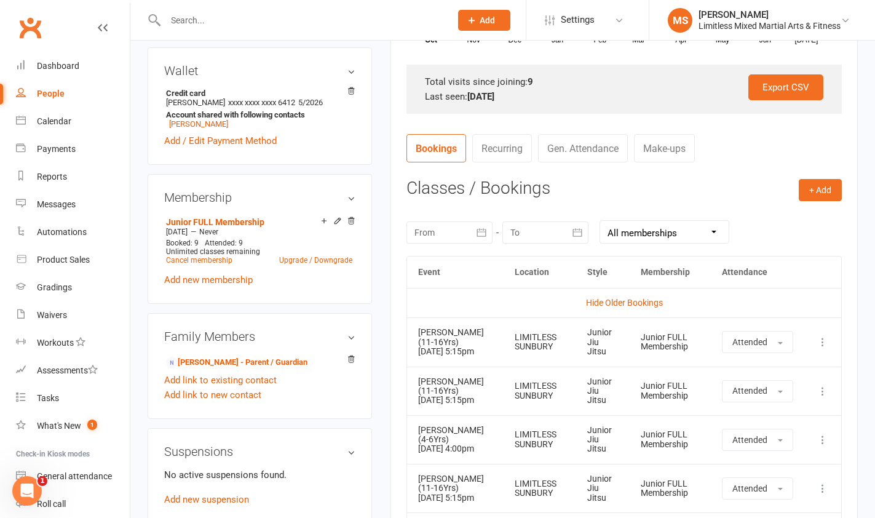
scroll to position [380, 0]
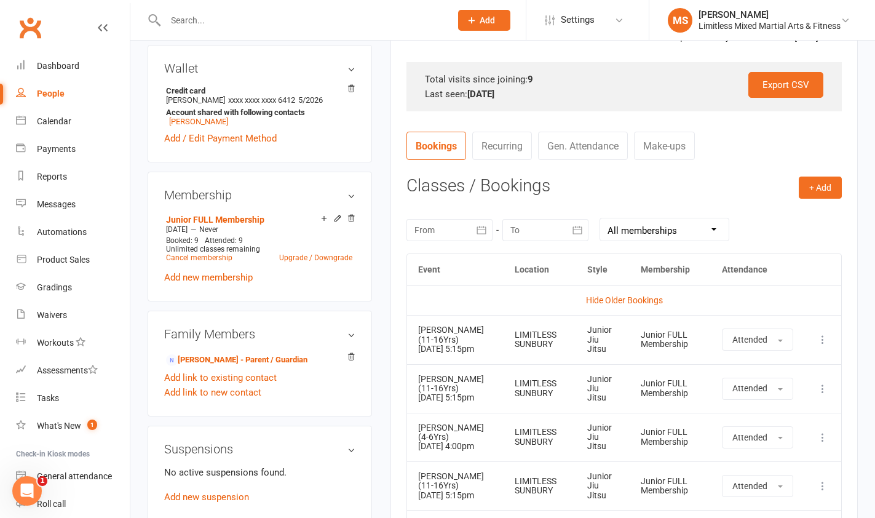
click at [474, 232] on button "button" at bounding box center [482, 230] width 22 height 22
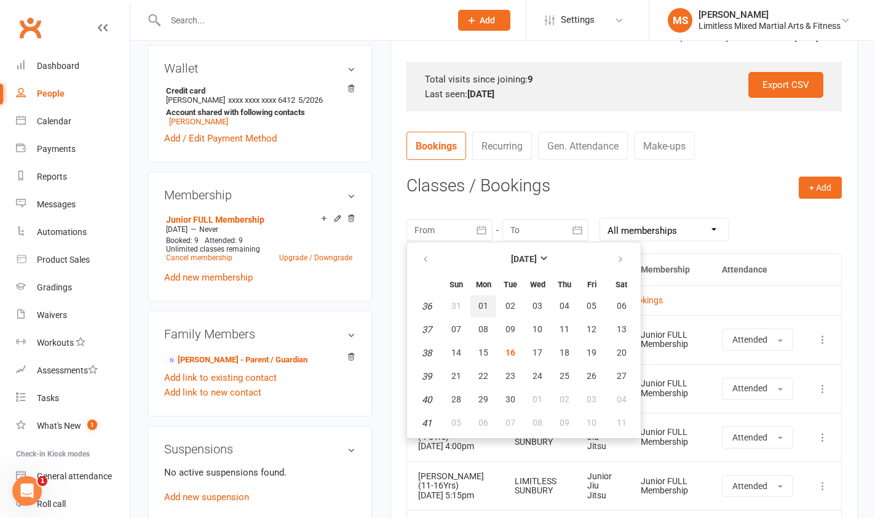
click at [482, 306] on span "01" at bounding box center [484, 306] width 10 height 10
type input "[DATE]"
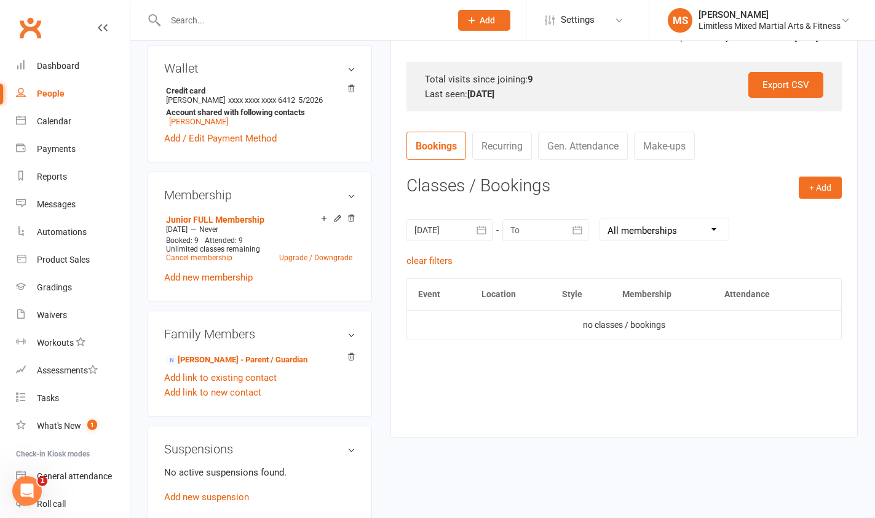
click at [579, 229] on icon "button" at bounding box center [577, 230] width 12 height 12
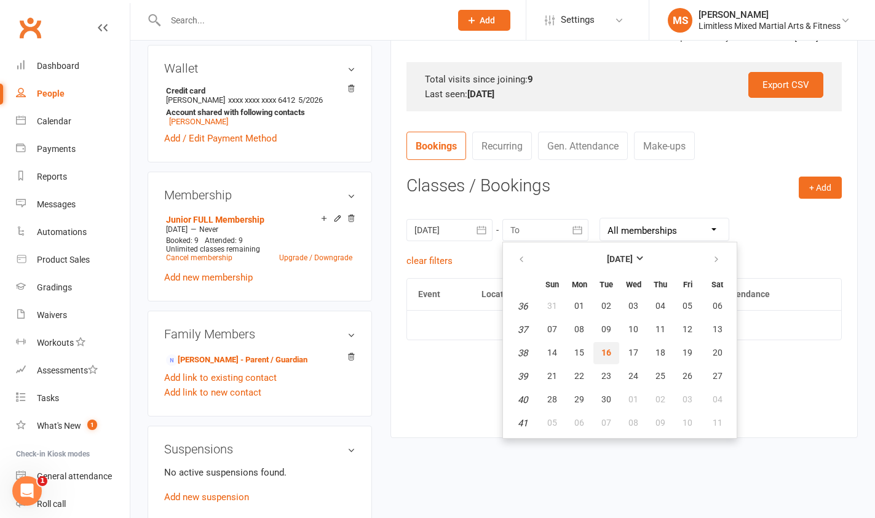
click at [611, 348] on button "16" at bounding box center [607, 353] width 26 height 22
type input "[DATE]"
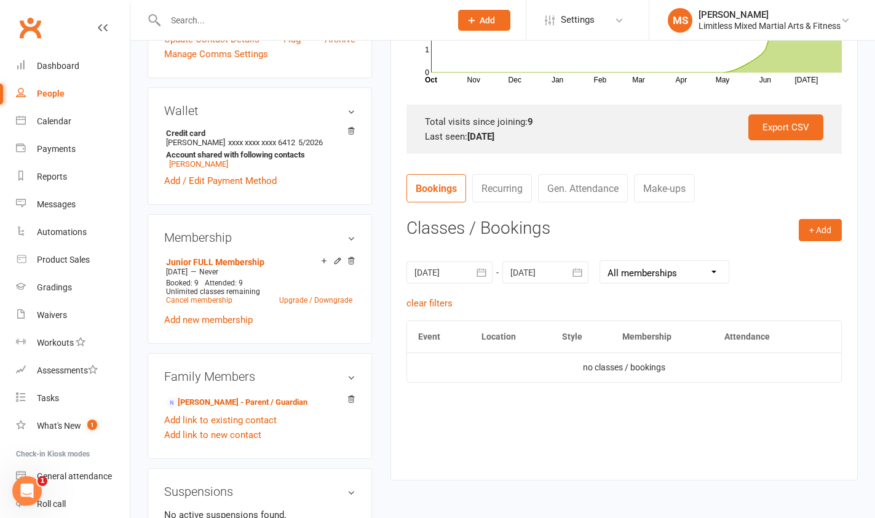
scroll to position [0, 0]
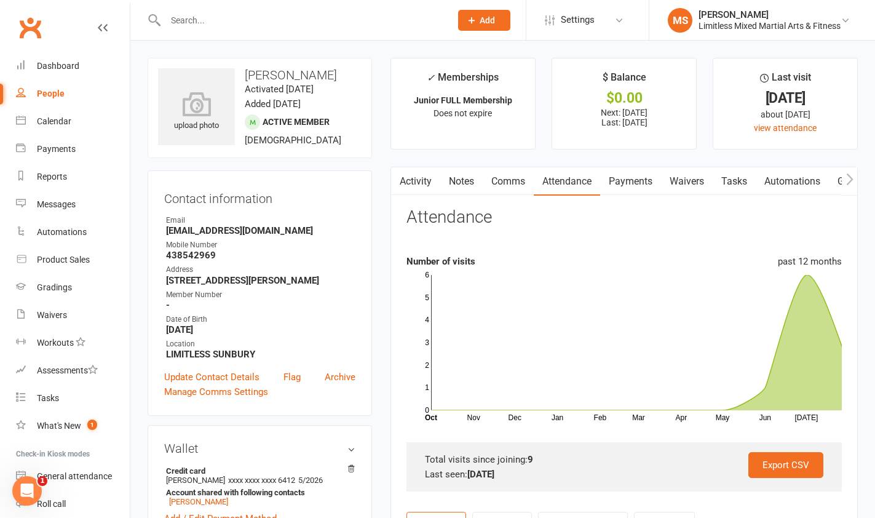
click at [214, 21] on input "text" at bounding box center [302, 20] width 280 height 17
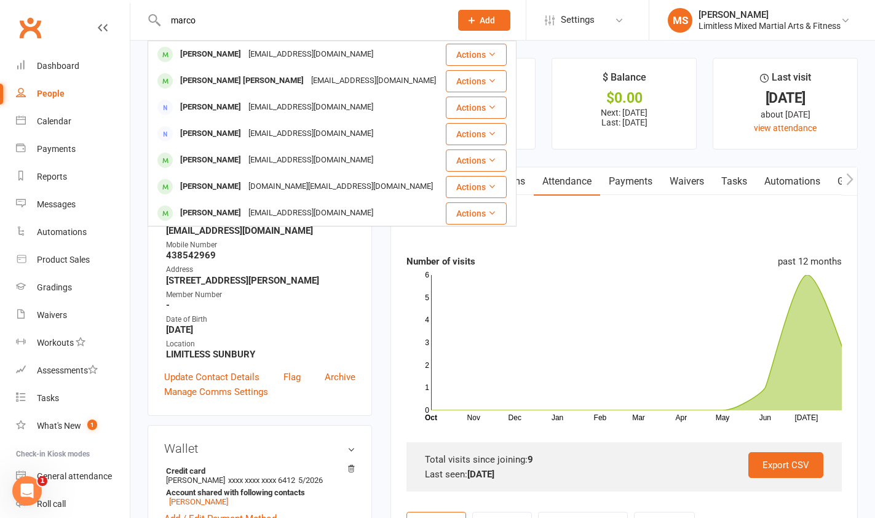
type input "marco"
click at [229, 79] on div "[PERSON_NAME] [PERSON_NAME]" at bounding box center [242, 81] width 131 height 18
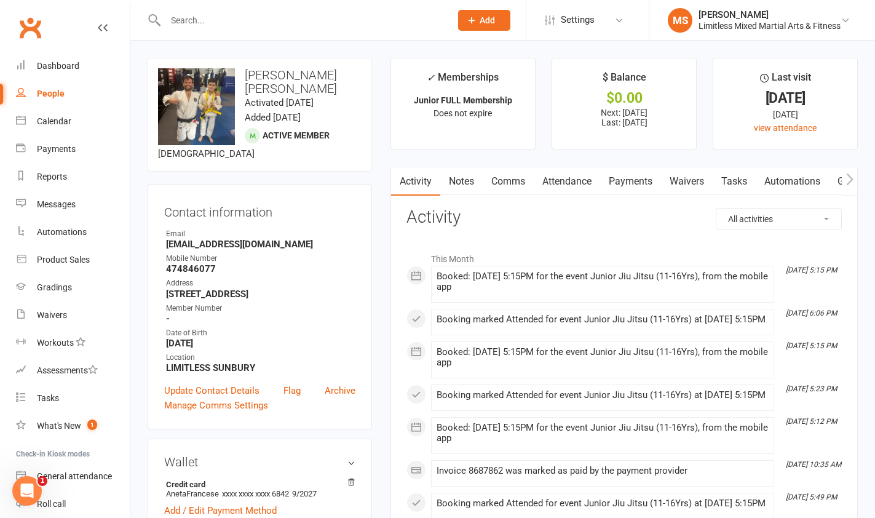
click at [560, 181] on link "Attendance" at bounding box center [567, 181] width 66 height 28
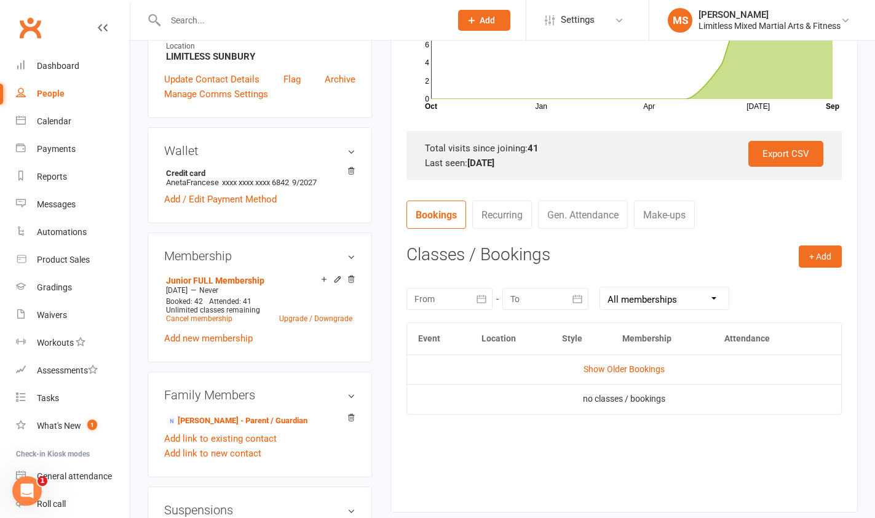
scroll to position [421, 0]
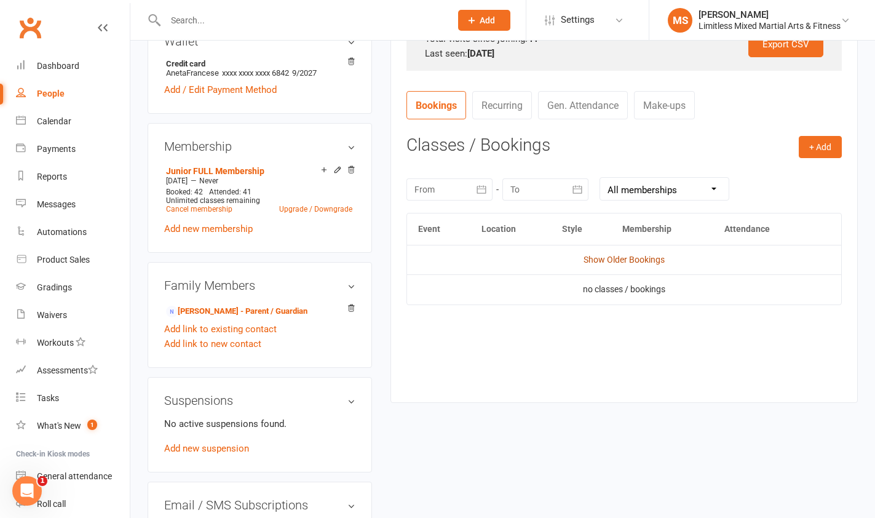
click at [652, 260] on link "Show Older Bookings" at bounding box center [624, 260] width 81 height 10
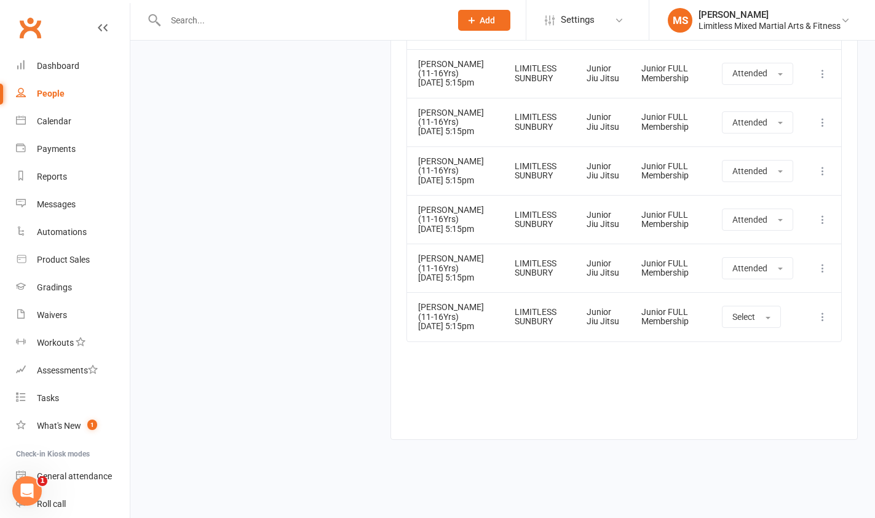
scroll to position [3182, 0]
click at [750, 322] on button "Select" at bounding box center [751, 317] width 59 height 22
click at [750, 342] on link "Attended" at bounding box center [784, 344] width 122 height 25
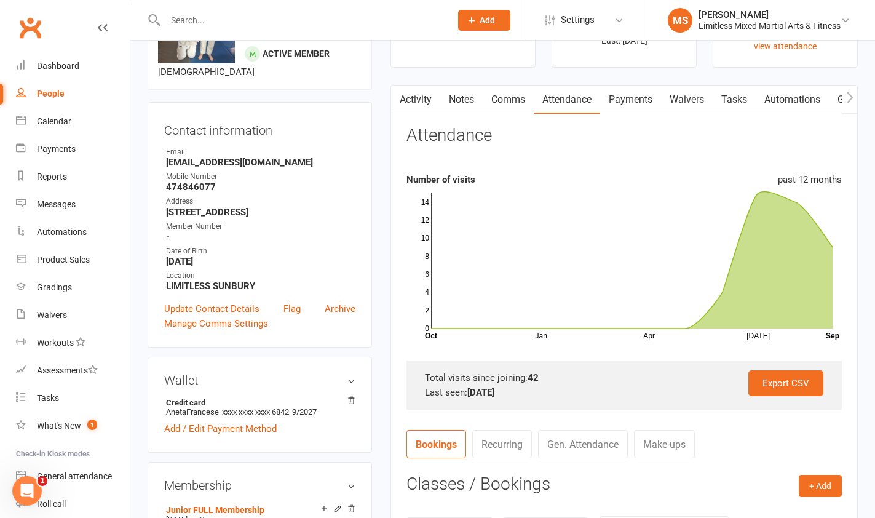
scroll to position [0, 0]
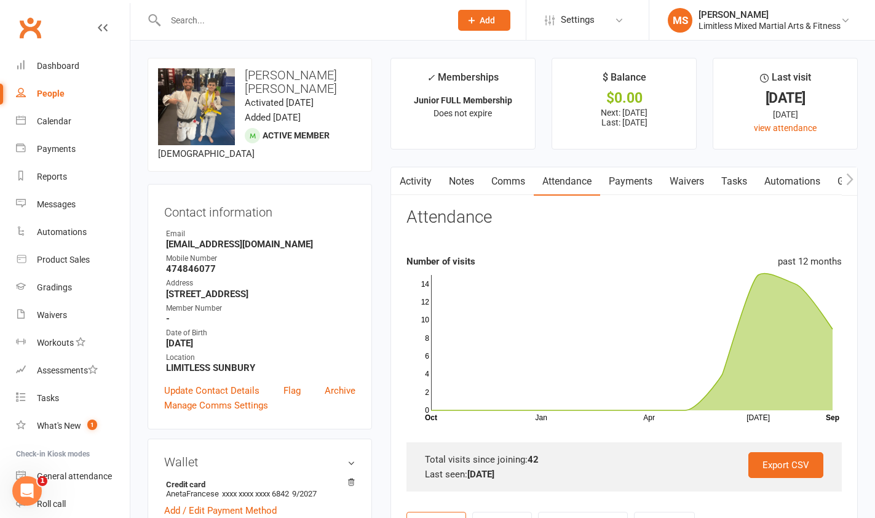
click at [180, 22] on input "text" at bounding box center [302, 20] width 280 height 17
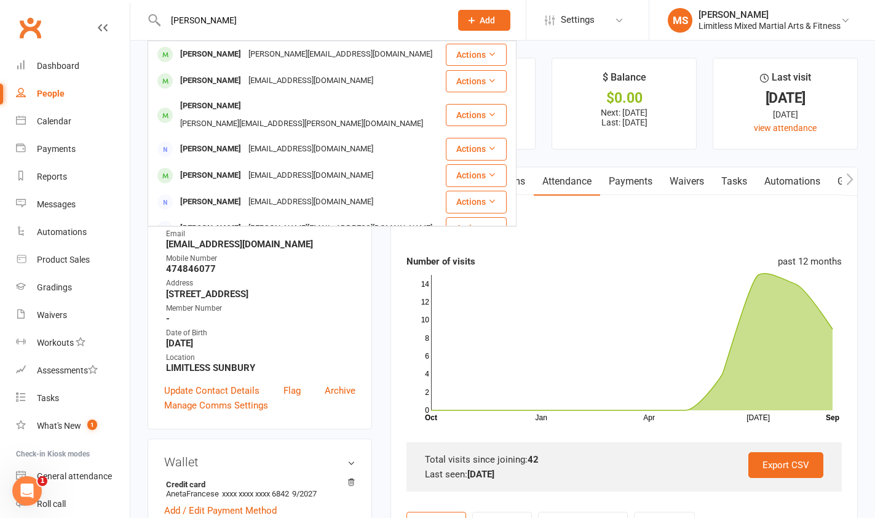
type input "[PERSON_NAME]"
click at [194, 102] on div "[PERSON_NAME]" at bounding box center [211, 106] width 68 height 18
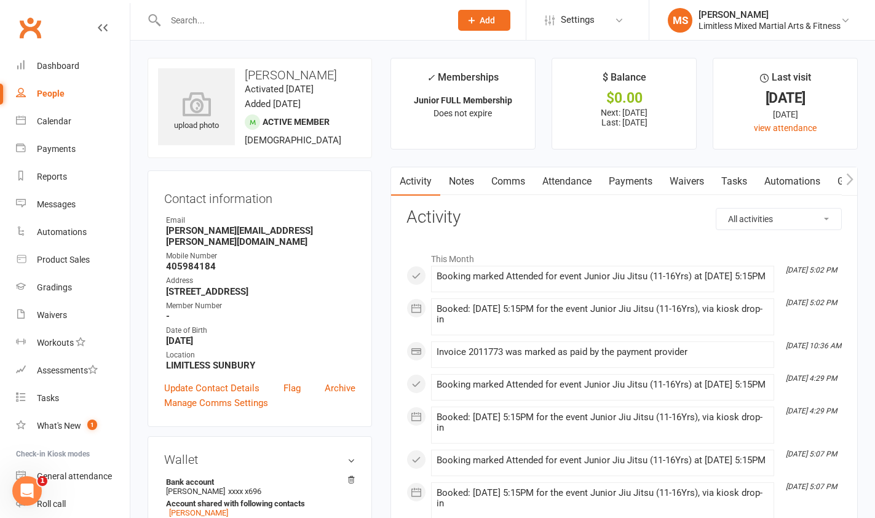
click at [465, 183] on link "Notes" at bounding box center [461, 181] width 42 height 28
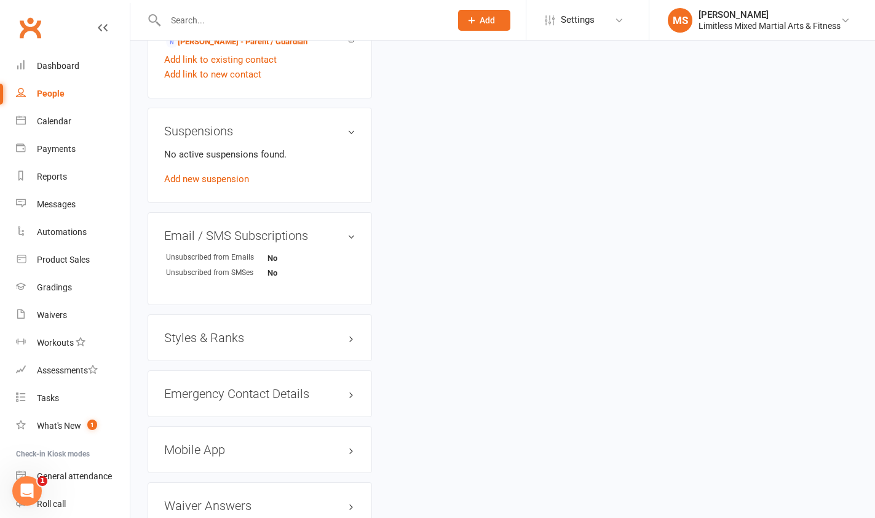
scroll to position [722, 0]
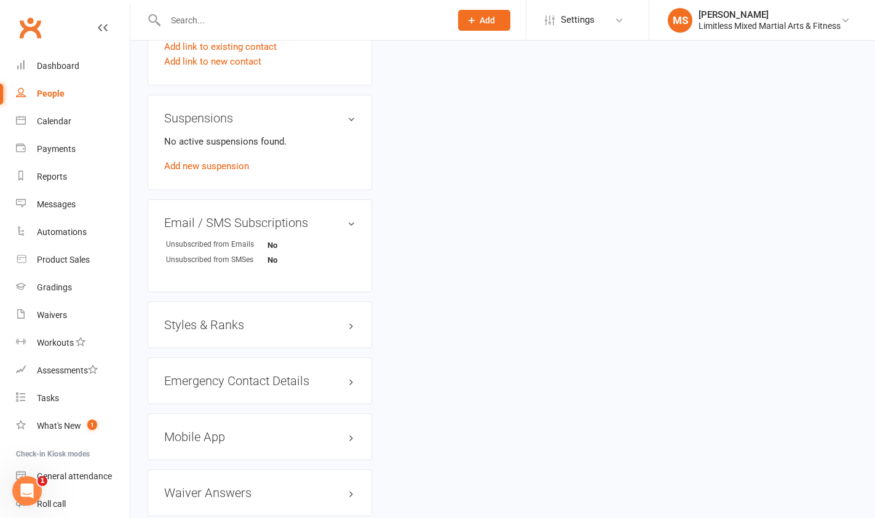
click at [266, 318] on h3 "Styles & Ranks" at bounding box center [259, 325] width 191 height 14
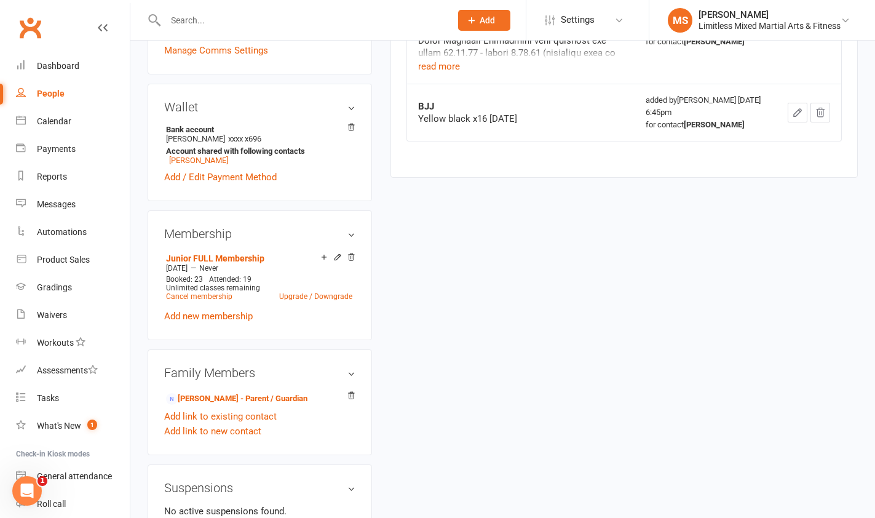
scroll to position [0, 0]
